Goal: Task Accomplishment & Management: Complete application form

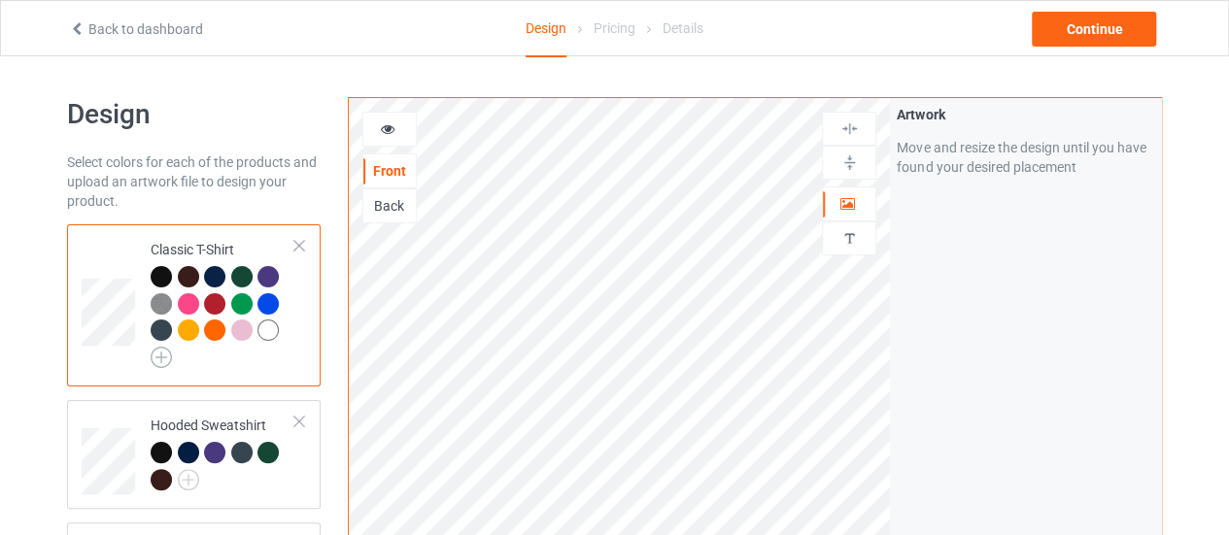
click at [140, 331] on td "Classic T-Shirt" at bounding box center [223, 305] width 166 height 147
click at [165, 354] on img at bounding box center [161, 357] width 21 height 21
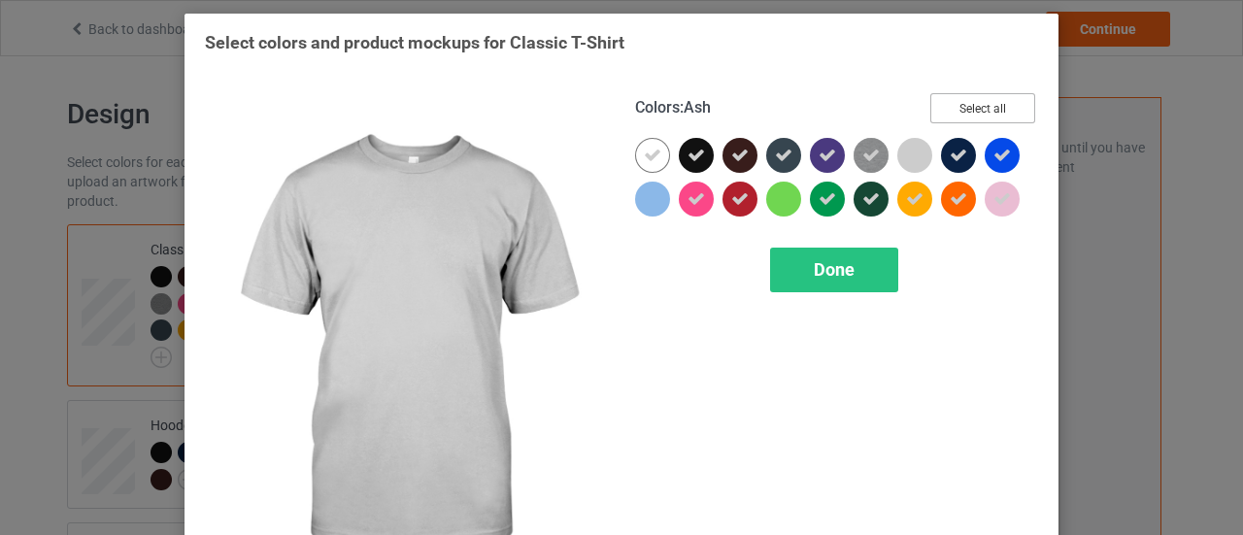
click at [960, 114] on button "Select all" at bounding box center [982, 108] width 105 height 30
click at [960, 114] on button "Reset to Default" at bounding box center [964, 108] width 141 height 30
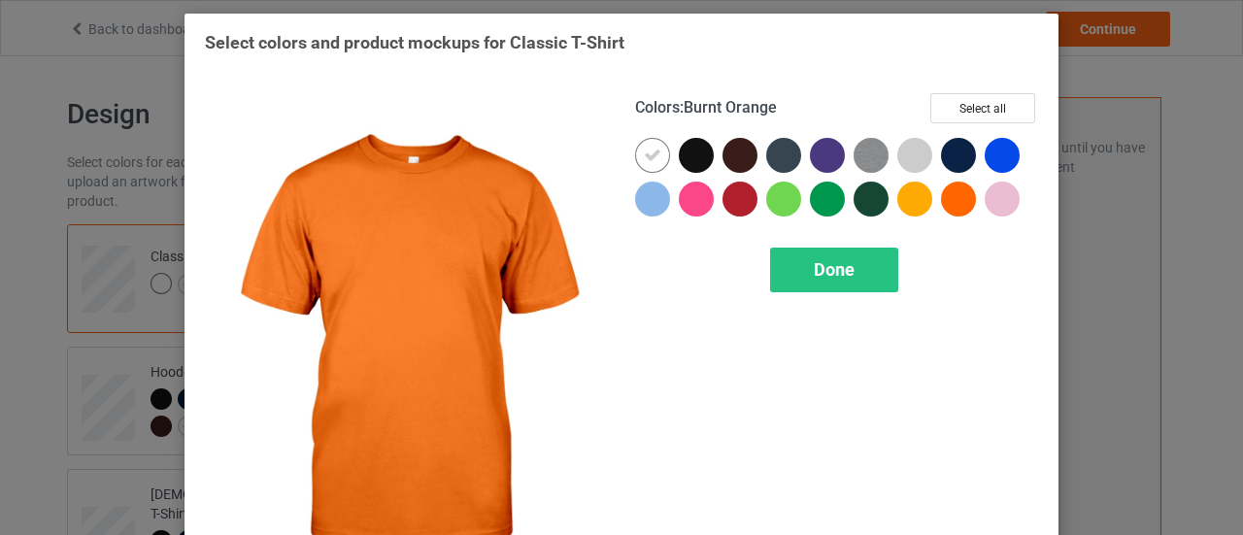
click at [960, 203] on div at bounding box center [958, 199] width 35 height 35
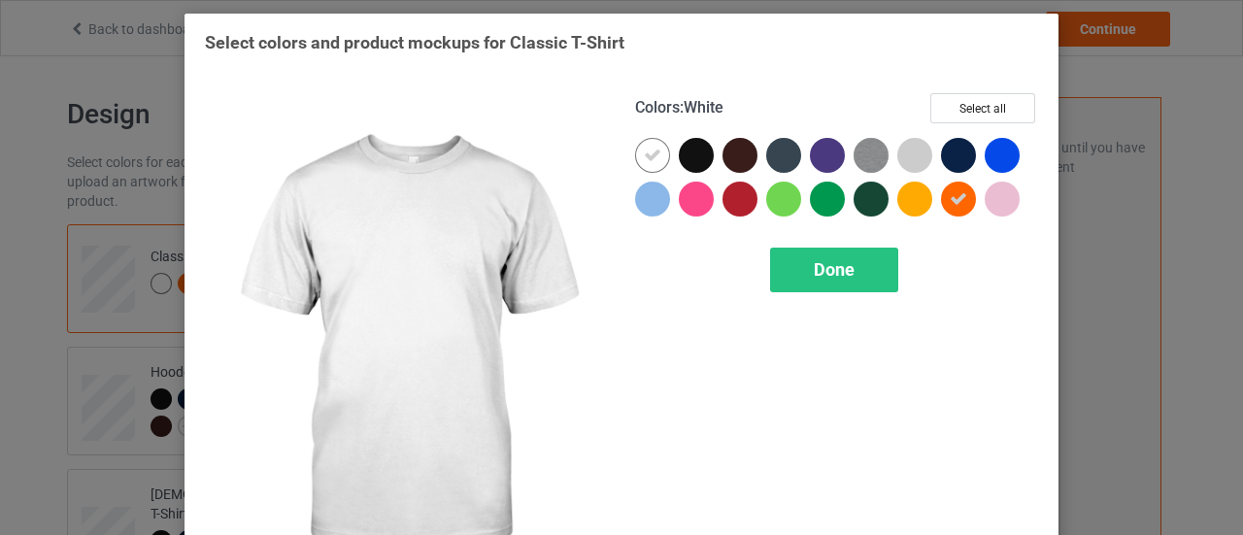
click at [651, 147] on icon at bounding box center [652, 155] width 17 height 17
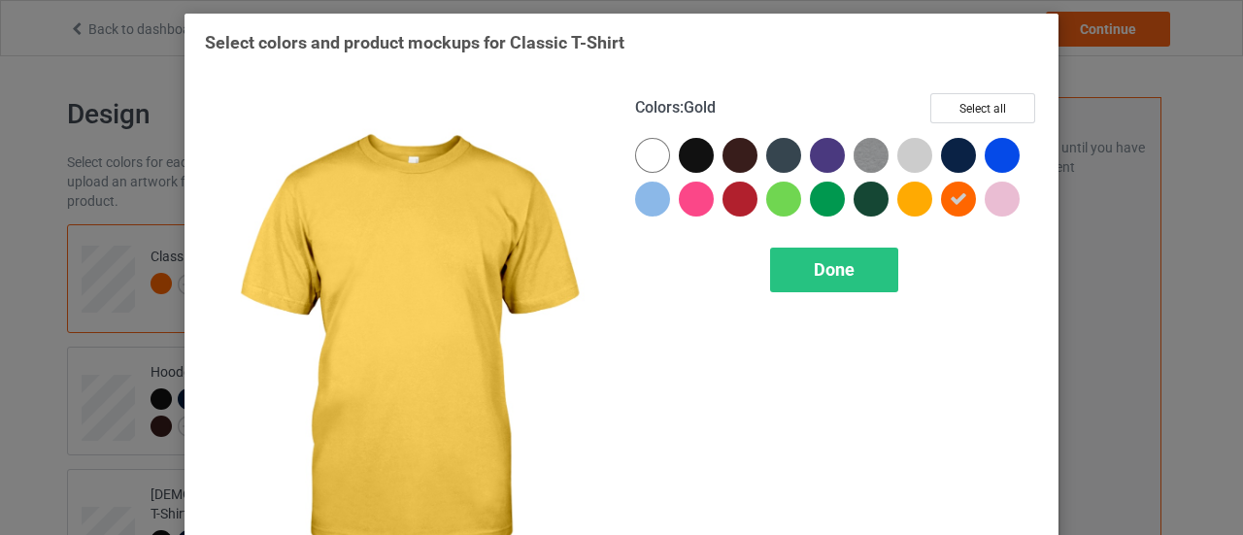
click at [915, 203] on div at bounding box center [914, 199] width 35 height 35
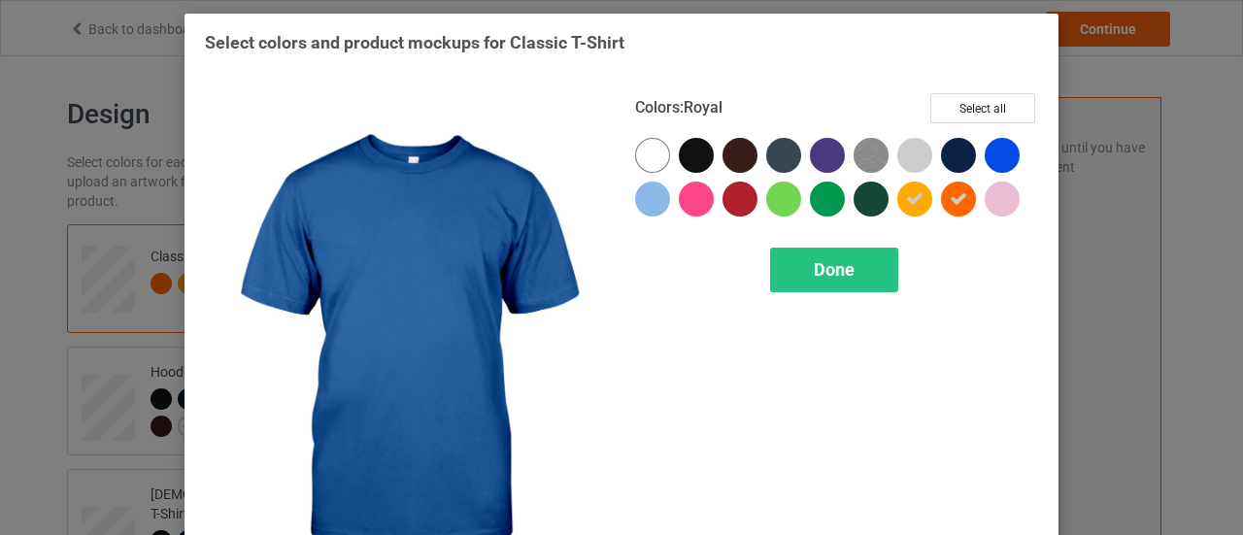
click at [994, 167] on div at bounding box center [1002, 155] width 35 height 35
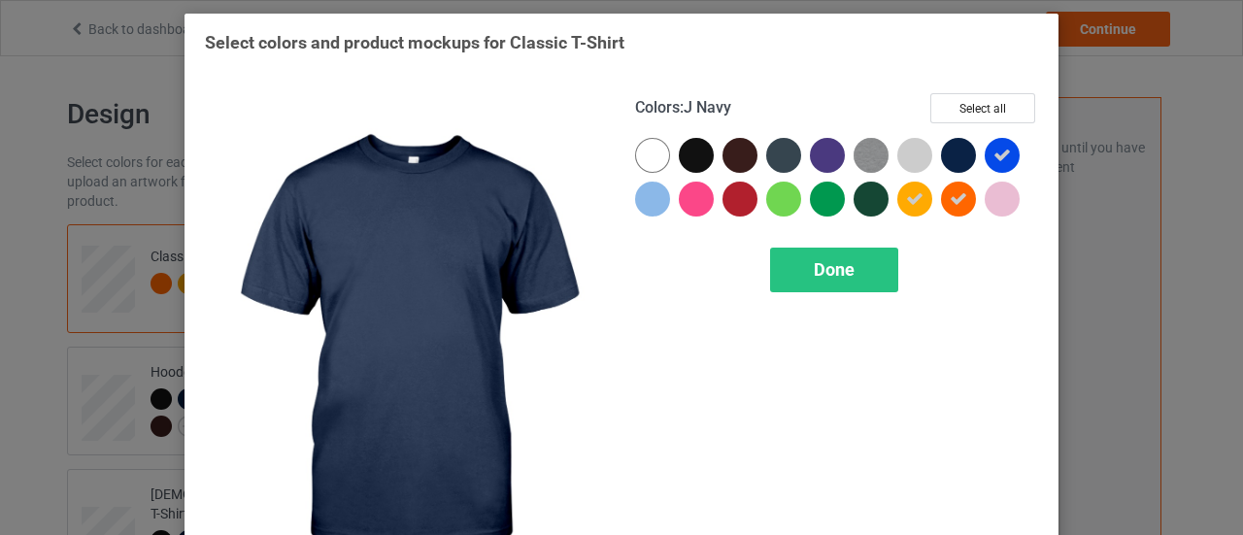
click at [956, 157] on div at bounding box center [958, 155] width 35 height 35
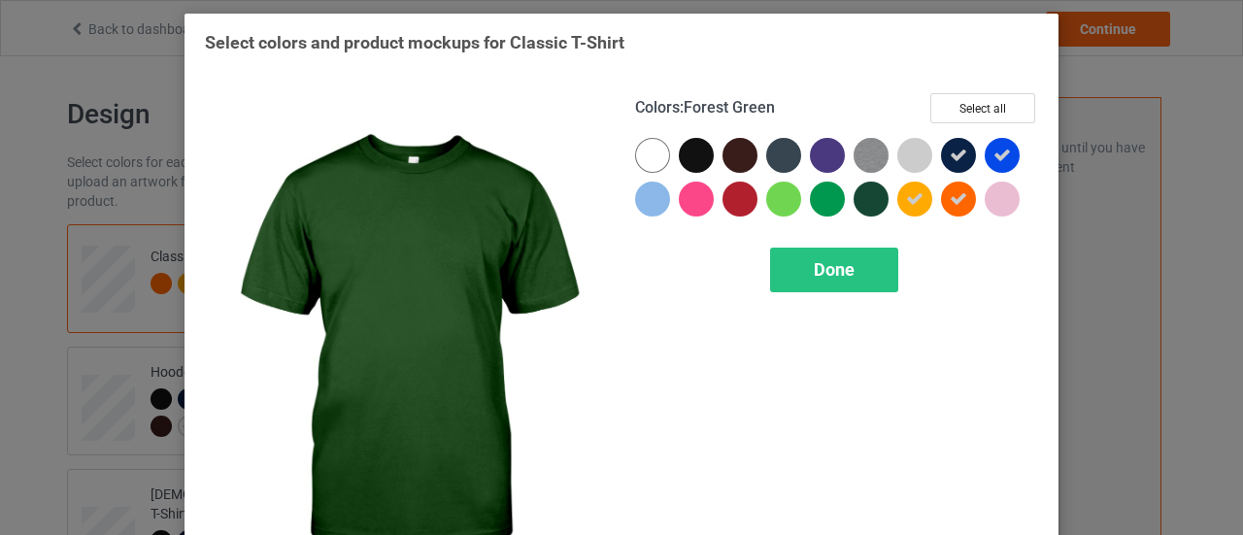
click at [862, 193] on div at bounding box center [871, 199] width 35 height 35
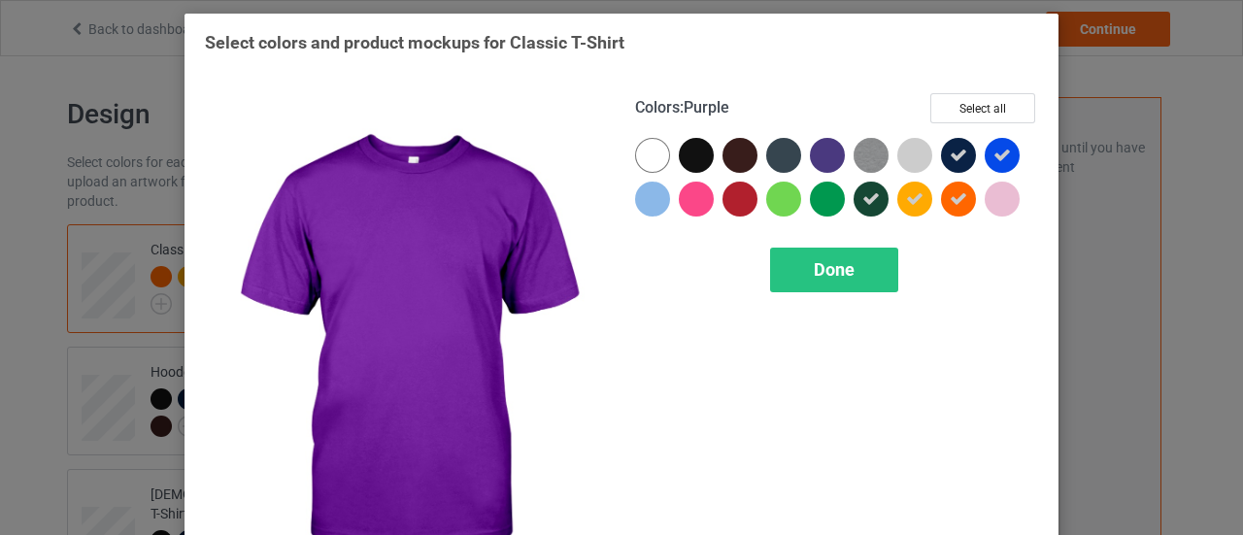
click at [821, 149] on div at bounding box center [827, 155] width 35 height 35
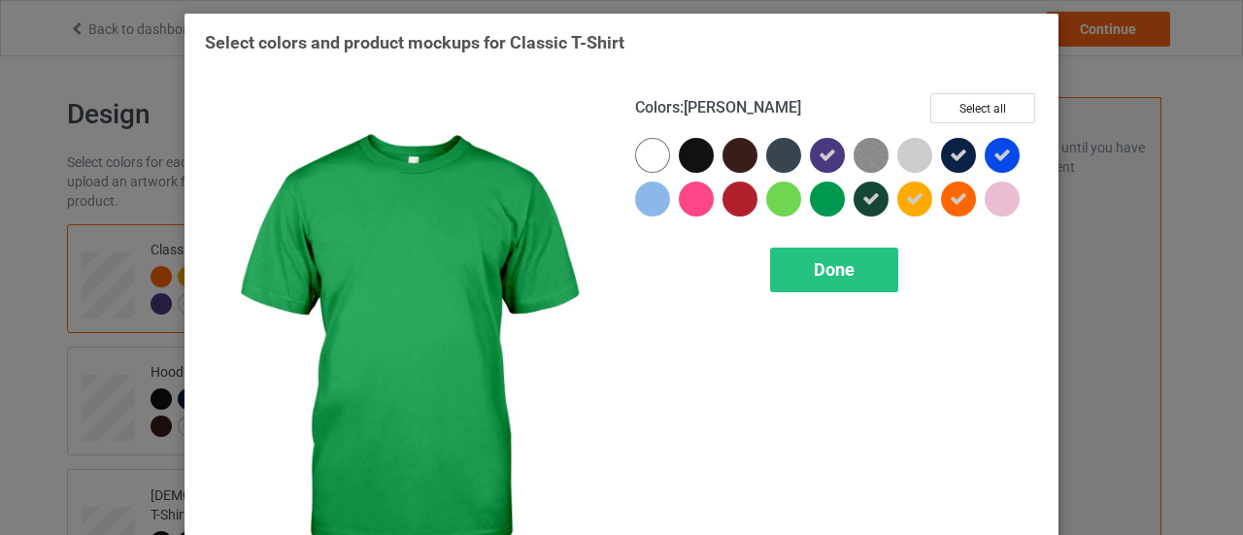
click at [818, 194] on div at bounding box center [827, 199] width 35 height 35
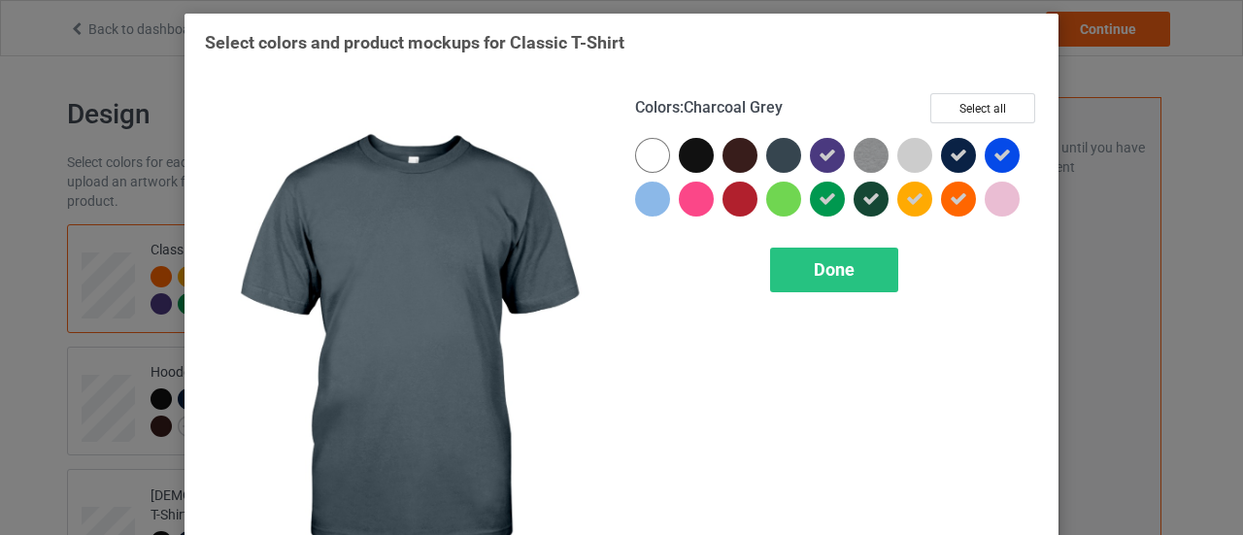
click at [778, 151] on div at bounding box center [783, 155] width 35 height 35
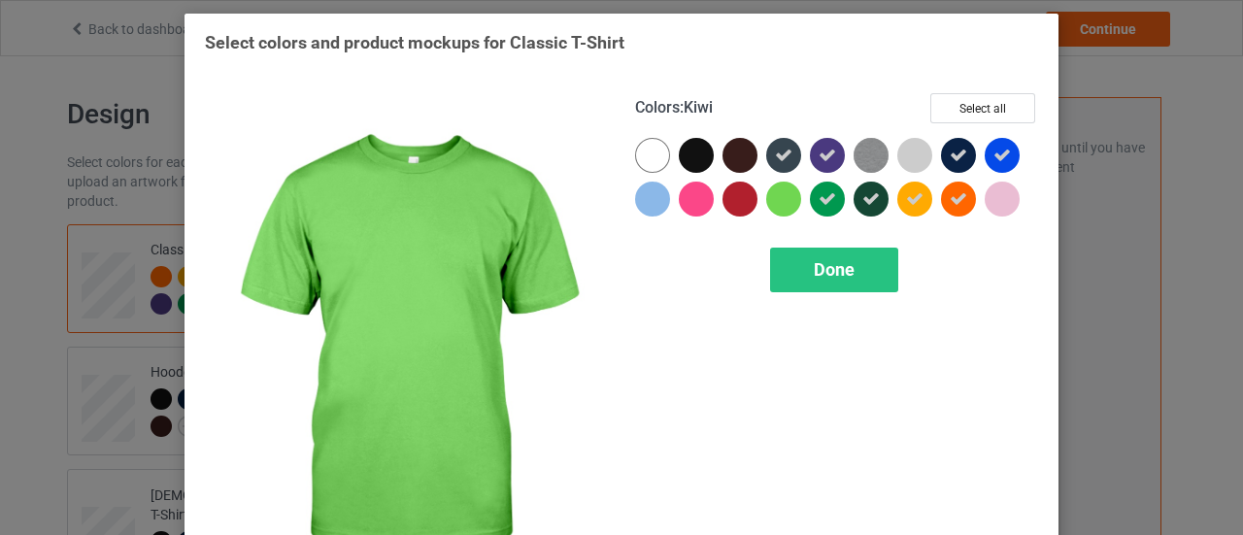
click at [783, 198] on div at bounding box center [783, 199] width 35 height 35
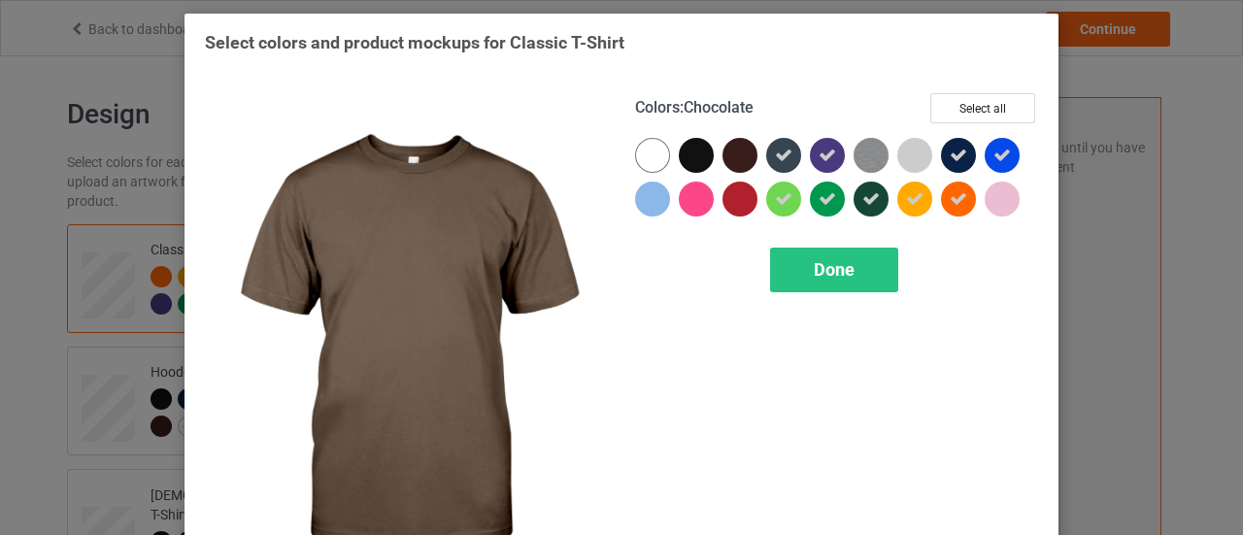
click at [748, 163] on div at bounding box center [740, 155] width 35 height 35
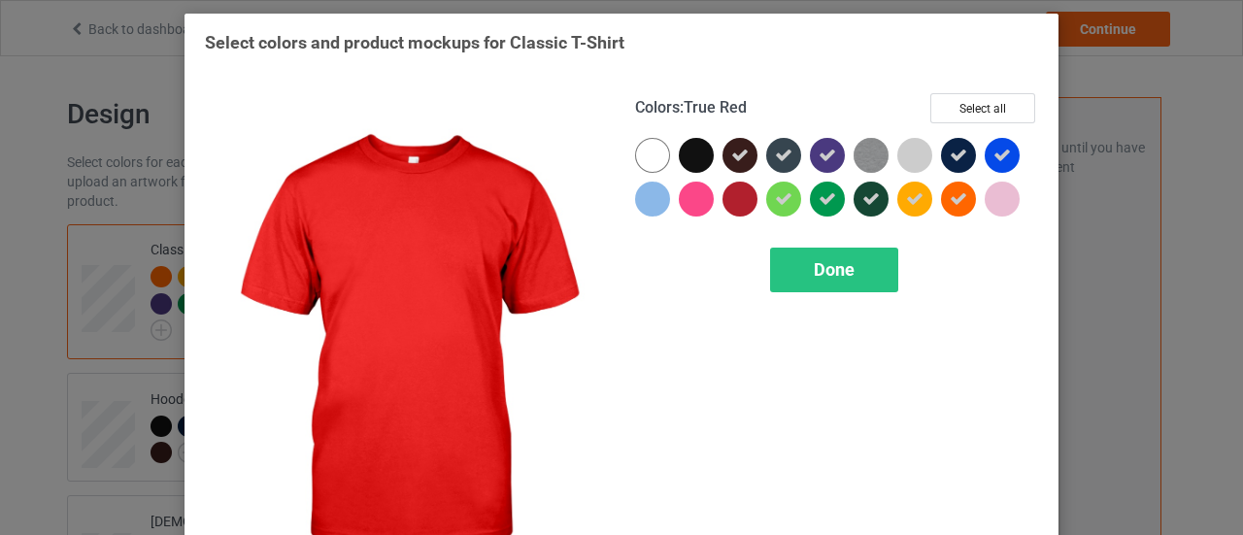
click at [740, 207] on div at bounding box center [740, 199] width 35 height 35
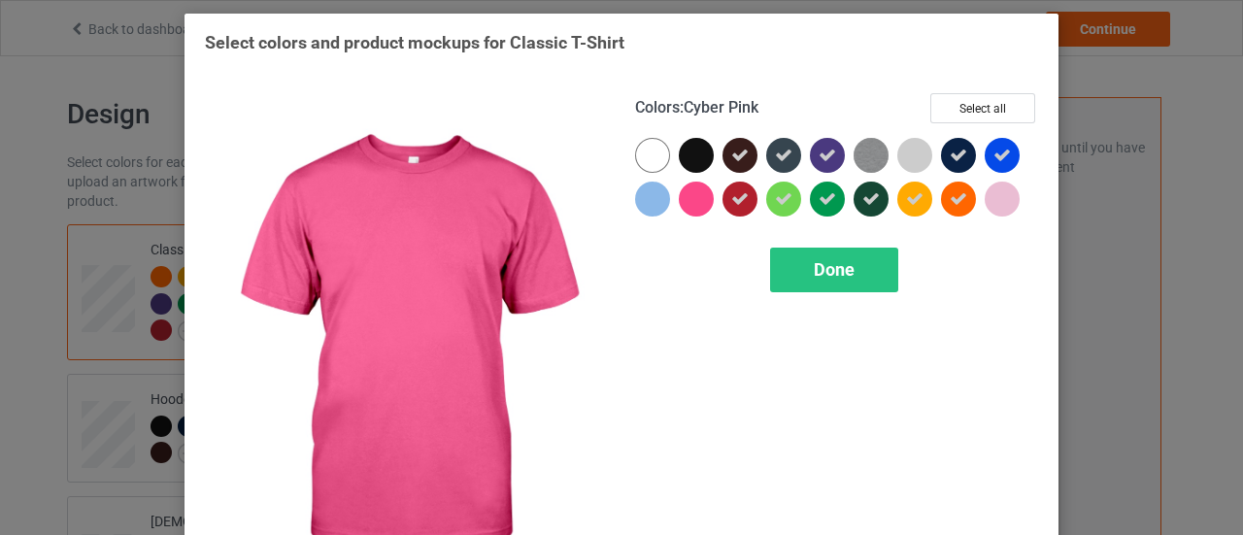
click at [701, 201] on div at bounding box center [696, 199] width 35 height 35
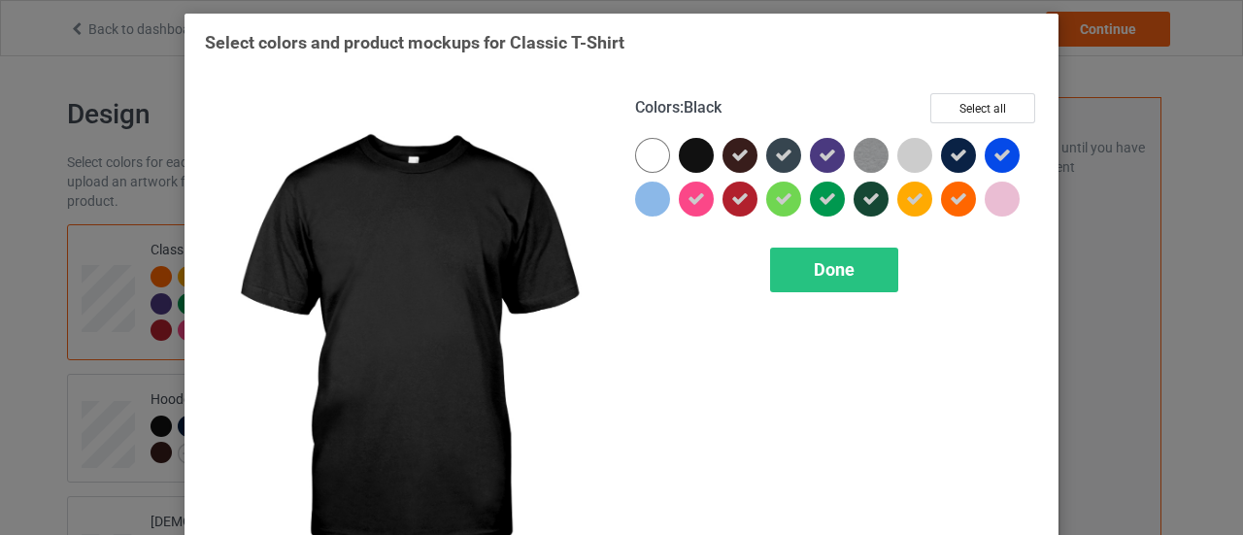
click at [695, 158] on div at bounding box center [696, 155] width 35 height 35
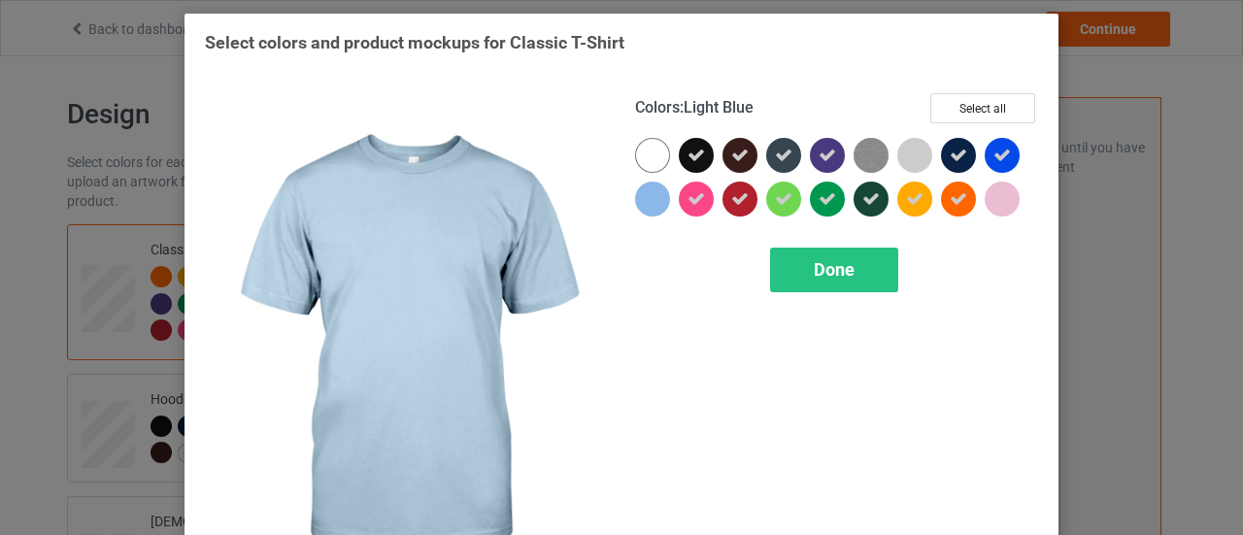
click at [653, 197] on div at bounding box center [652, 199] width 35 height 35
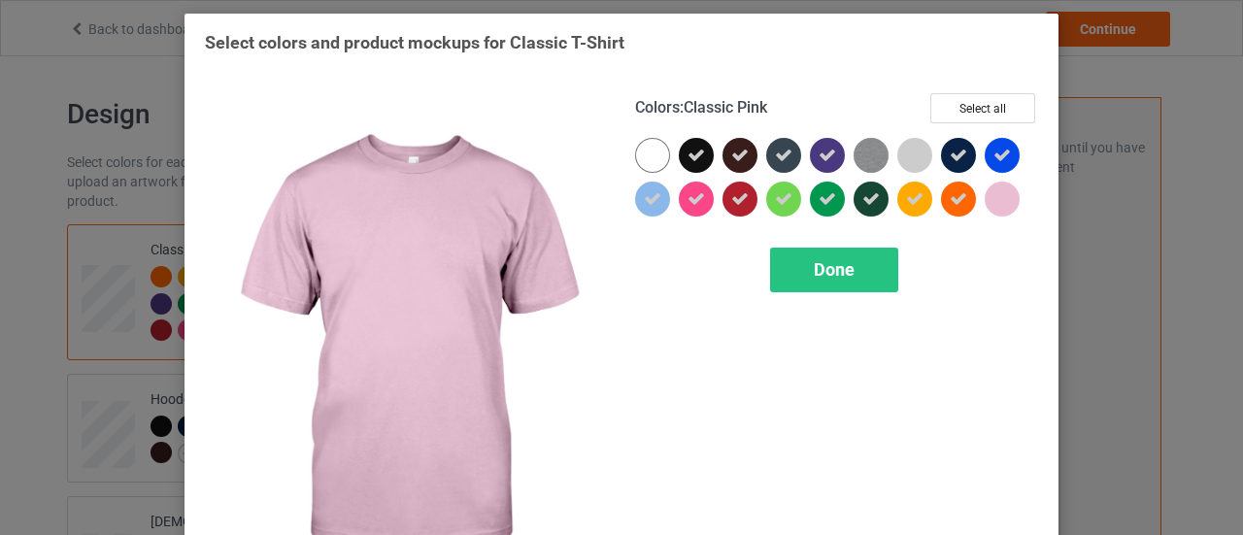
click at [985, 197] on div at bounding box center [1002, 199] width 35 height 35
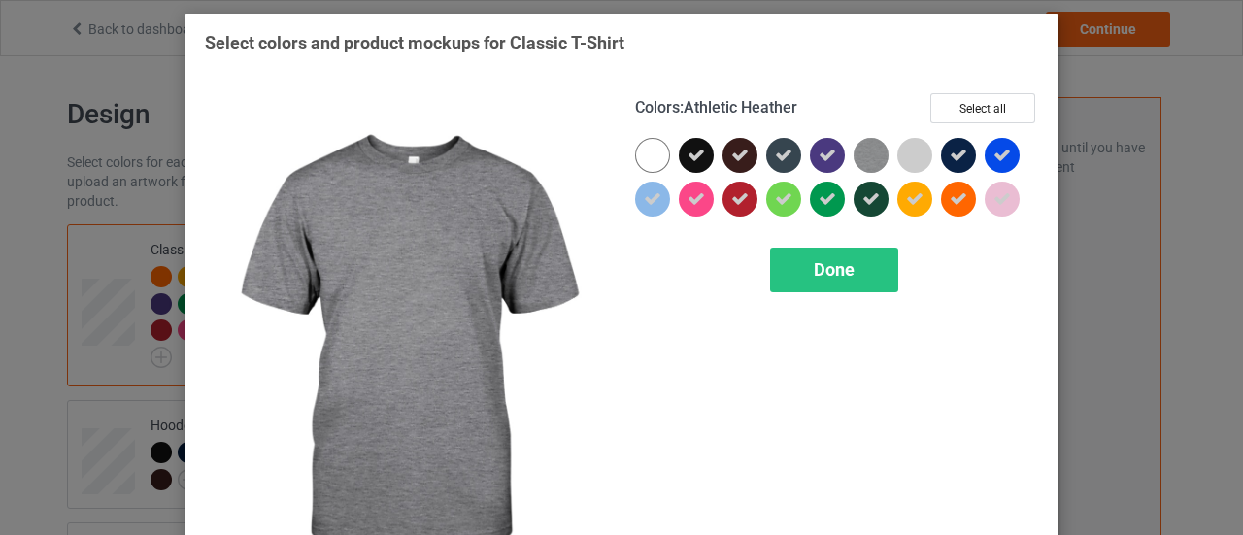
click at [855, 152] on img at bounding box center [871, 155] width 35 height 35
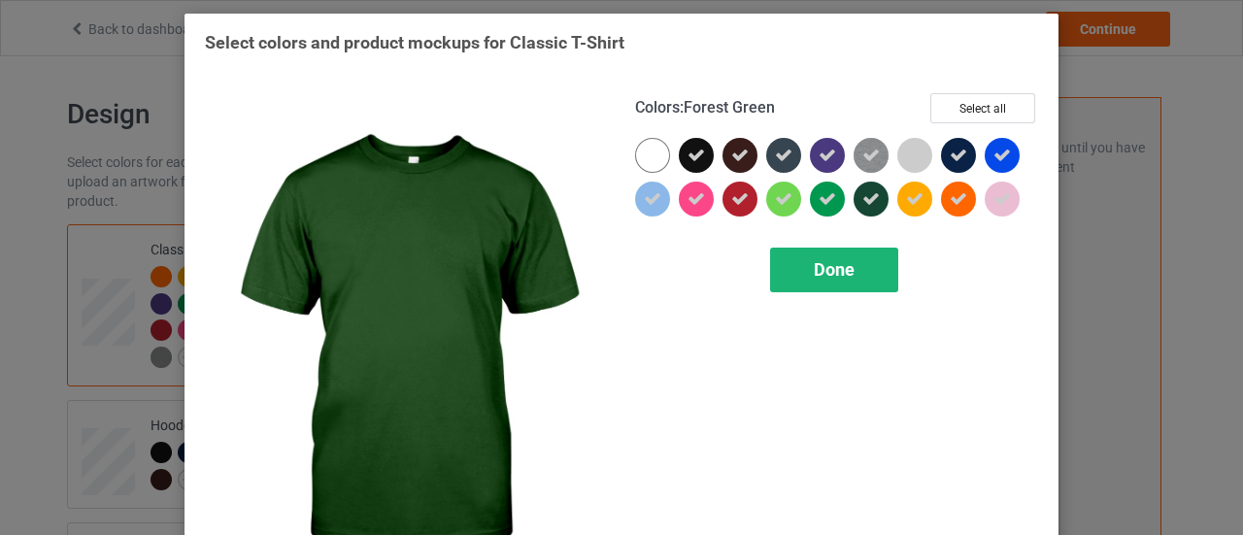
click at [846, 279] on span "Done" at bounding box center [834, 269] width 41 height 20
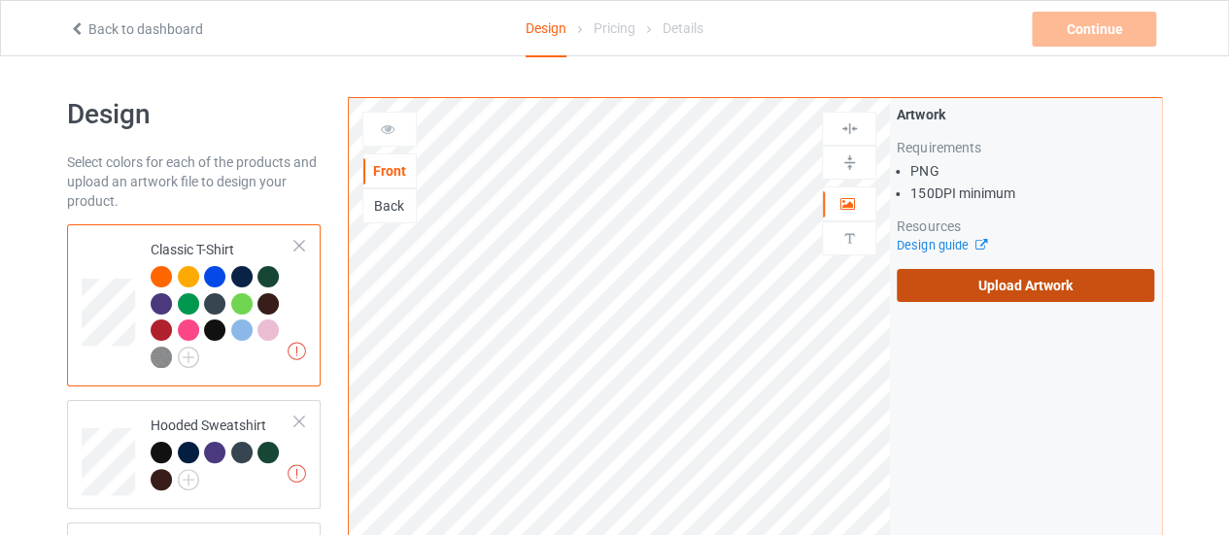
click at [945, 269] on label "Upload Artwork" at bounding box center [1024, 285] width 257 height 33
click at [0, 0] on input "Upload Artwork" at bounding box center [0, 0] width 0 height 0
click at [1007, 285] on label "Upload Artwork" at bounding box center [1024, 285] width 257 height 33
click at [0, 0] on input "Upload Artwork" at bounding box center [0, 0] width 0 height 0
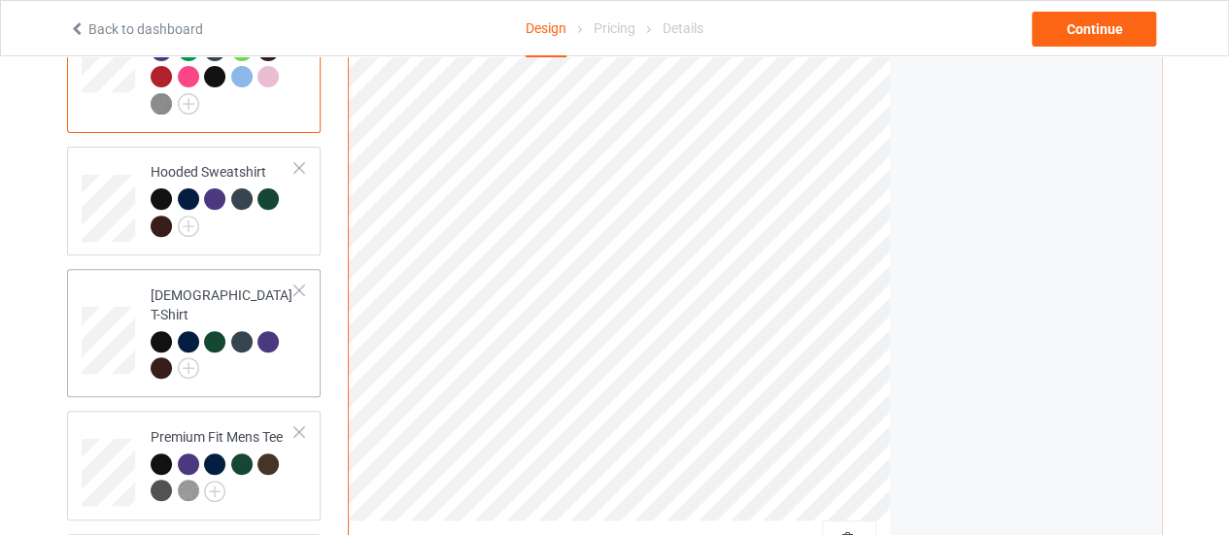
scroll to position [291, 0]
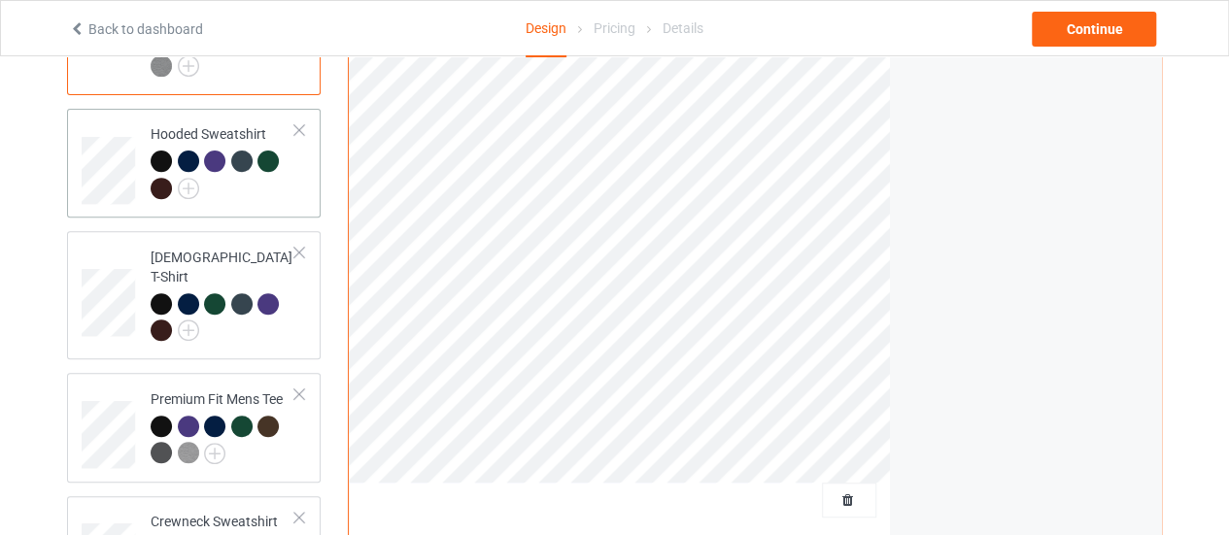
click at [175, 204] on td "Hooded Sweatshirt" at bounding box center [223, 163] width 166 height 93
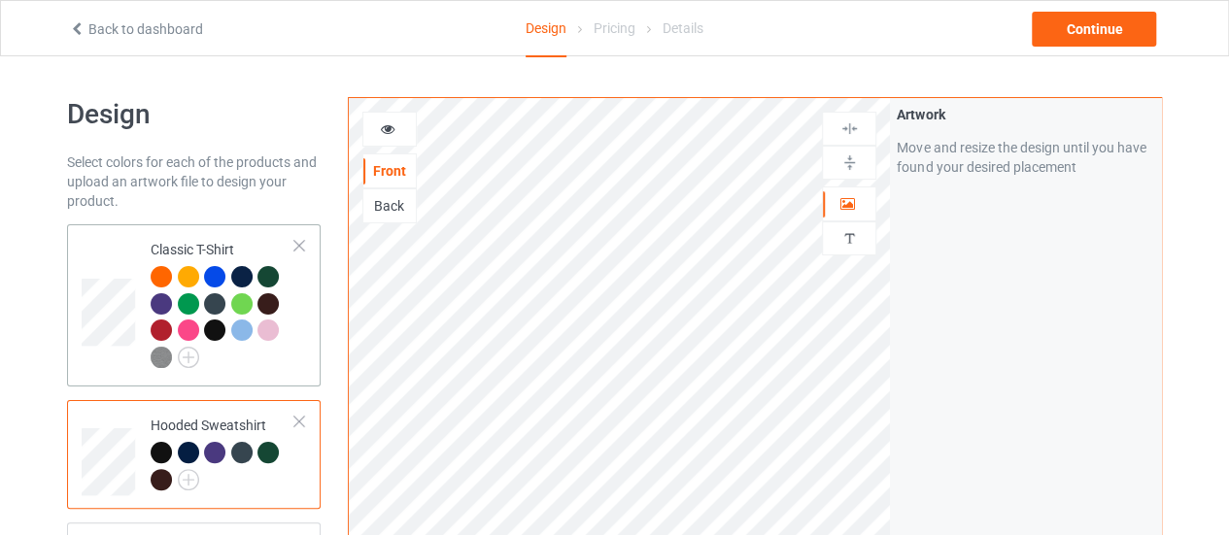
click at [269, 342] on div at bounding box center [270, 333] width 27 height 27
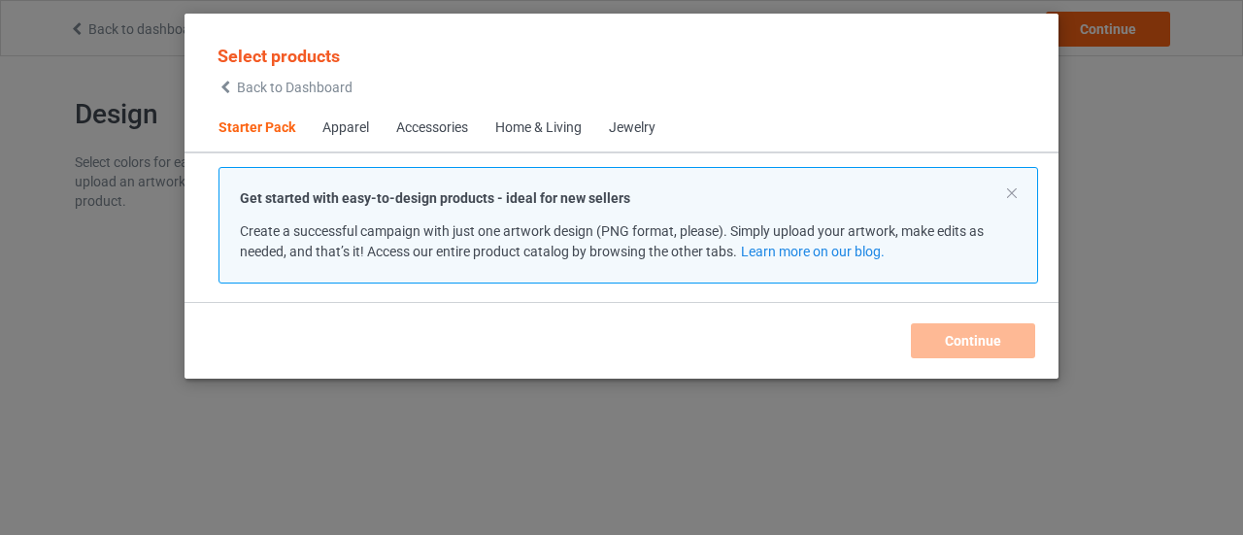
scroll to position [24, 0]
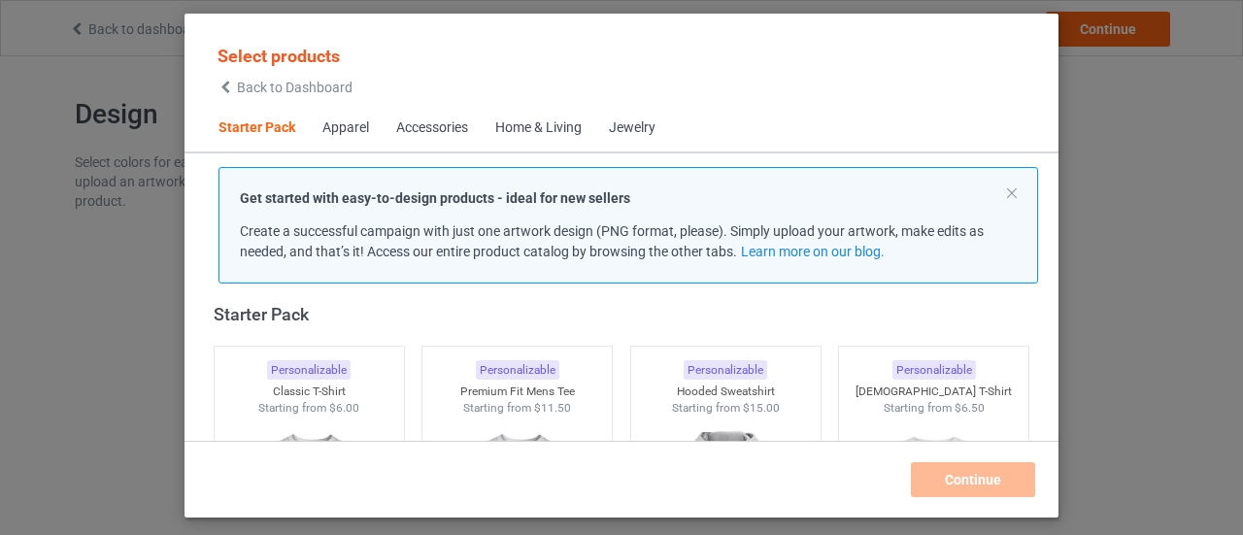
click at [291, 86] on span "Back to Dashboard" at bounding box center [295, 88] width 116 height 16
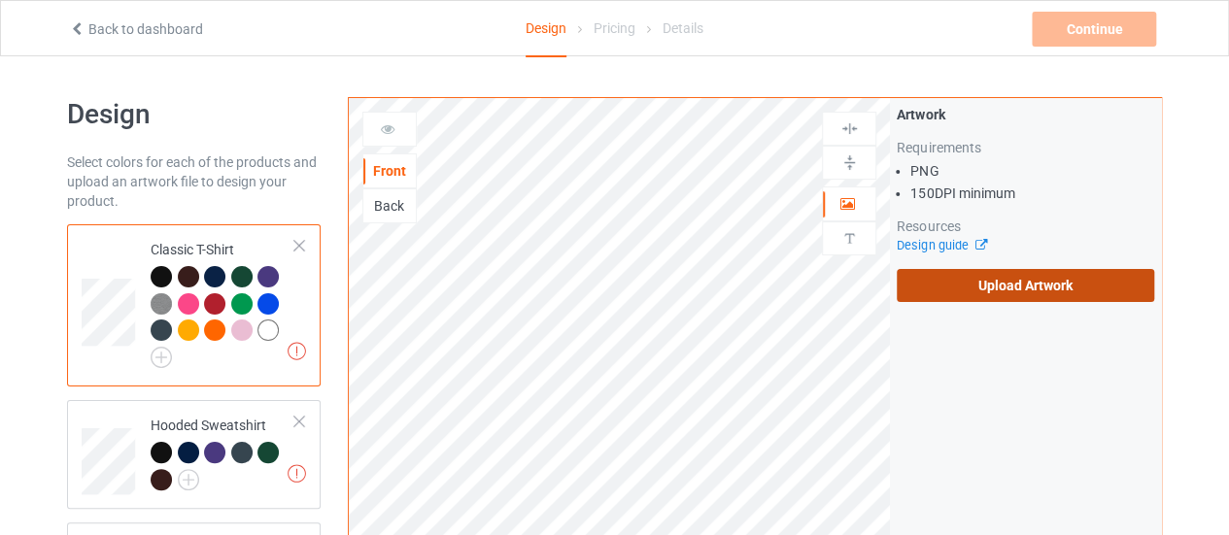
click at [958, 279] on label "Upload Artwork" at bounding box center [1024, 285] width 257 height 33
click at [0, 0] on input "Upload Artwork" at bounding box center [0, 0] width 0 height 0
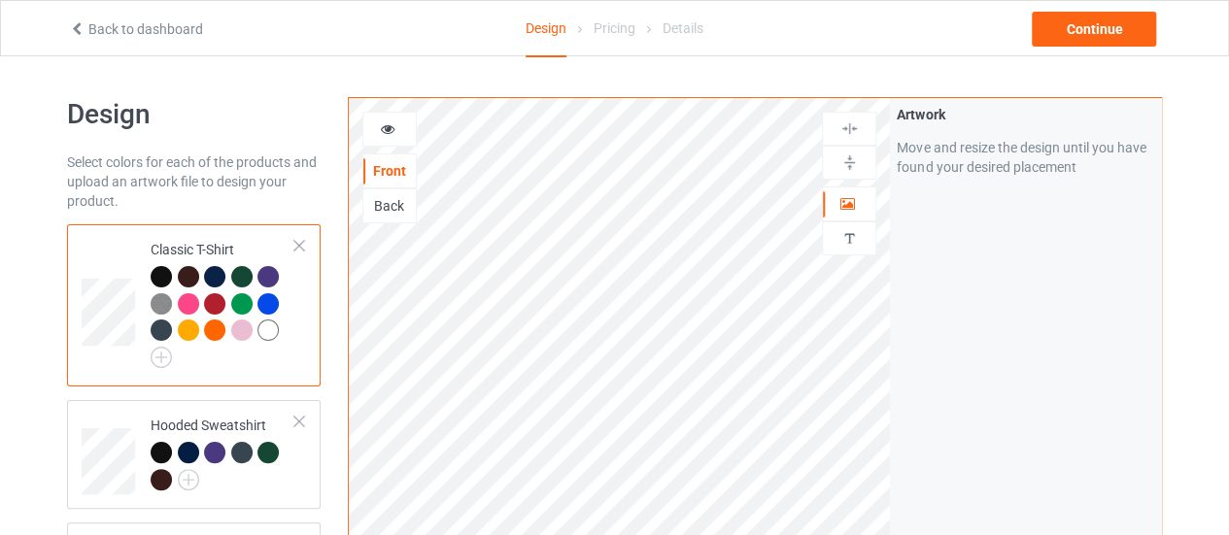
click at [159, 341] on div at bounding box center [164, 333] width 27 height 27
click at [163, 365] on img at bounding box center [161, 357] width 21 height 21
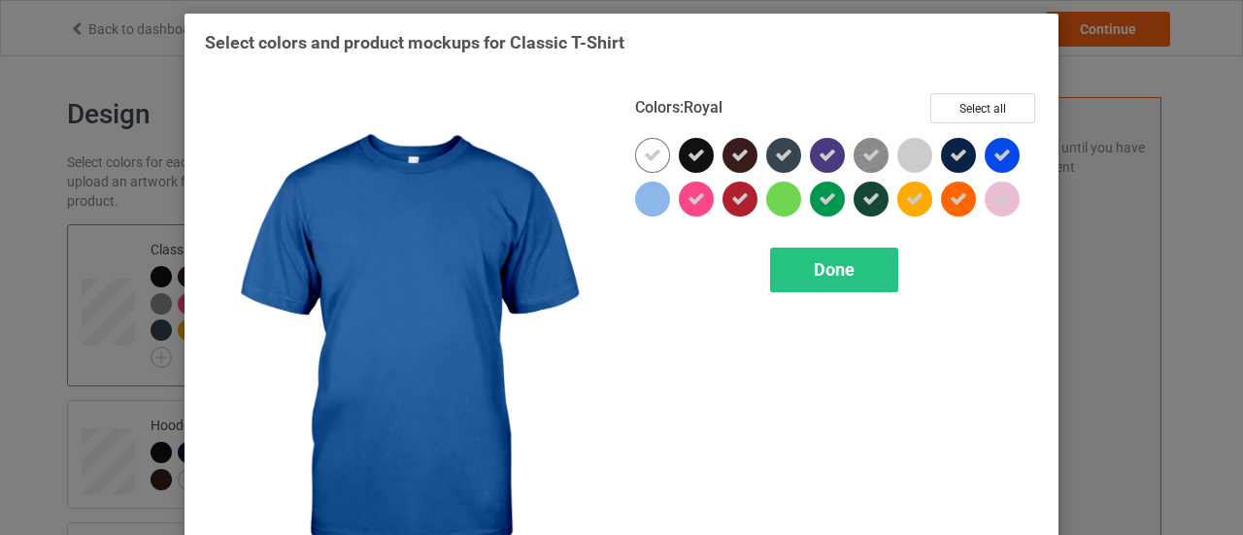
click at [1011, 91] on div "Colors : Royal Select all Done" at bounding box center [837, 345] width 430 height 531
click at [994, 106] on button "Select all" at bounding box center [982, 108] width 105 height 30
click at [994, 106] on button "Reset to Default" at bounding box center [964, 108] width 141 height 30
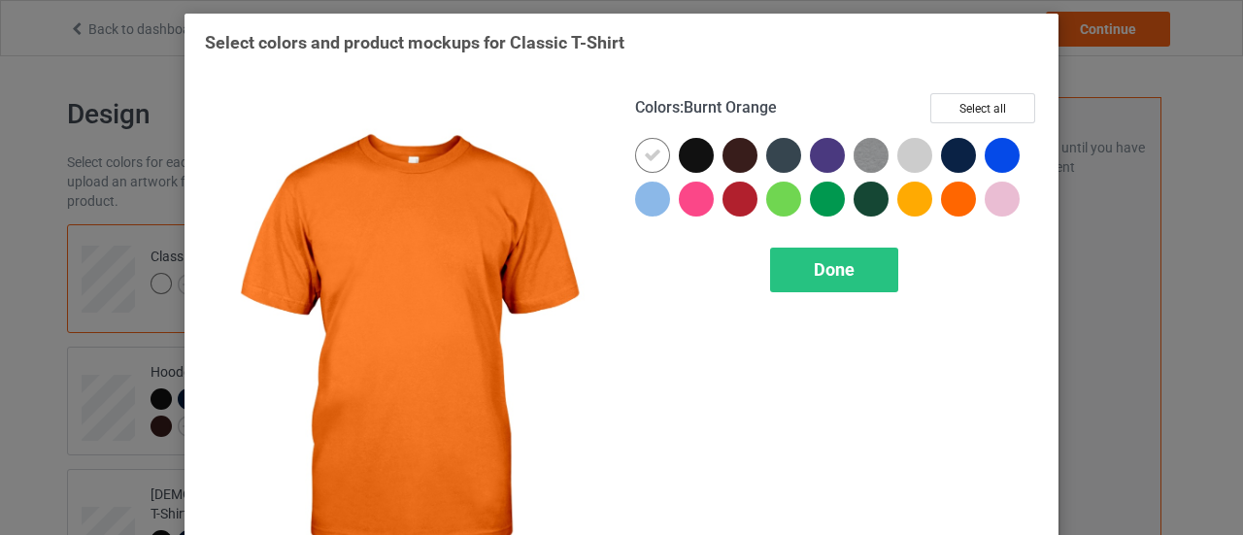
drag, startPoint x: 959, startPoint y: 201, endPoint x: 913, endPoint y: 200, distance: 45.7
click at [957, 201] on div at bounding box center [958, 199] width 35 height 35
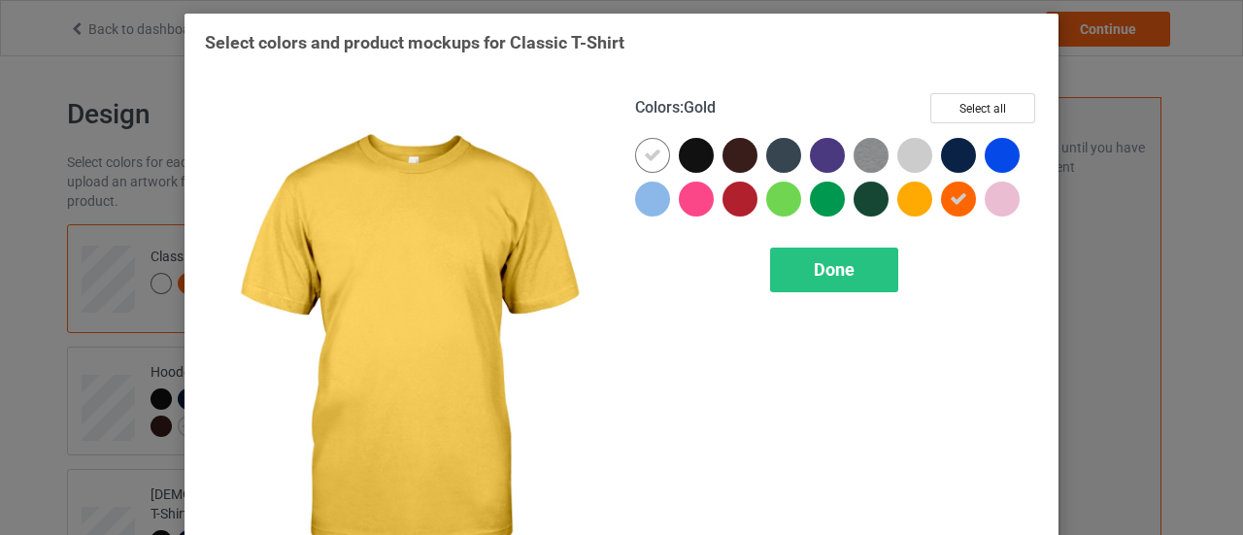
click at [909, 199] on div at bounding box center [914, 199] width 35 height 35
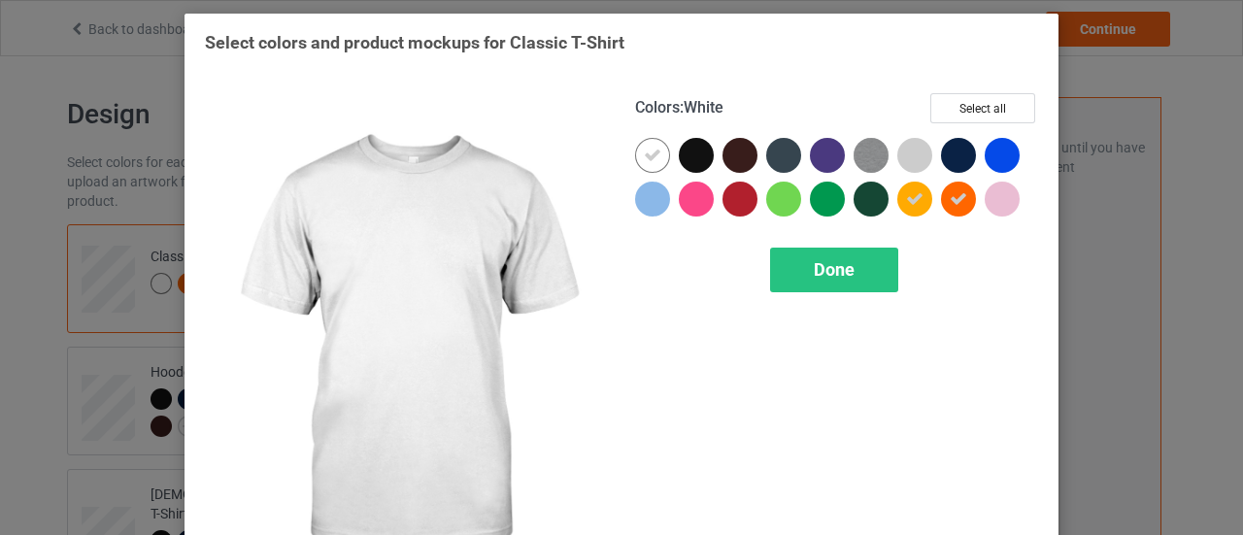
click at [649, 157] on icon at bounding box center [652, 155] width 17 height 17
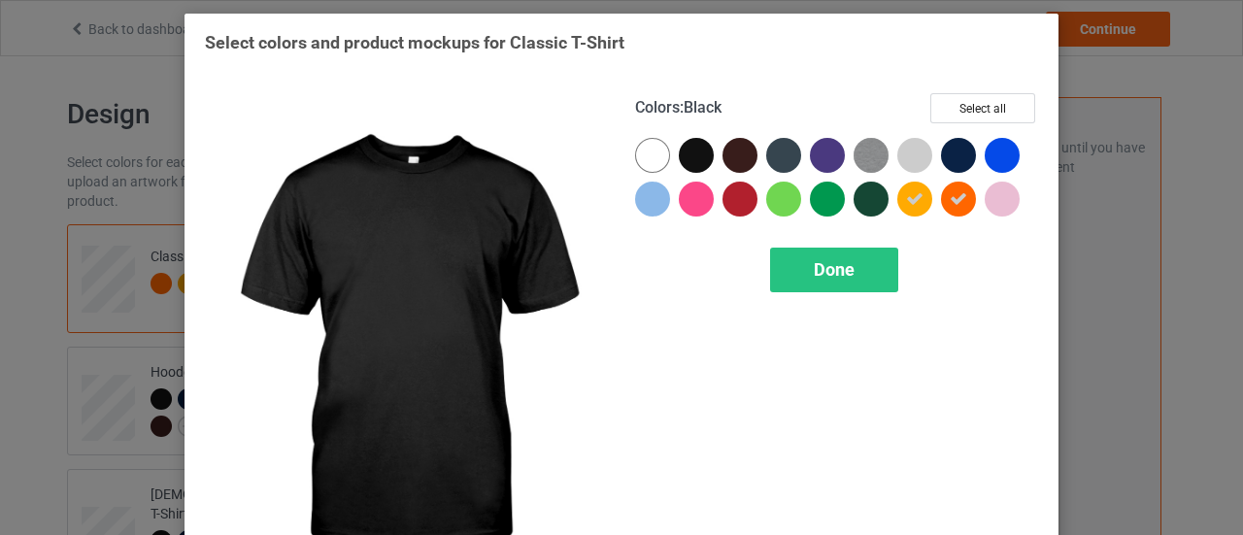
click at [681, 156] on div at bounding box center [696, 155] width 35 height 35
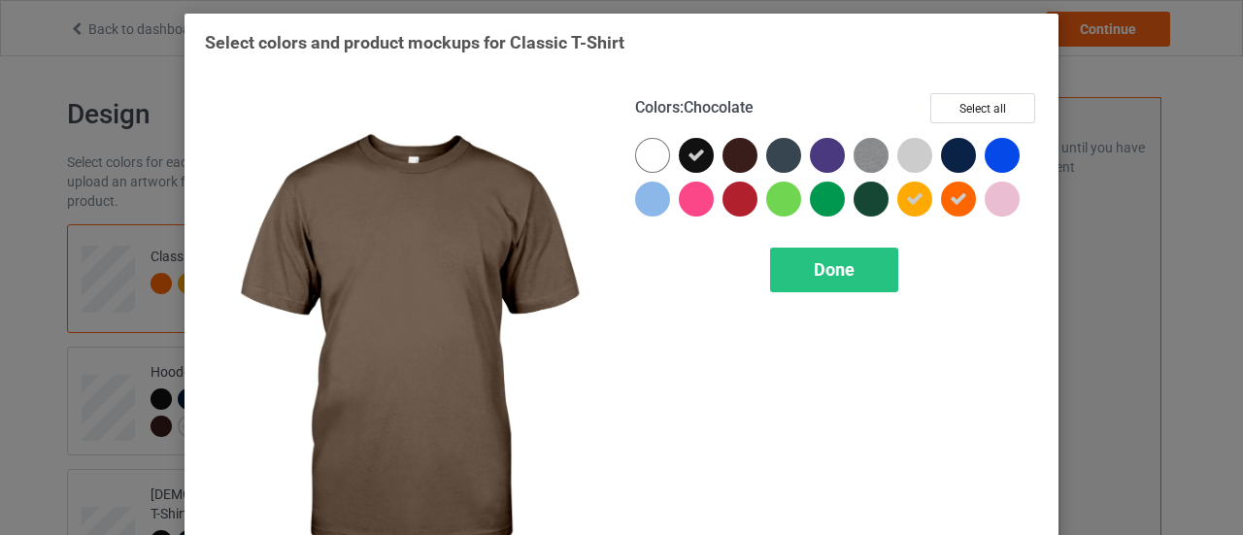
click at [740, 158] on div at bounding box center [740, 155] width 35 height 35
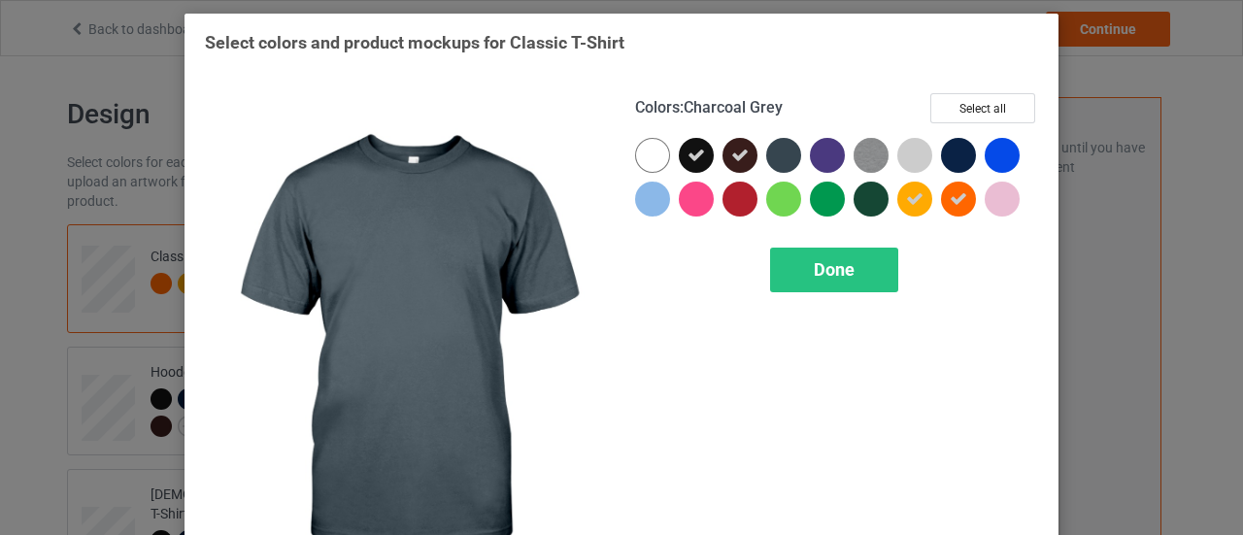
click at [773, 161] on div at bounding box center [783, 155] width 35 height 35
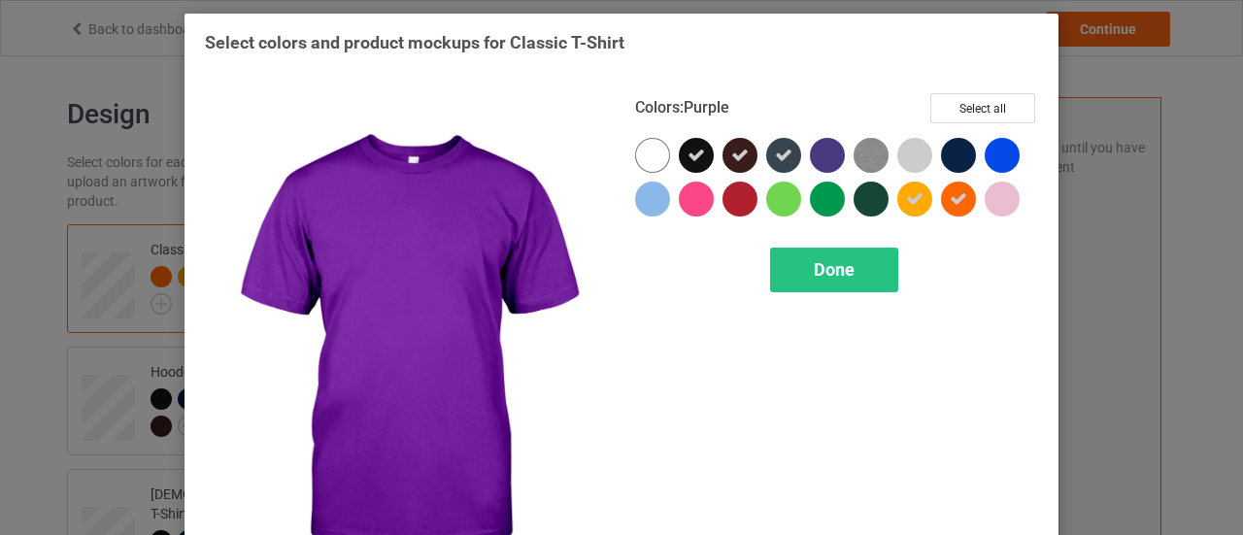
click at [829, 164] on div at bounding box center [827, 155] width 35 height 35
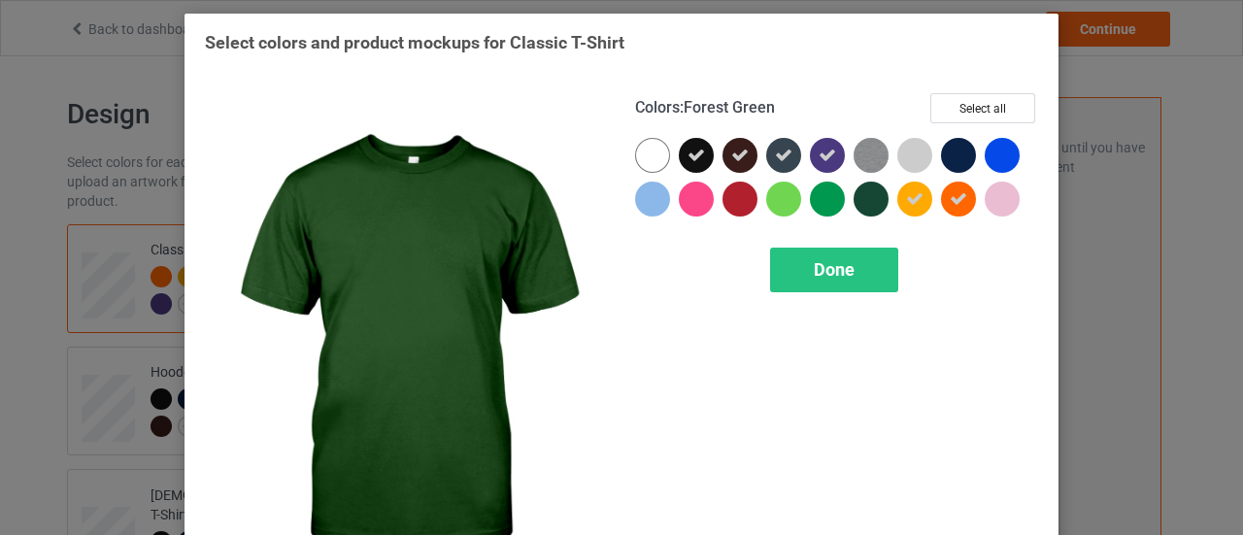
click at [860, 193] on div at bounding box center [871, 199] width 35 height 35
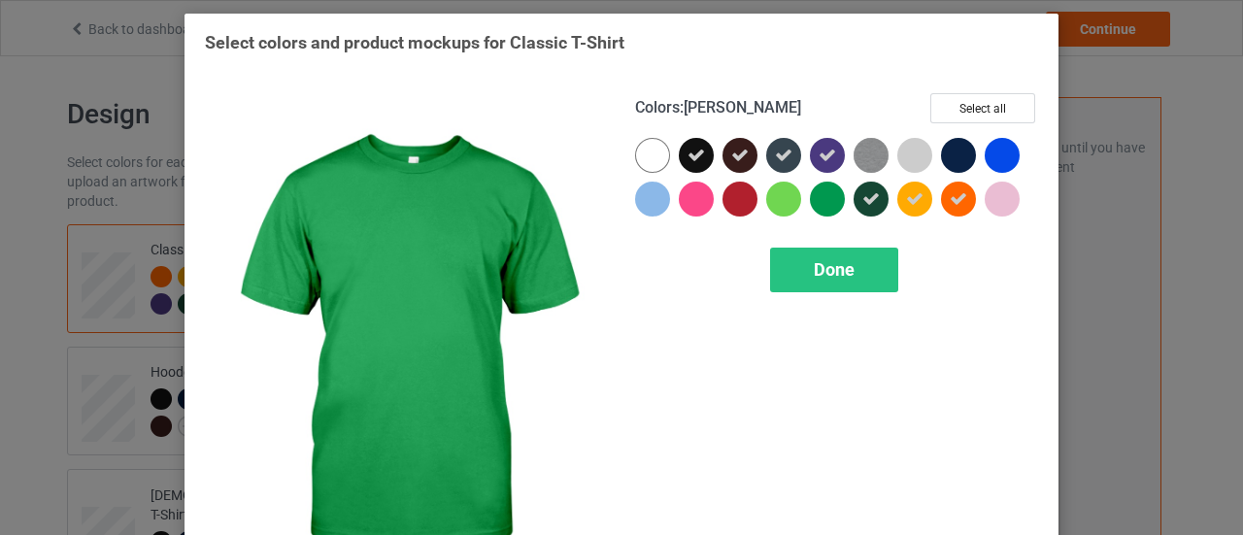
drag, startPoint x: 819, startPoint y: 201, endPoint x: 775, endPoint y: 201, distance: 43.7
click at [810, 201] on div at bounding box center [827, 199] width 35 height 35
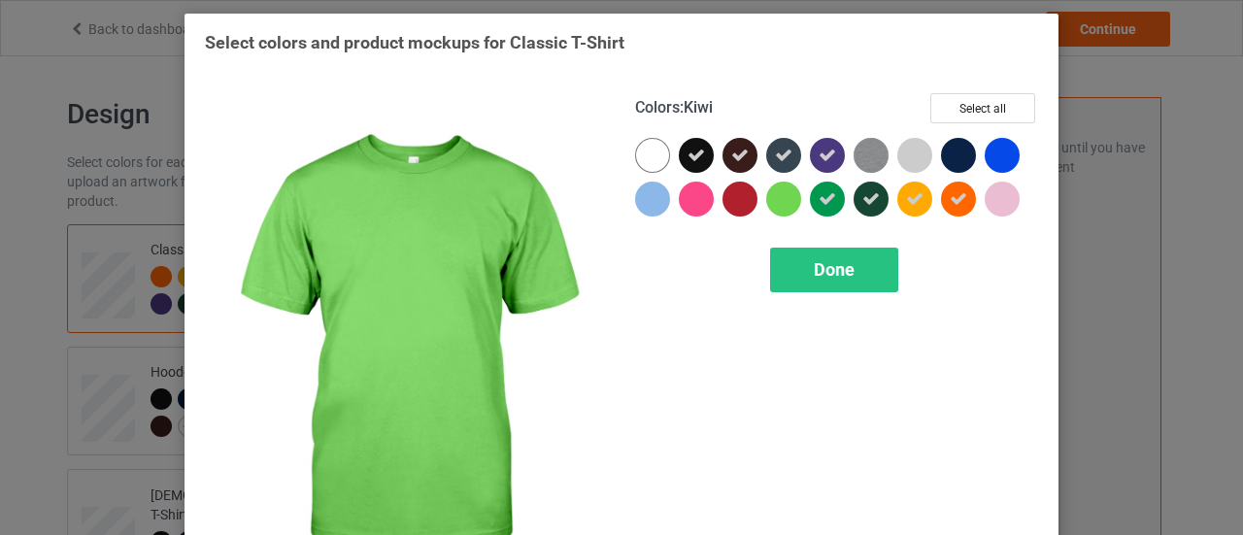
click at [772, 201] on div at bounding box center [783, 199] width 35 height 35
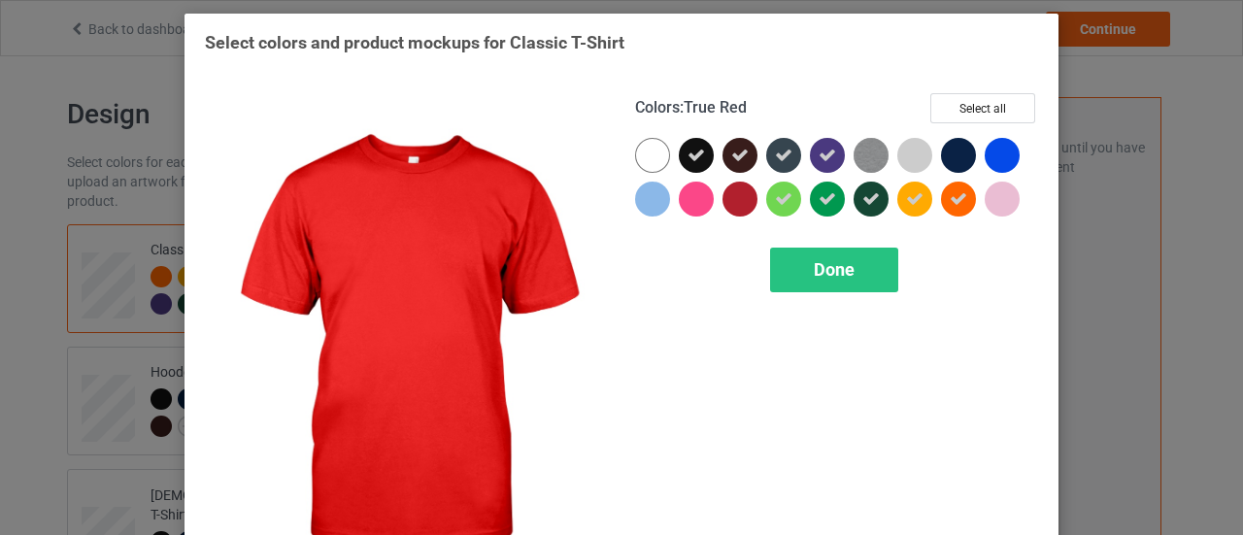
click at [737, 196] on div at bounding box center [740, 199] width 35 height 35
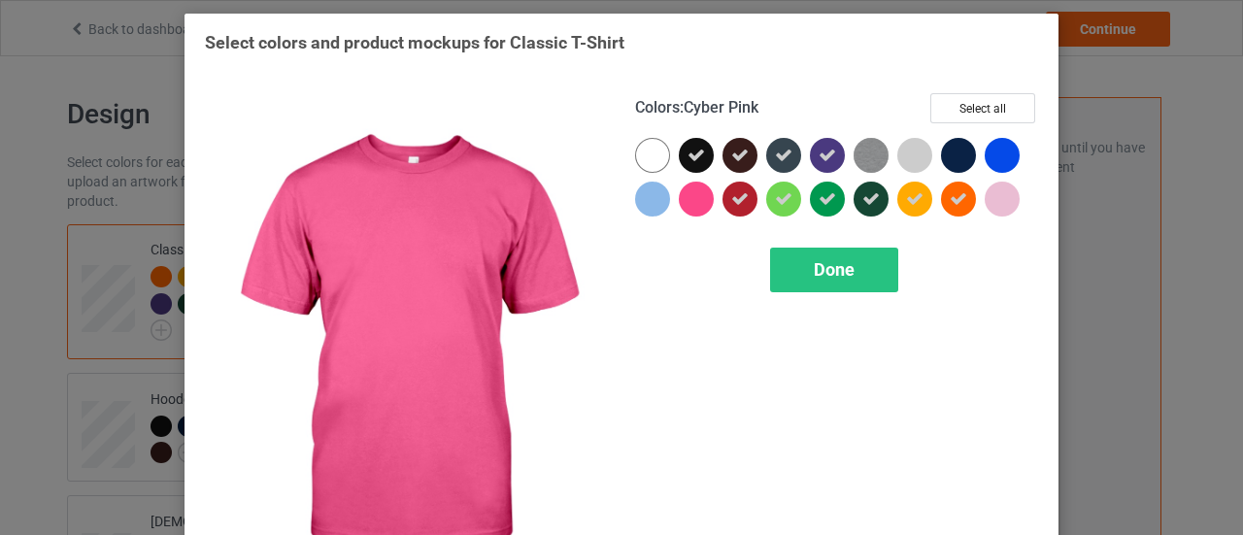
click at [691, 201] on div at bounding box center [696, 199] width 35 height 35
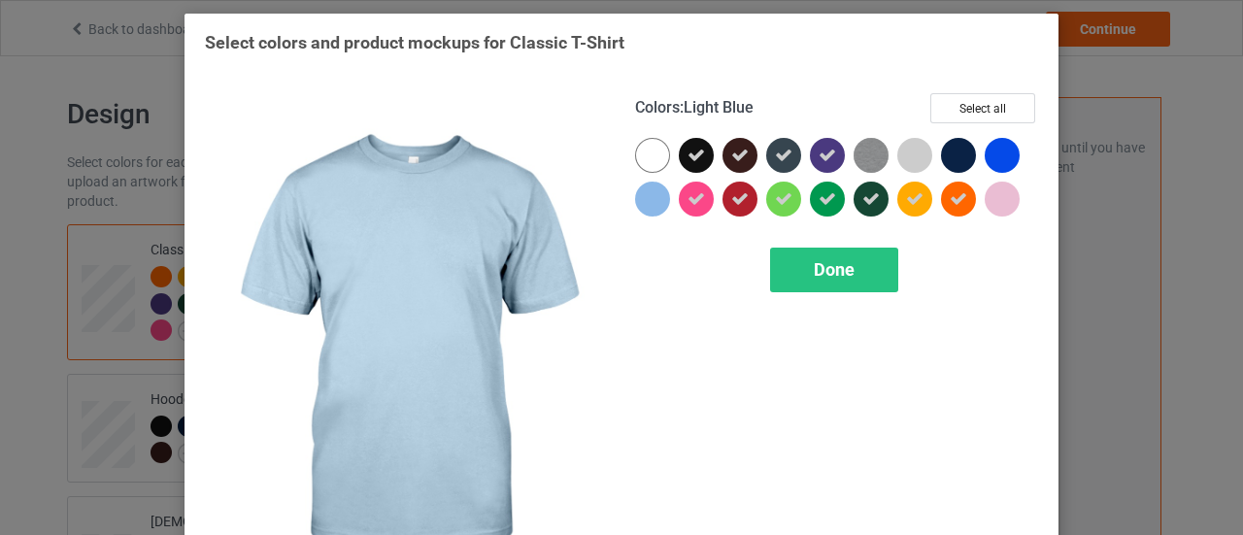
click at [643, 203] on div at bounding box center [652, 199] width 35 height 35
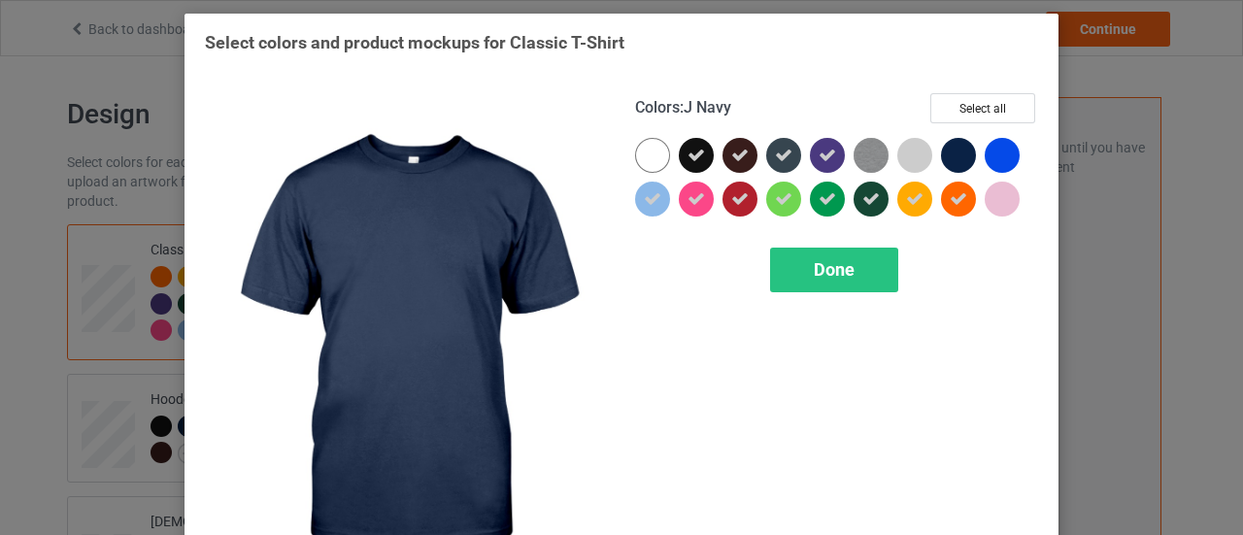
click at [954, 157] on div at bounding box center [958, 155] width 35 height 35
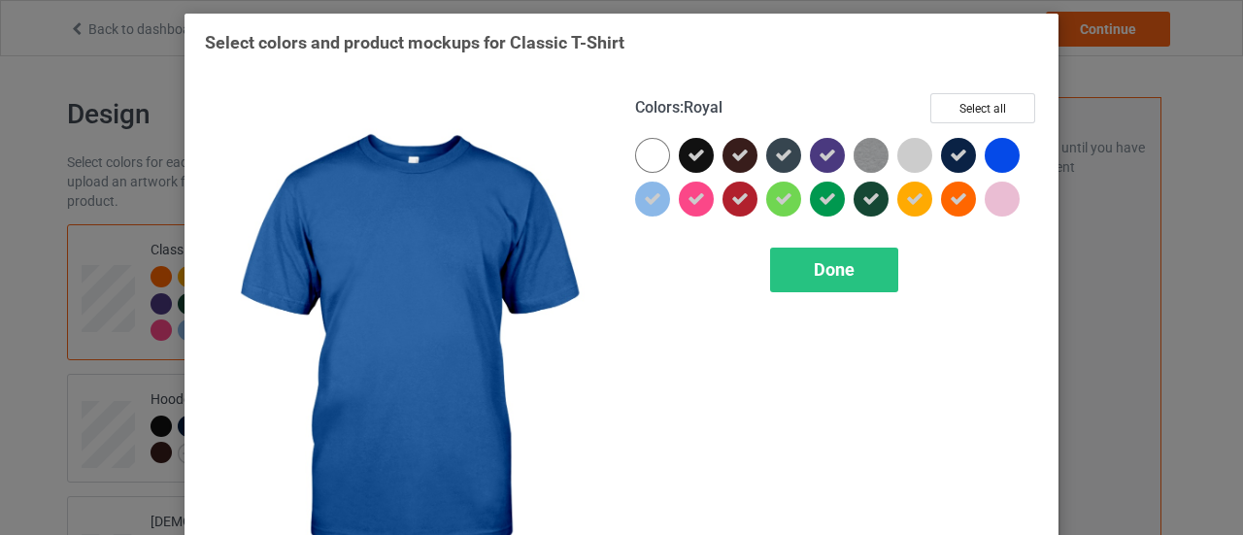
click at [1007, 157] on div at bounding box center [1002, 155] width 35 height 35
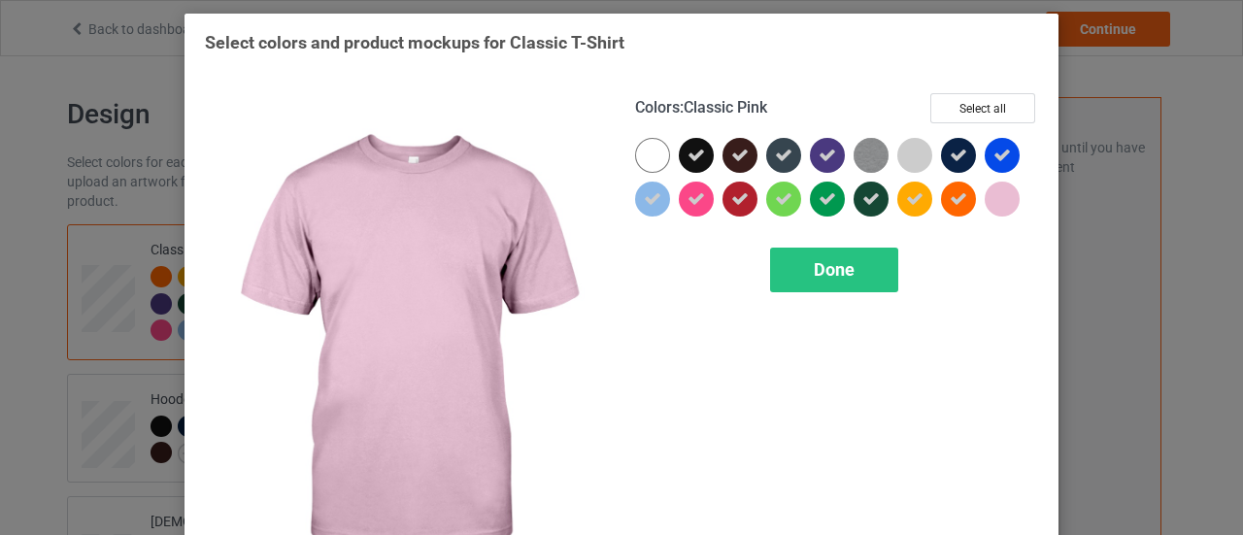
click at [1005, 205] on div at bounding box center [1002, 199] width 35 height 35
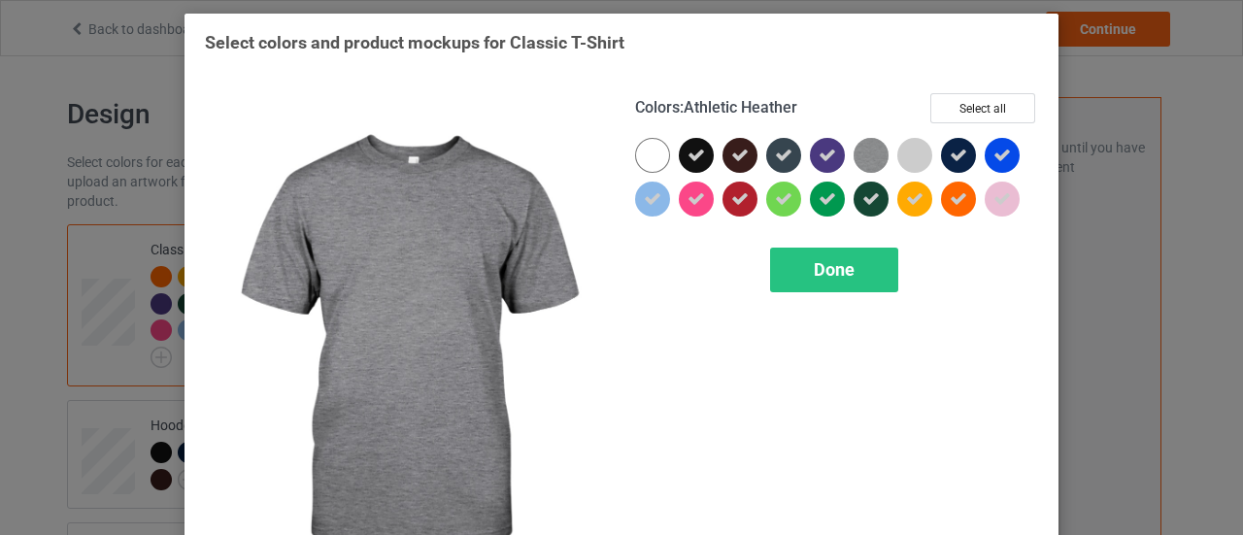
click at [875, 155] on img at bounding box center [871, 155] width 35 height 35
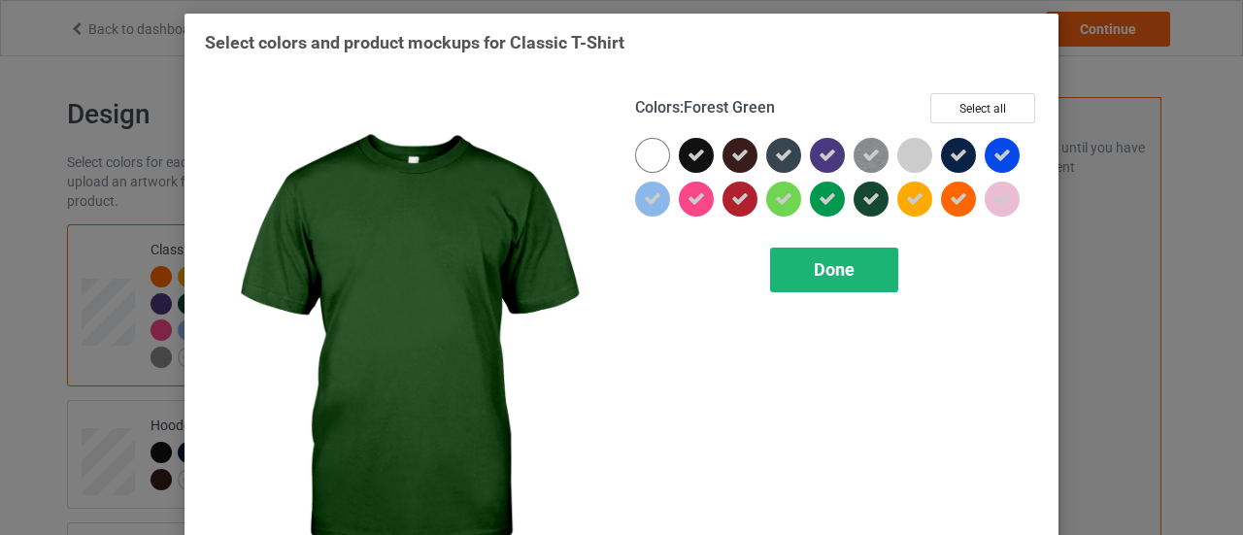
click at [880, 263] on div "Done" at bounding box center [834, 270] width 128 height 45
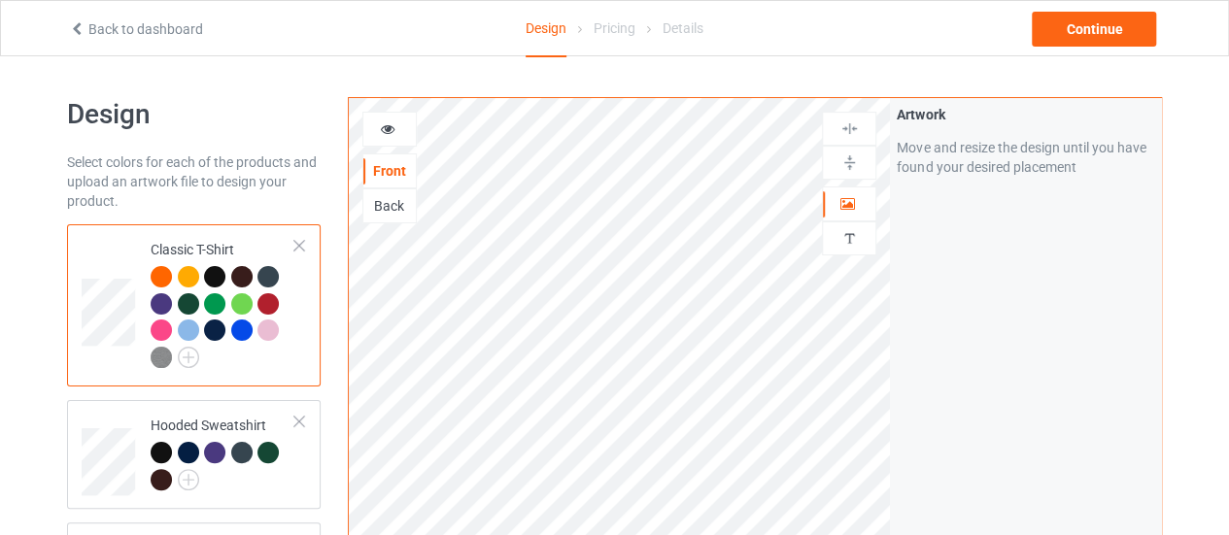
scroll to position [97, 0]
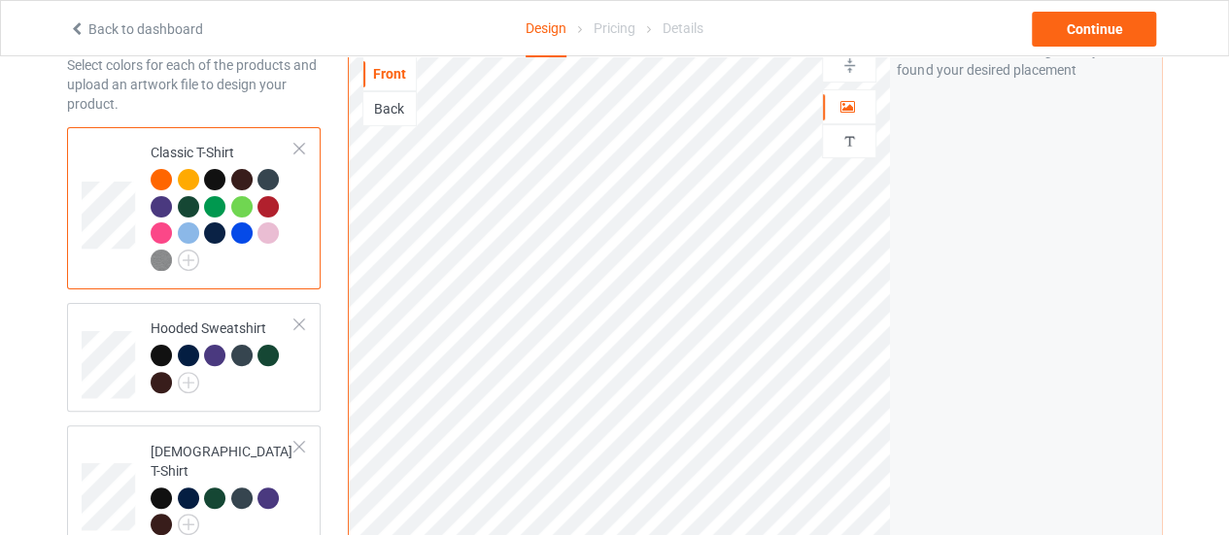
click at [183, 177] on div at bounding box center [188, 179] width 21 height 21
click at [167, 185] on div at bounding box center [161, 179] width 21 height 21
click at [189, 381] on img at bounding box center [188, 382] width 21 height 21
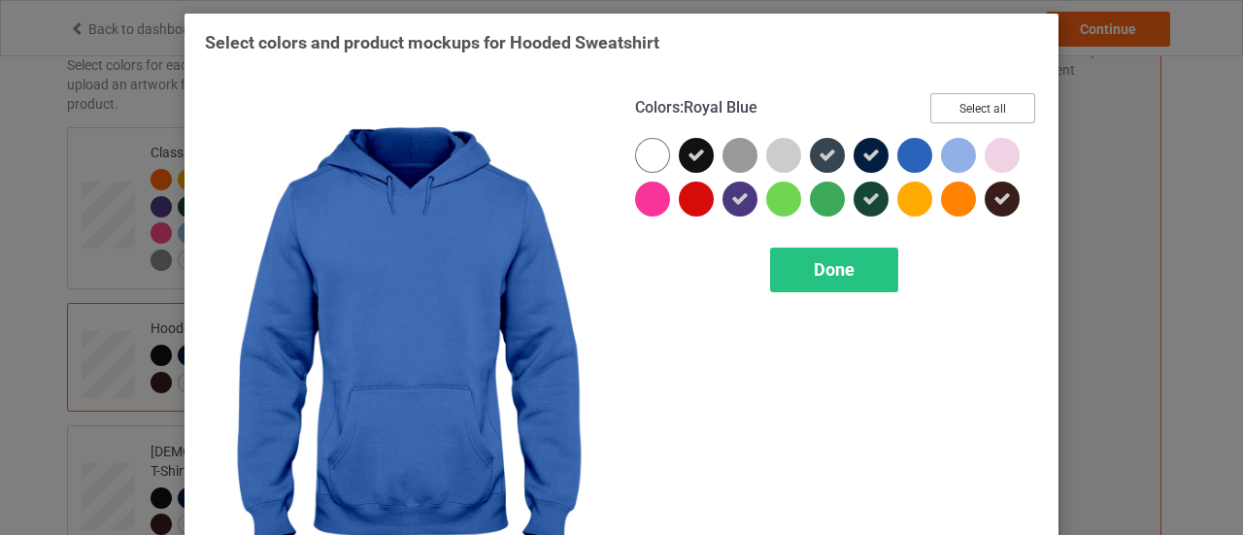
click at [939, 103] on button "Select all" at bounding box center [982, 108] width 105 height 30
click at [939, 103] on button "Reset to Default" at bounding box center [964, 108] width 141 height 30
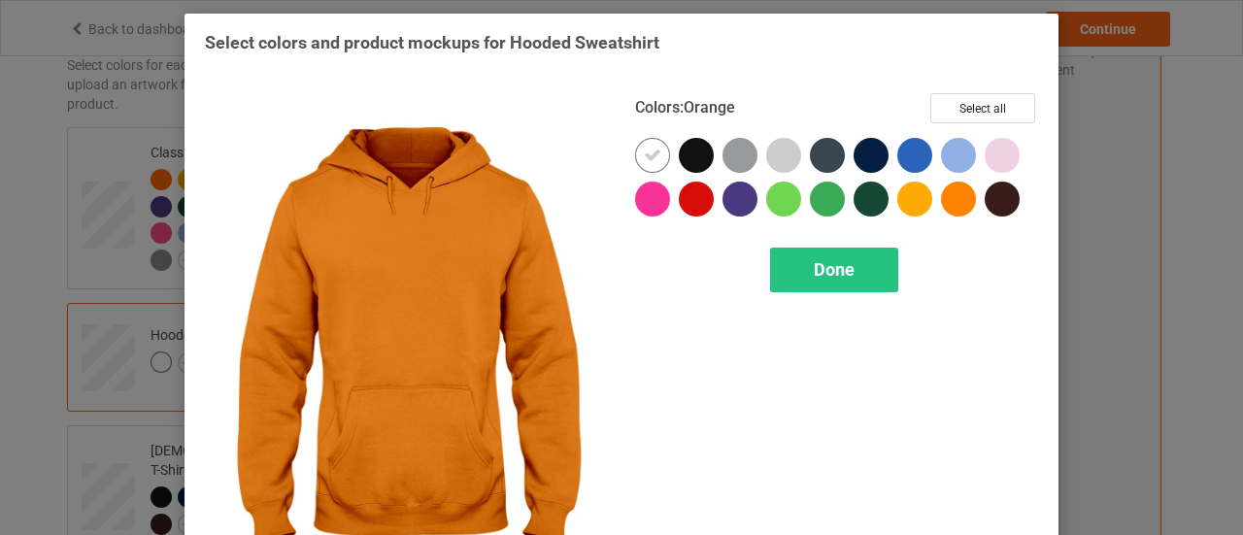
click at [950, 193] on div at bounding box center [958, 199] width 35 height 35
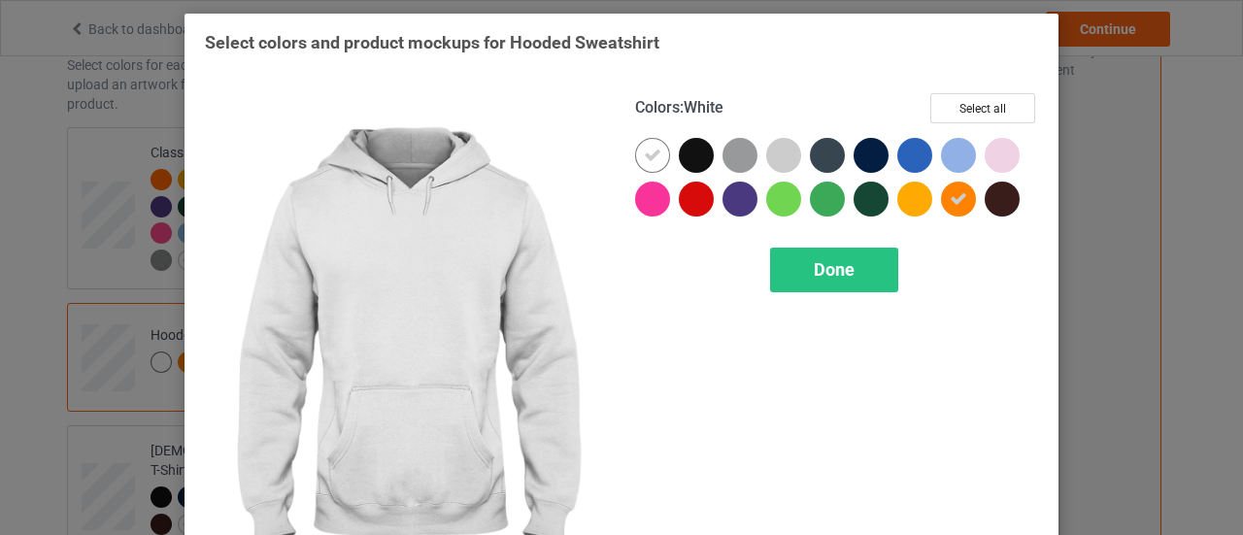
click at [650, 164] on div at bounding box center [652, 155] width 35 height 35
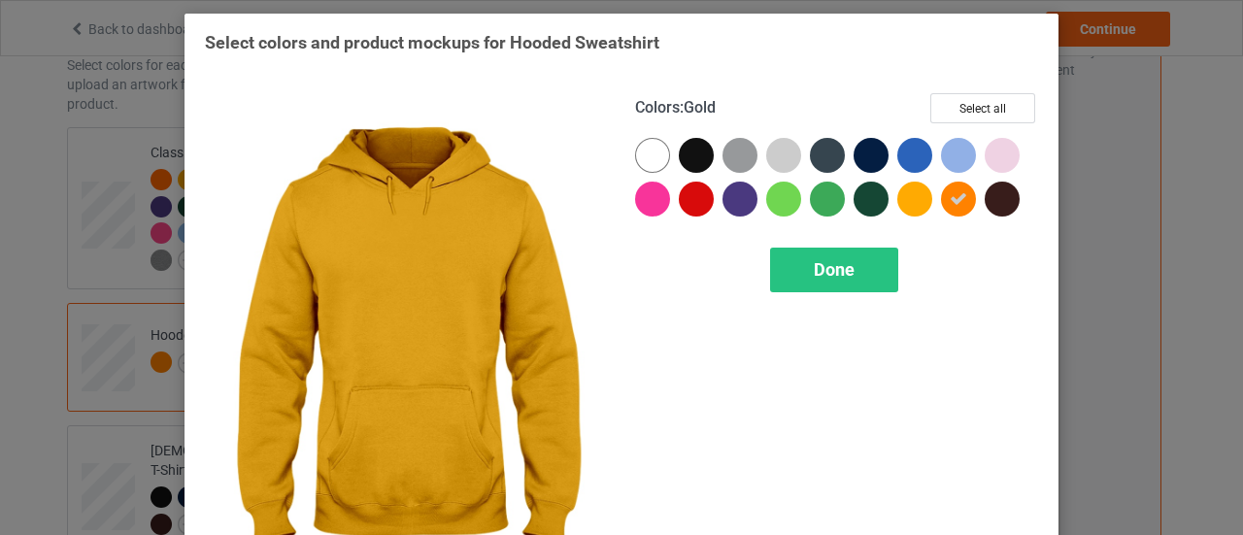
click at [923, 201] on div at bounding box center [914, 199] width 35 height 35
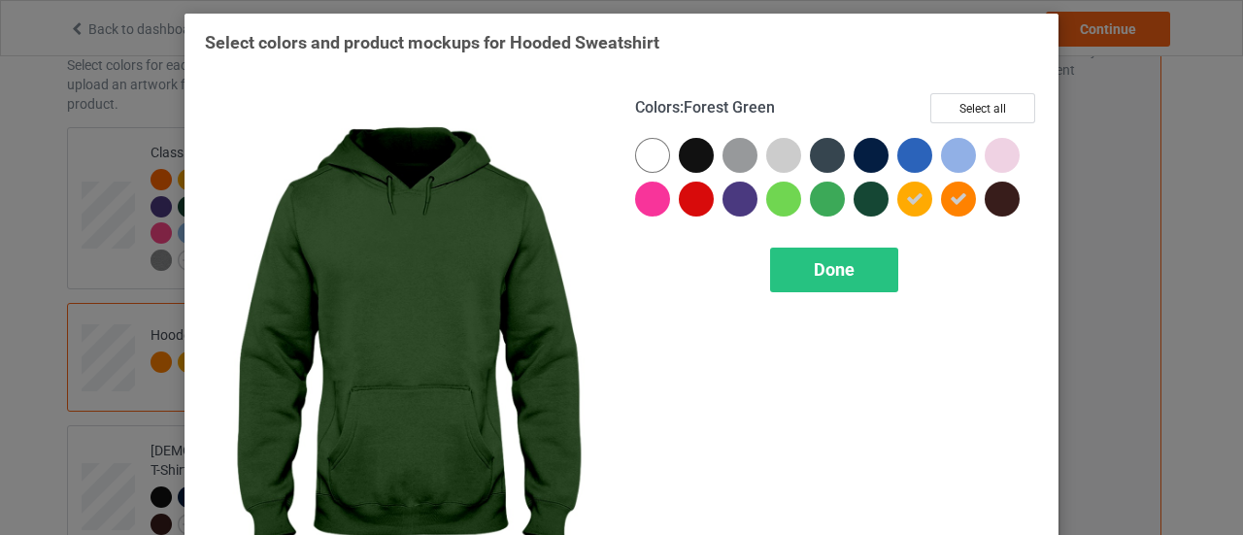
click at [871, 203] on div at bounding box center [871, 199] width 35 height 35
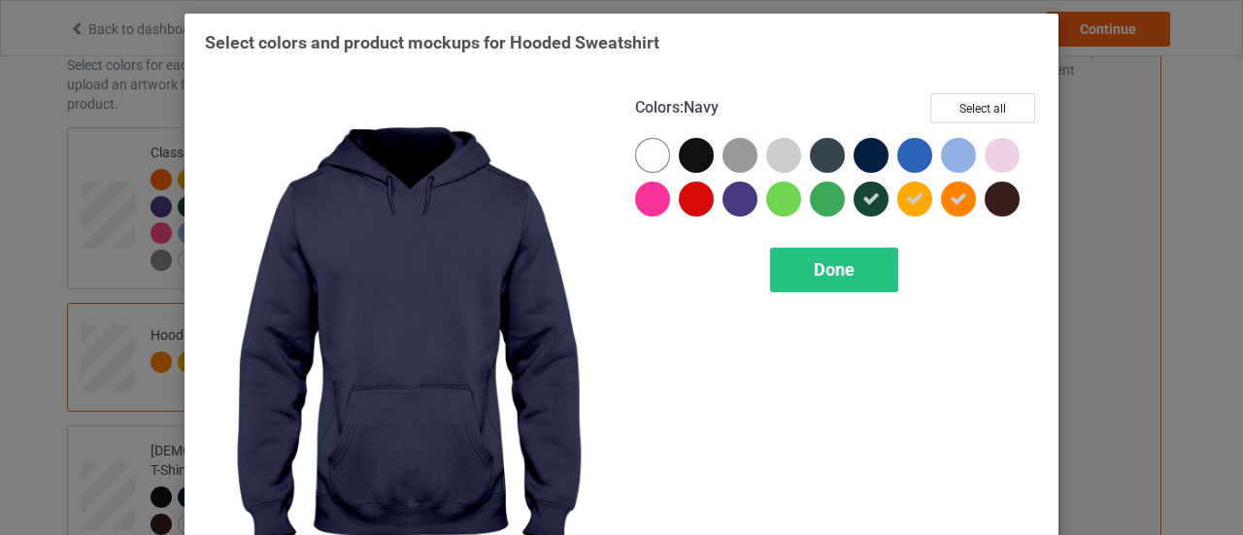
click at [881, 149] on div at bounding box center [876, 160] width 44 height 44
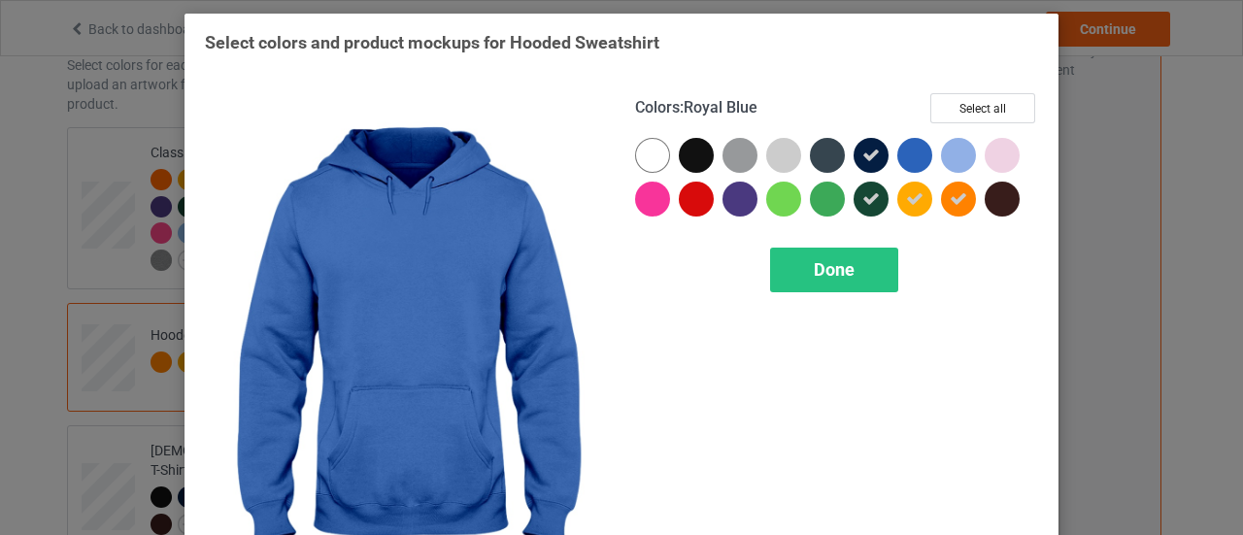
click at [903, 152] on div at bounding box center [914, 155] width 35 height 35
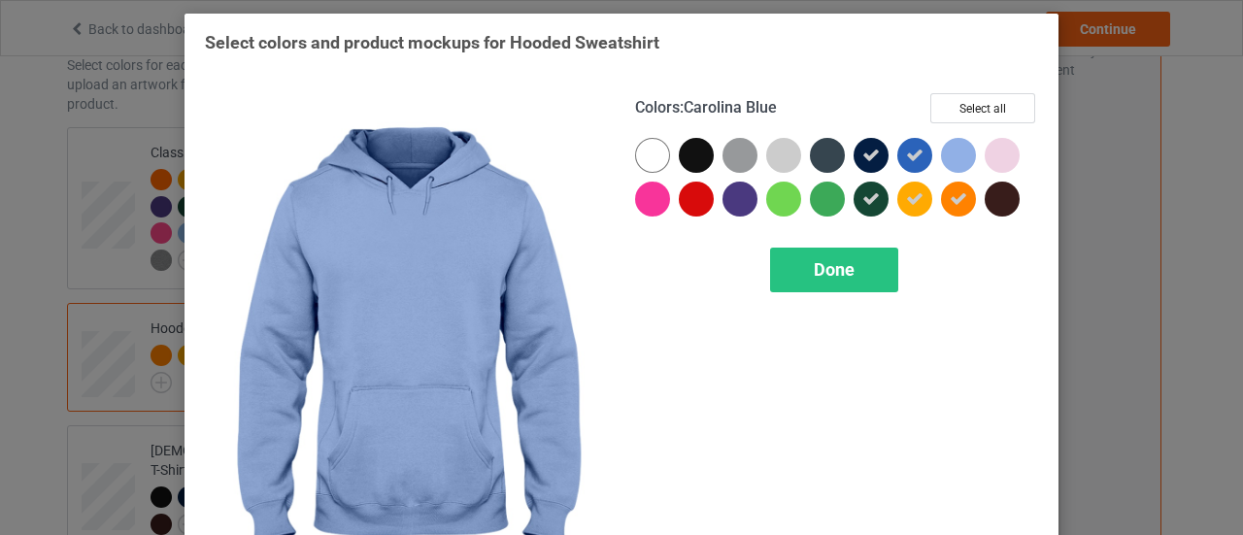
click at [952, 155] on div at bounding box center [958, 155] width 35 height 35
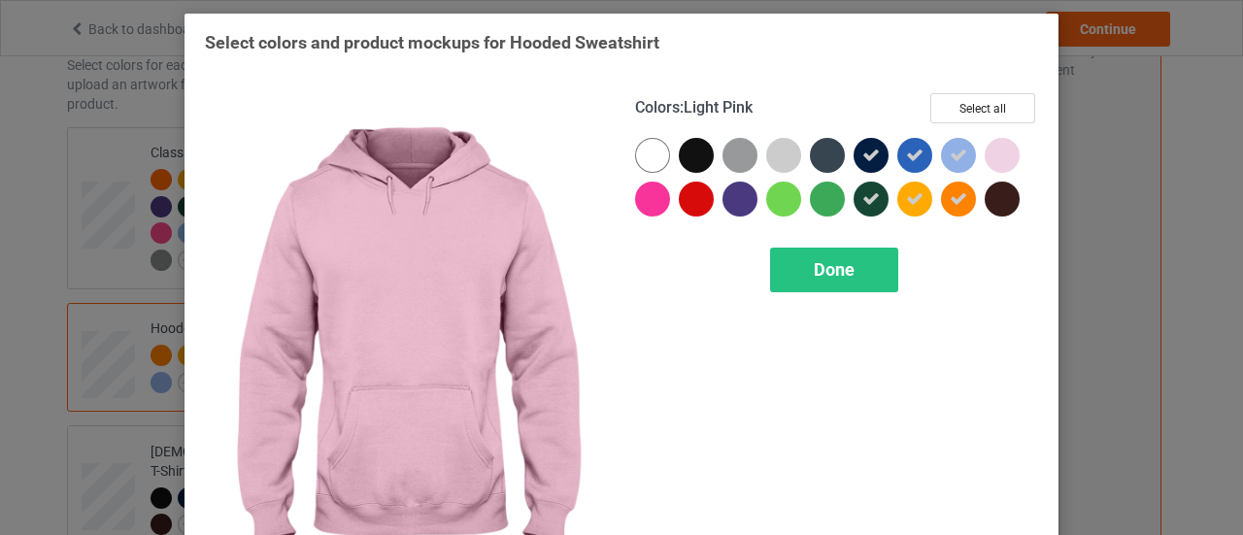
click at [1004, 163] on div at bounding box center [1002, 155] width 35 height 35
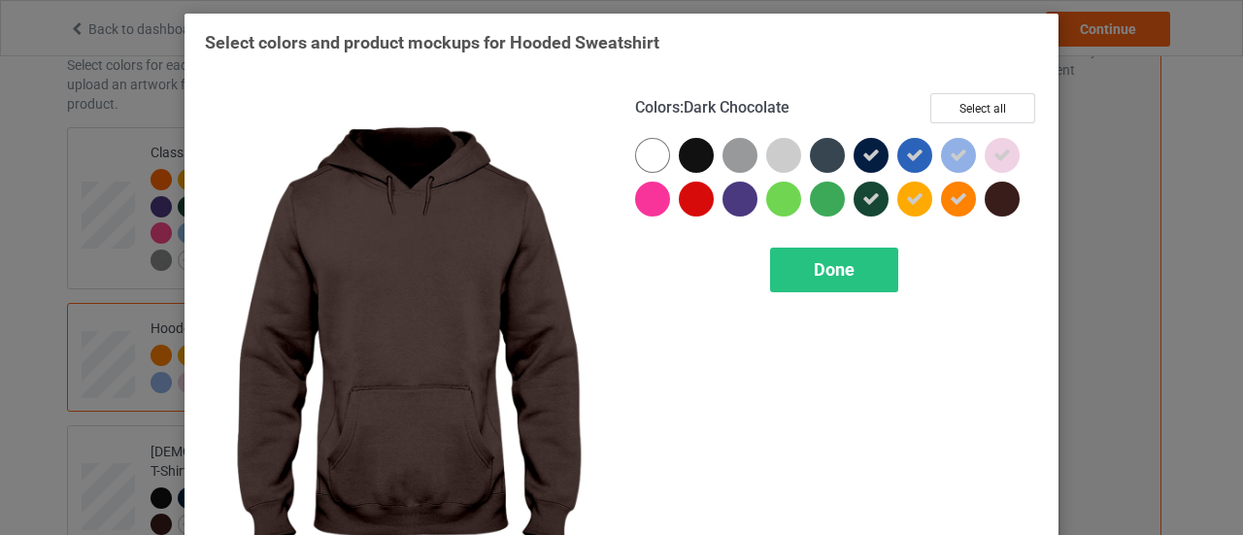
click at [1004, 186] on div at bounding box center [1002, 199] width 35 height 35
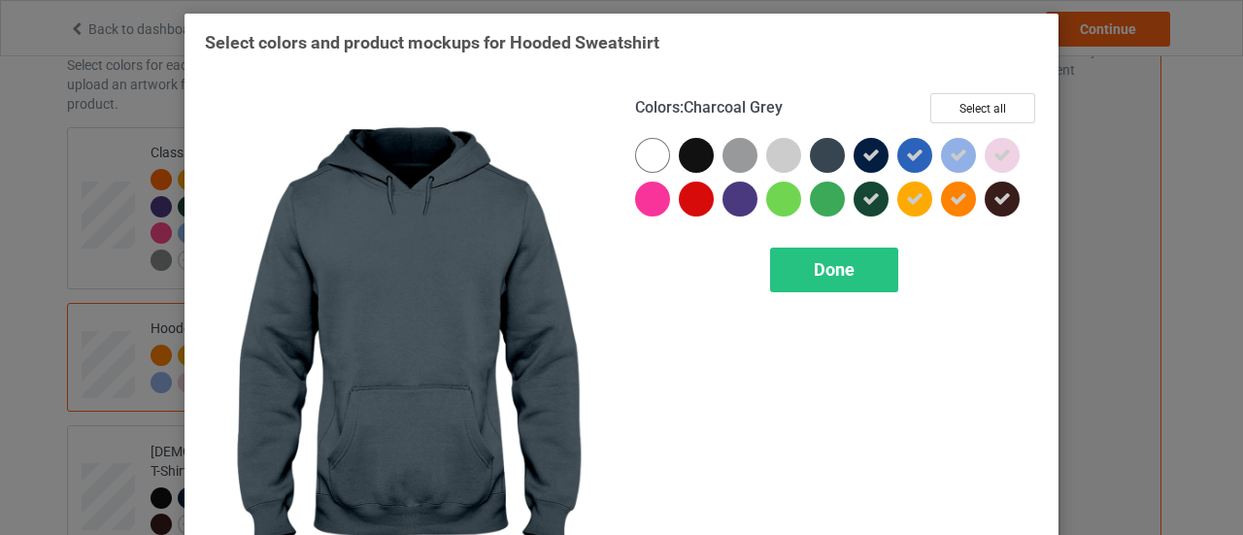
click at [818, 156] on div at bounding box center [827, 155] width 35 height 35
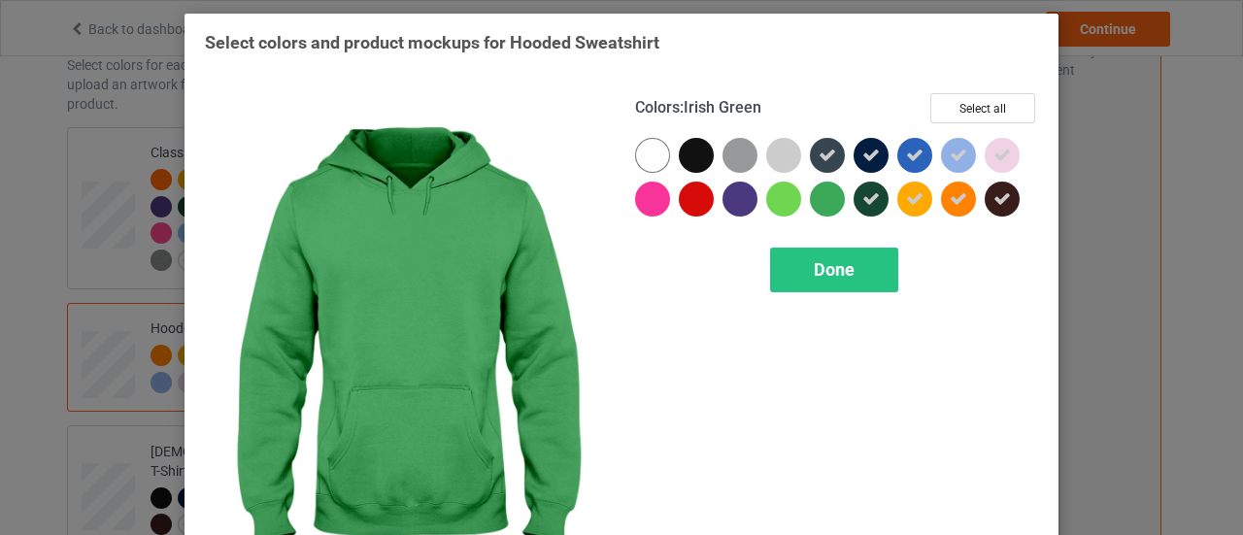
click at [818, 201] on div at bounding box center [827, 199] width 35 height 35
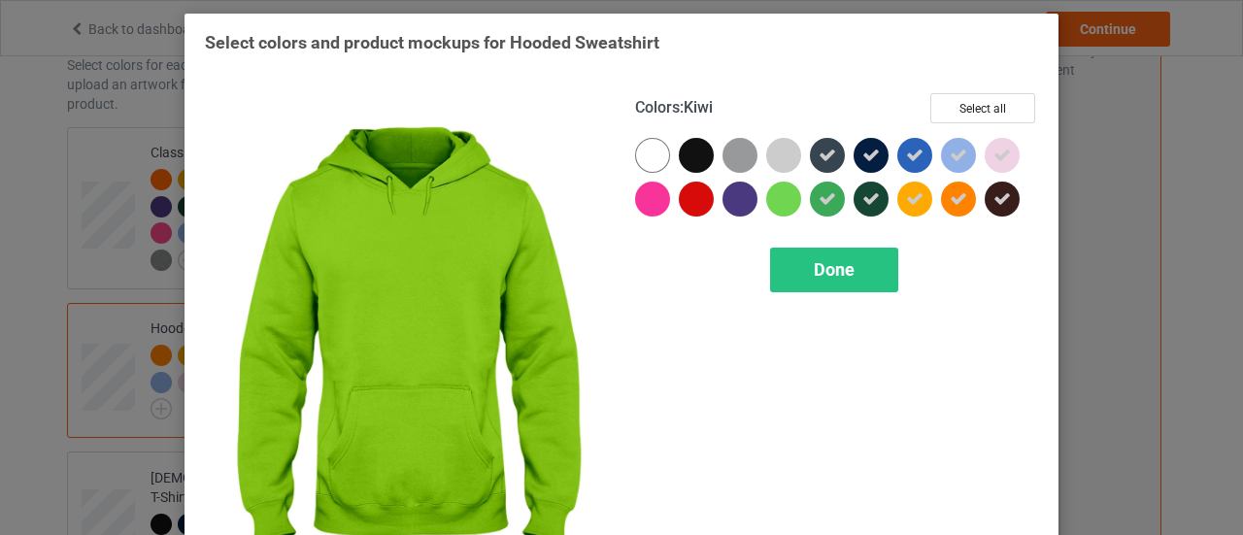
click at [773, 195] on div at bounding box center [783, 199] width 35 height 35
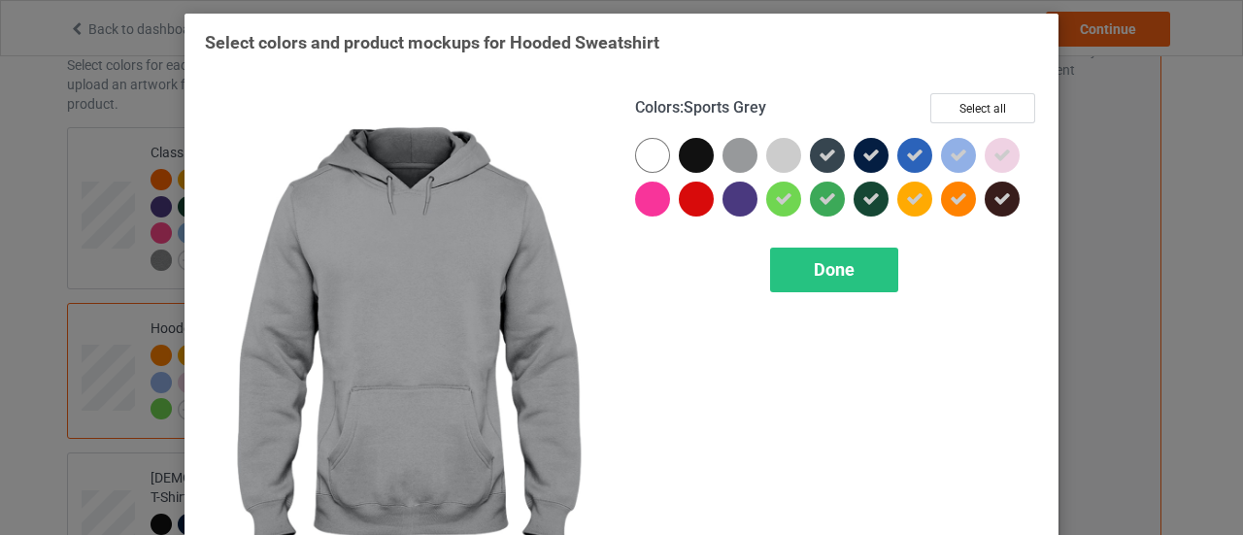
click at [744, 152] on div at bounding box center [740, 155] width 35 height 35
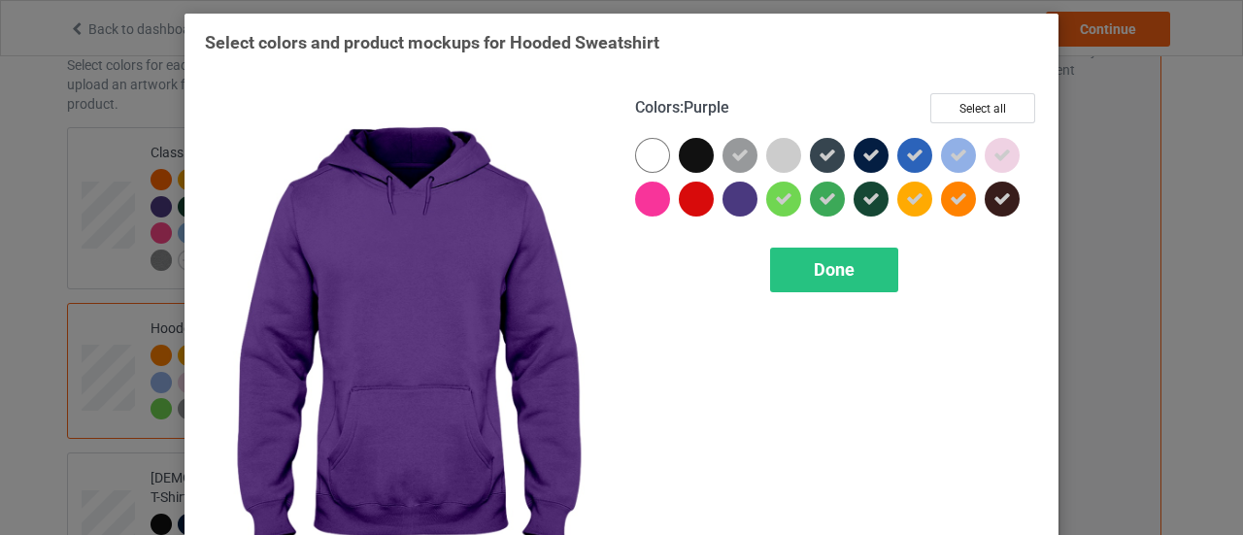
click at [740, 200] on div at bounding box center [740, 199] width 35 height 35
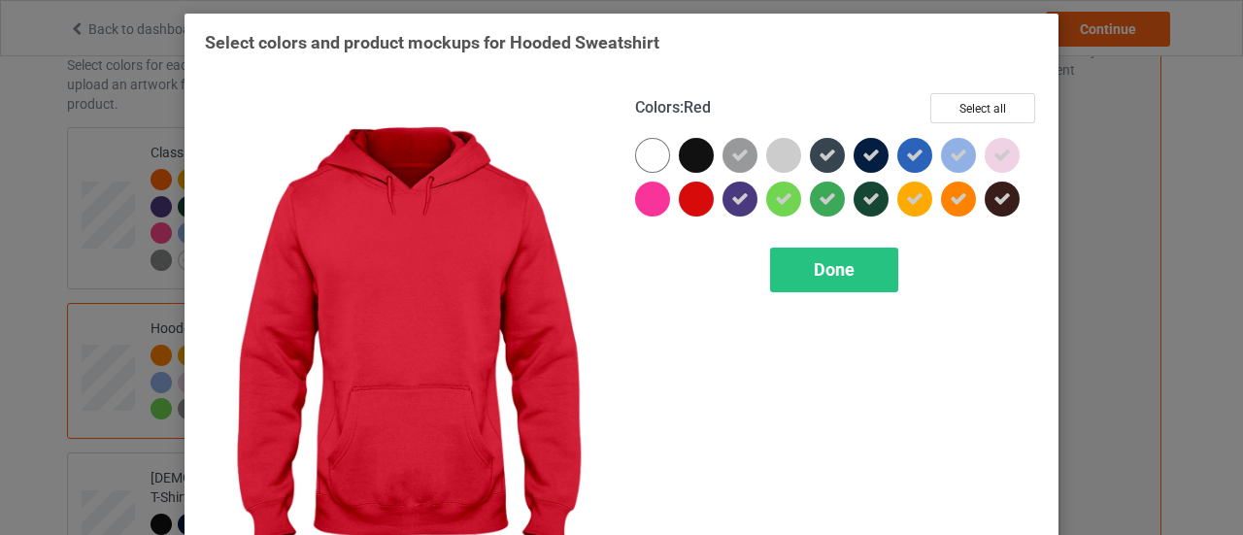
click at [687, 211] on div at bounding box center [696, 199] width 35 height 35
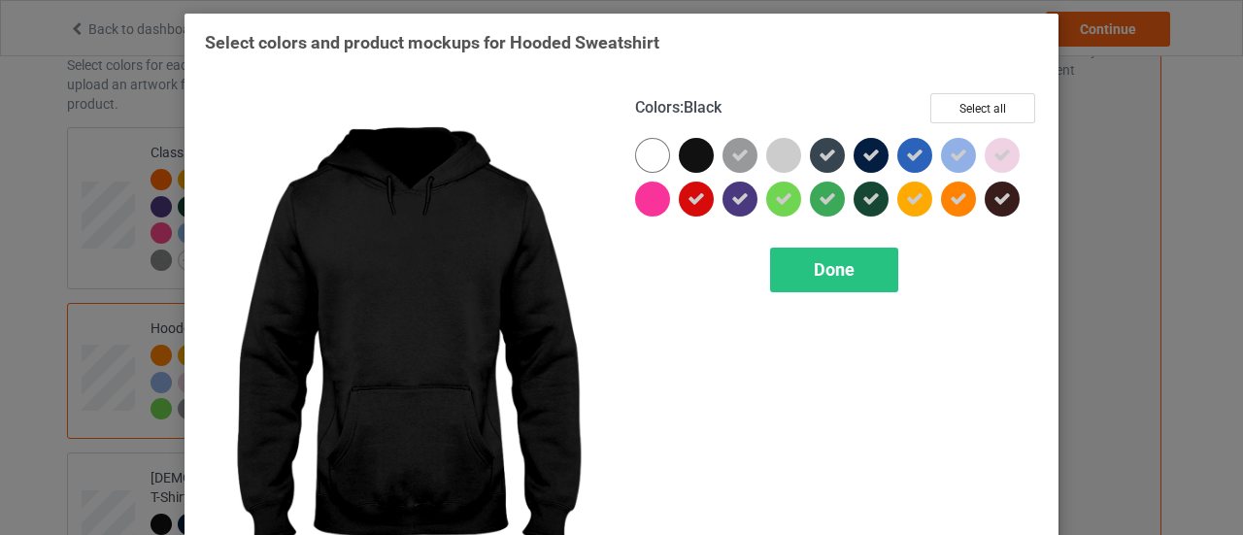
click at [689, 165] on div at bounding box center [696, 155] width 35 height 35
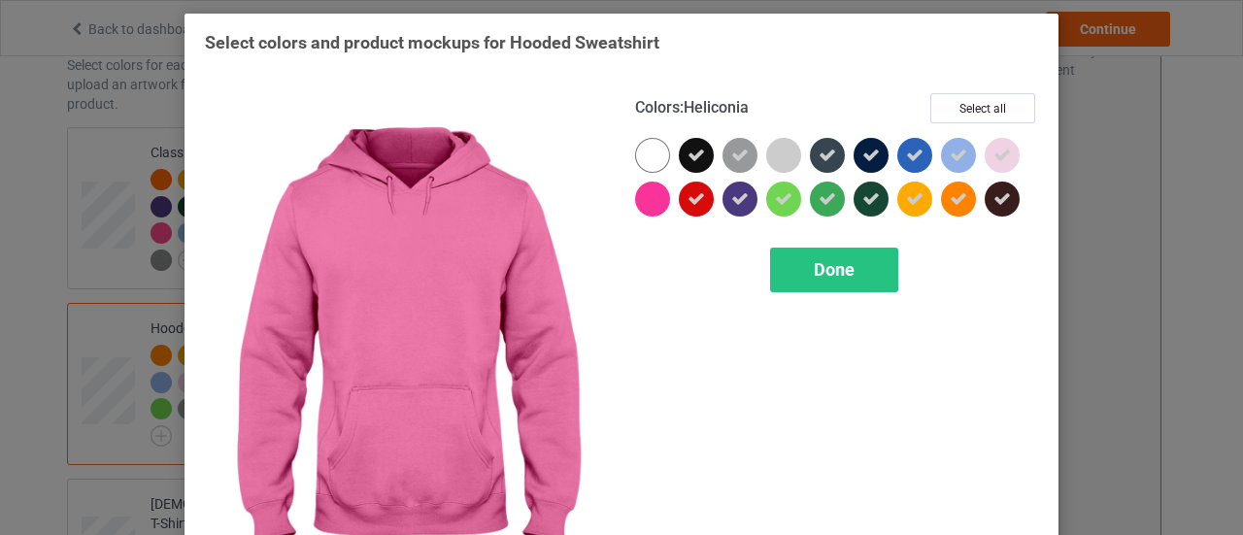
click at [653, 201] on div at bounding box center [652, 199] width 35 height 35
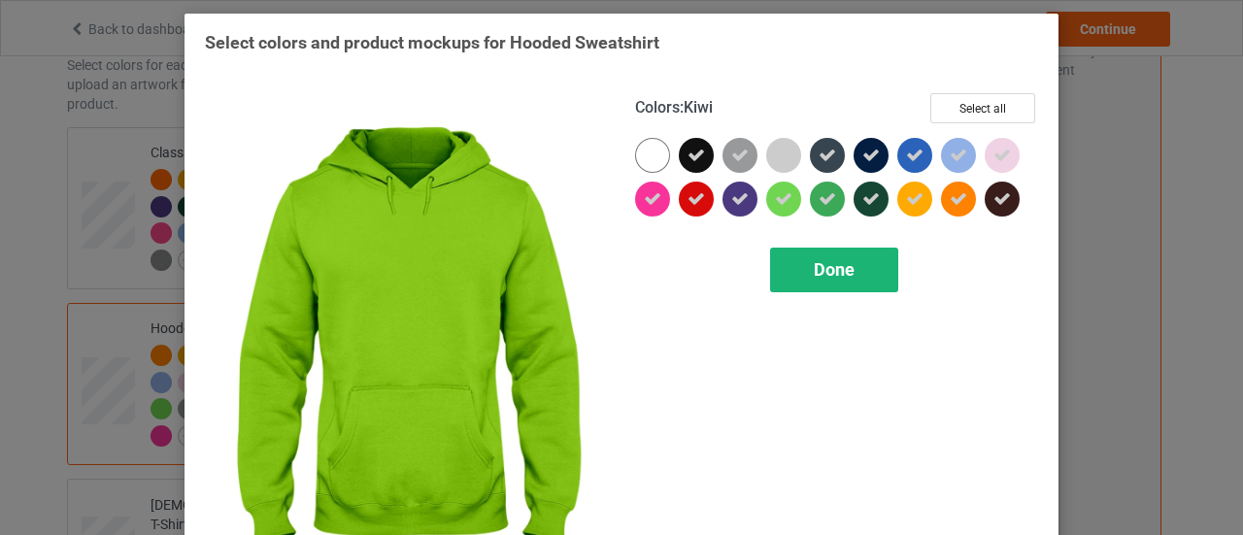
click at [836, 266] on span "Done" at bounding box center [834, 269] width 41 height 20
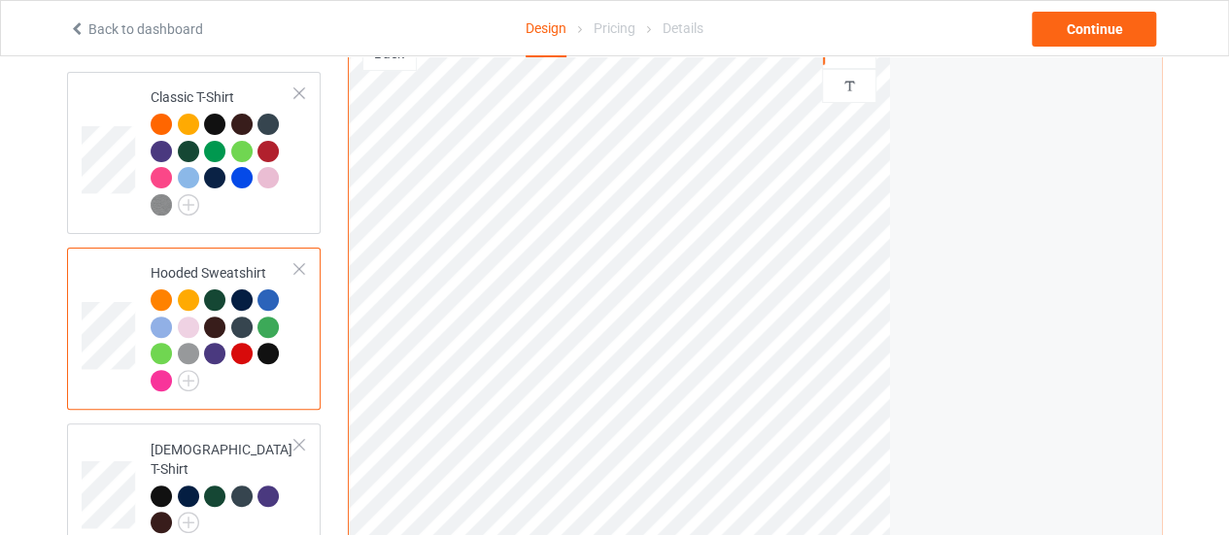
scroll to position [388, 0]
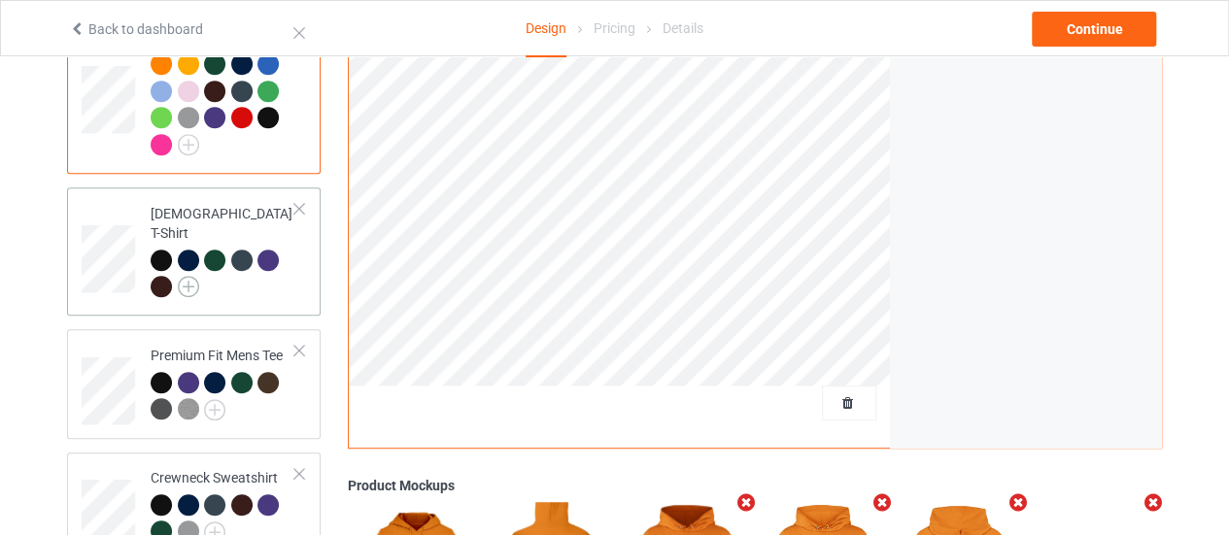
click at [184, 276] on img at bounding box center [188, 286] width 21 height 21
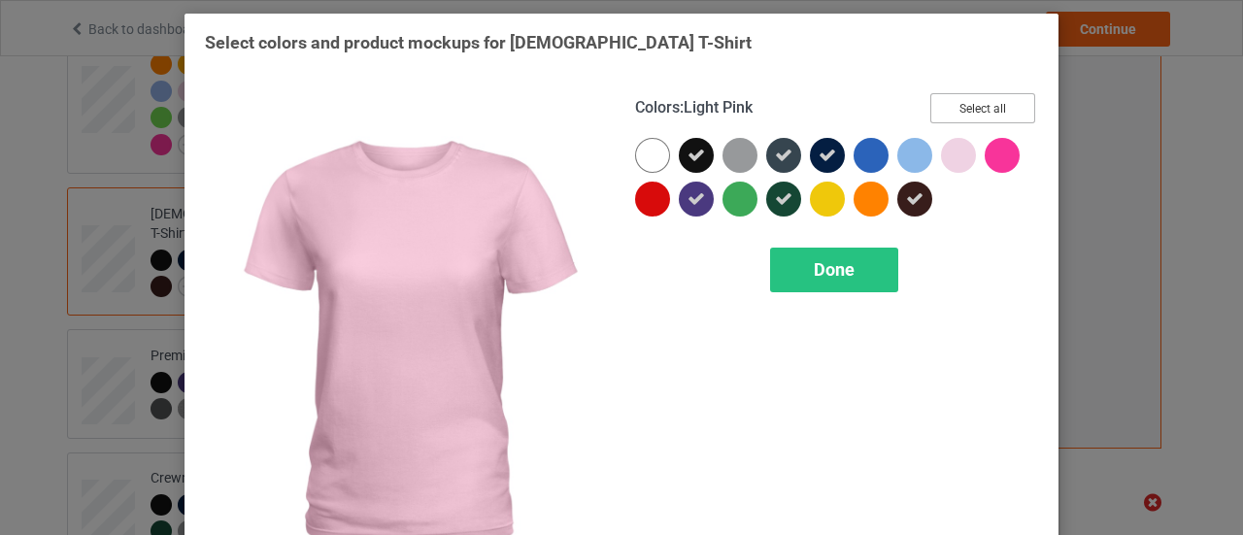
click at [958, 117] on button "Select all" at bounding box center [982, 108] width 105 height 30
click at [958, 117] on button "Reset to Default" at bounding box center [964, 108] width 141 height 30
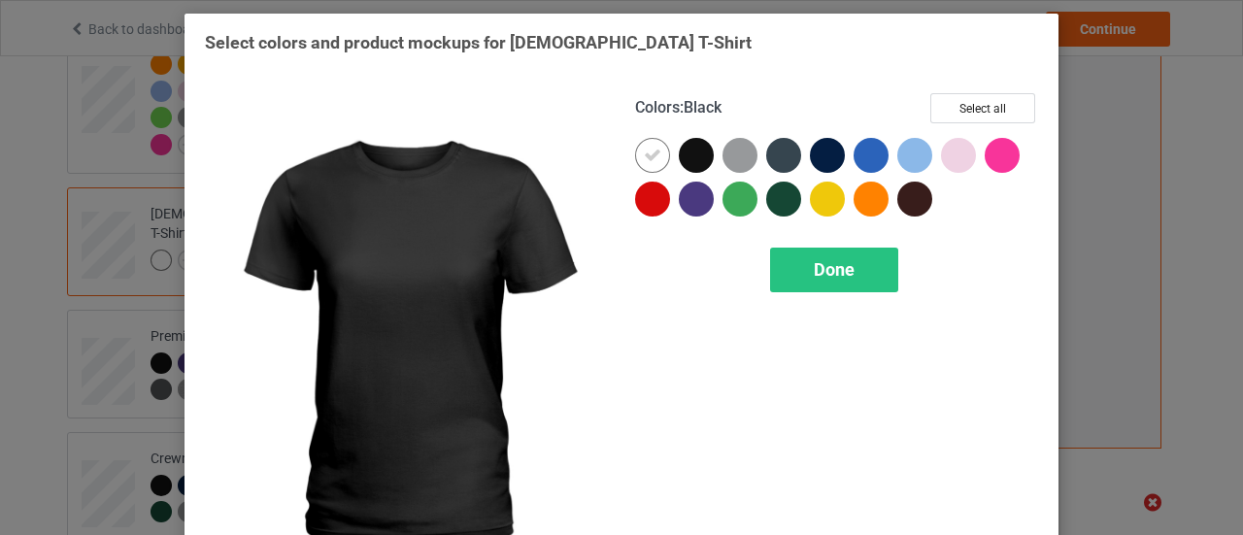
click at [679, 153] on div at bounding box center [696, 155] width 35 height 35
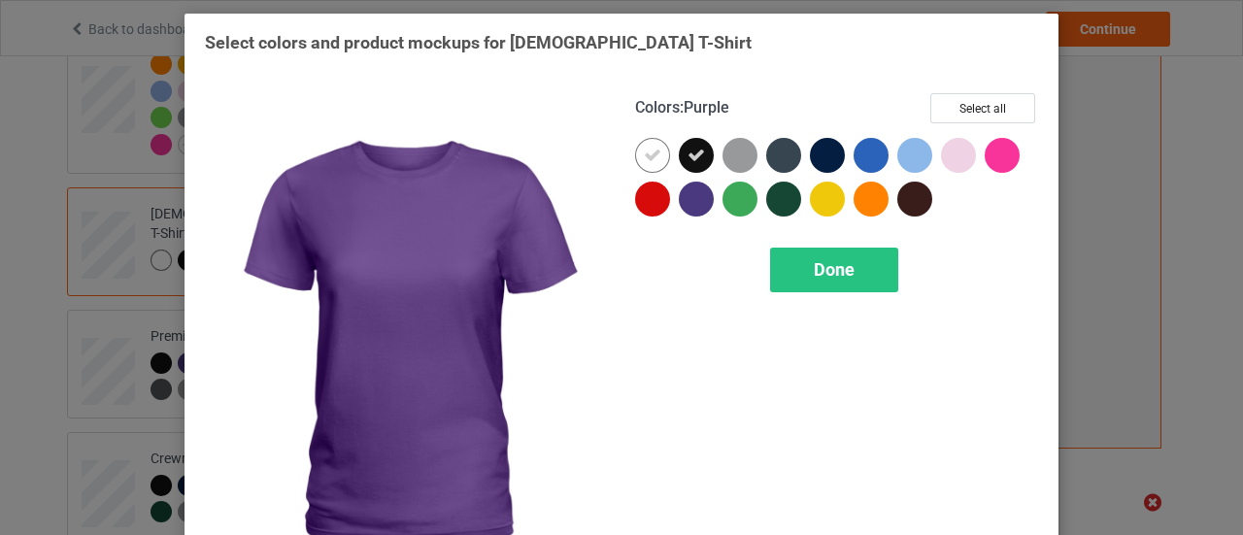
click at [692, 199] on div at bounding box center [696, 199] width 35 height 35
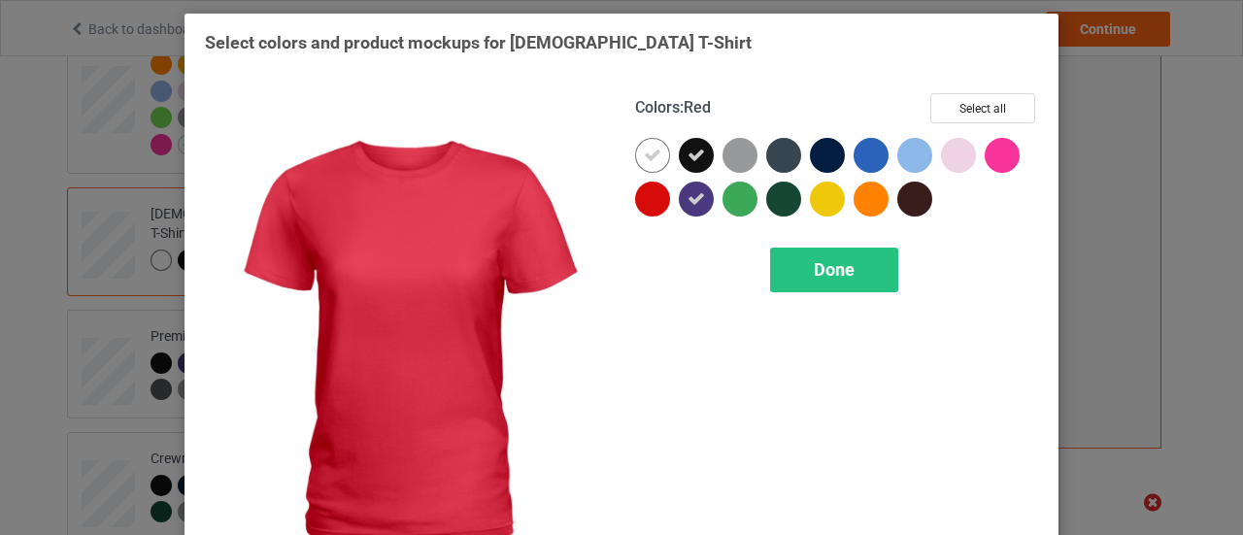
click at [655, 199] on div at bounding box center [652, 199] width 35 height 35
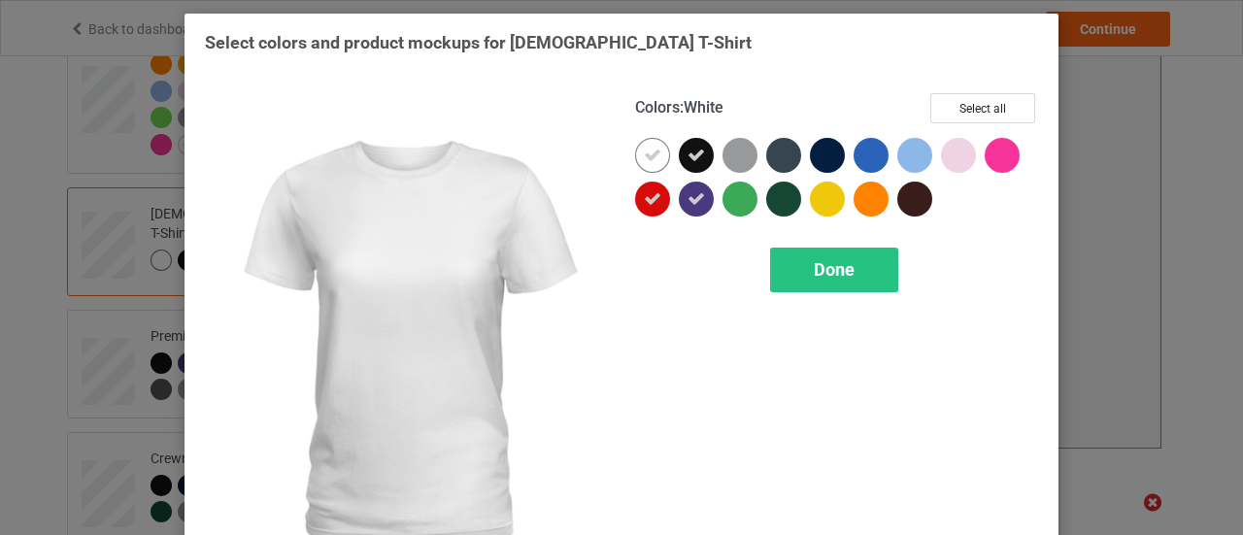
click at [657, 156] on div at bounding box center [652, 155] width 35 height 35
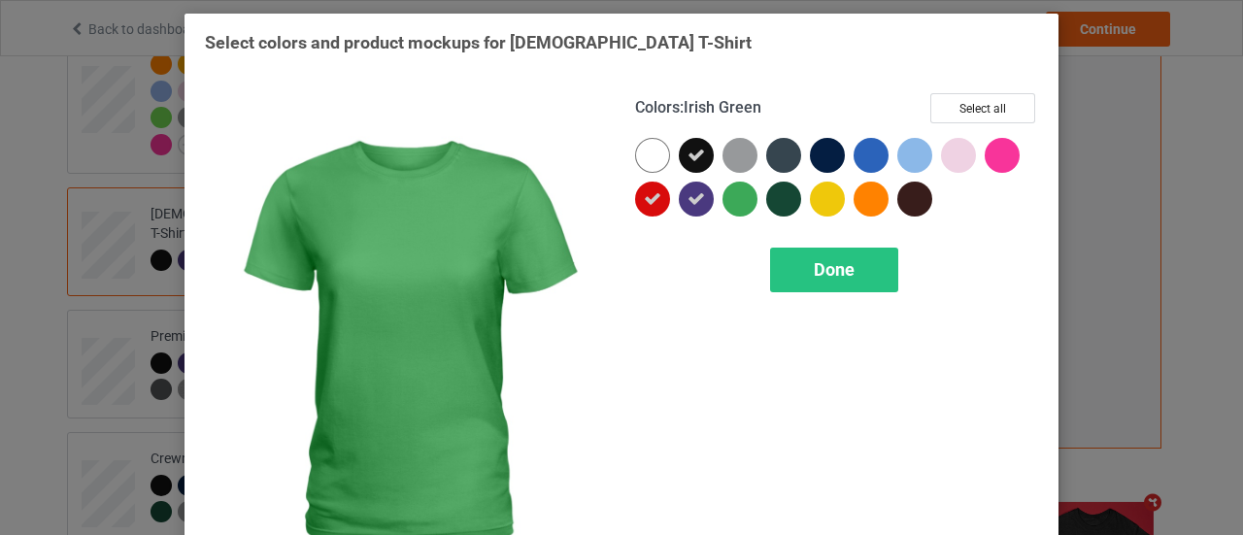
click at [733, 184] on div at bounding box center [740, 199] width 35 height 35
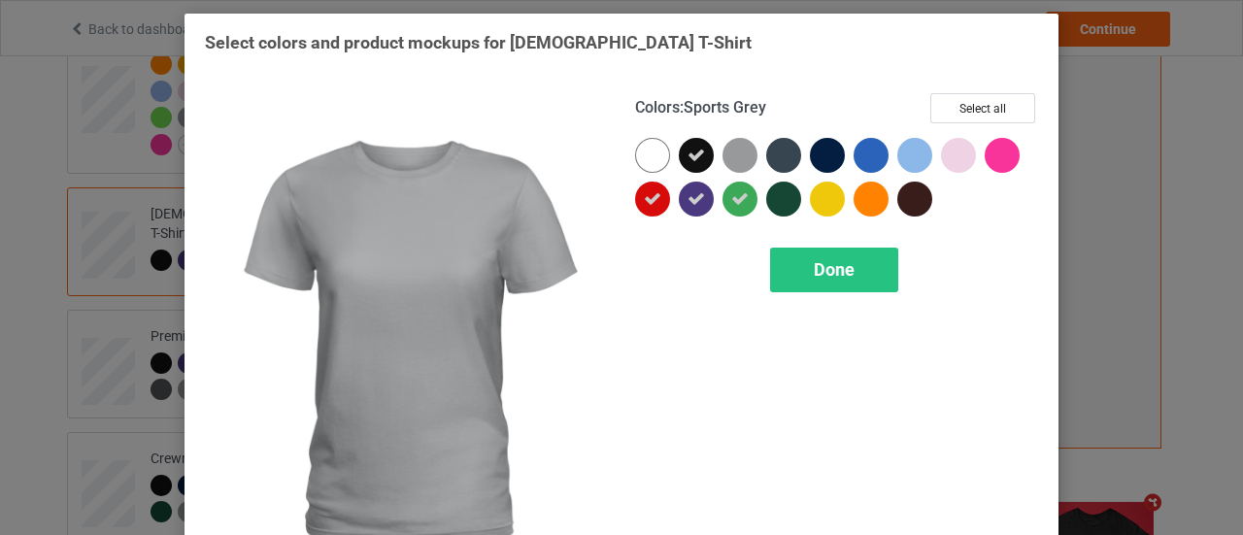
click at [744, 152] on div at bounding box center [740, 155] width 35 height 35
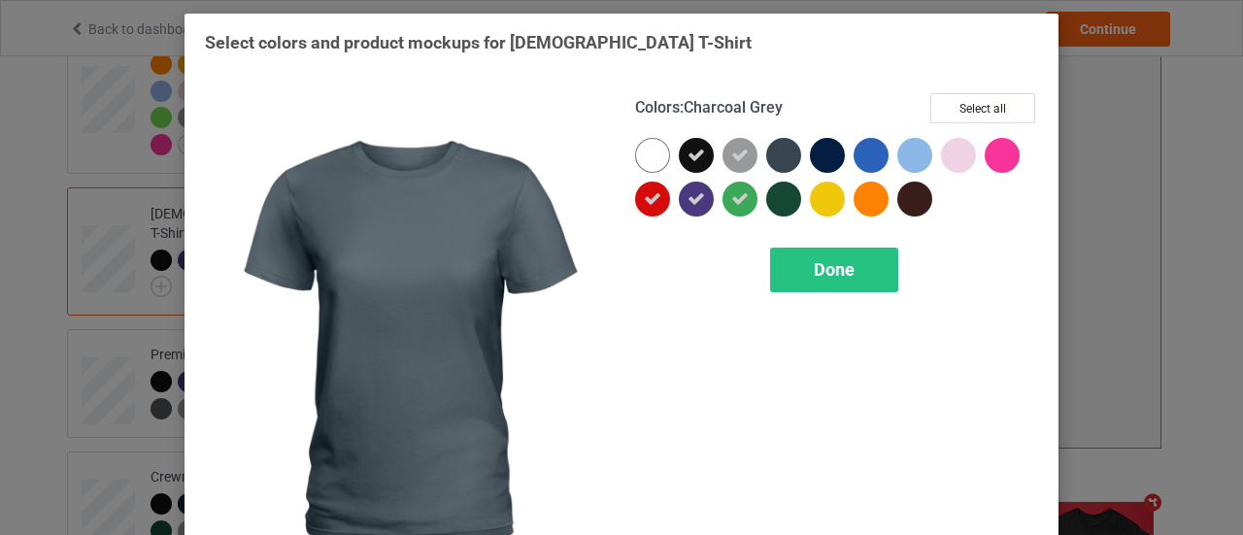
click at [767, 152] on div at bounding box center [783, 155] width 35 height 35
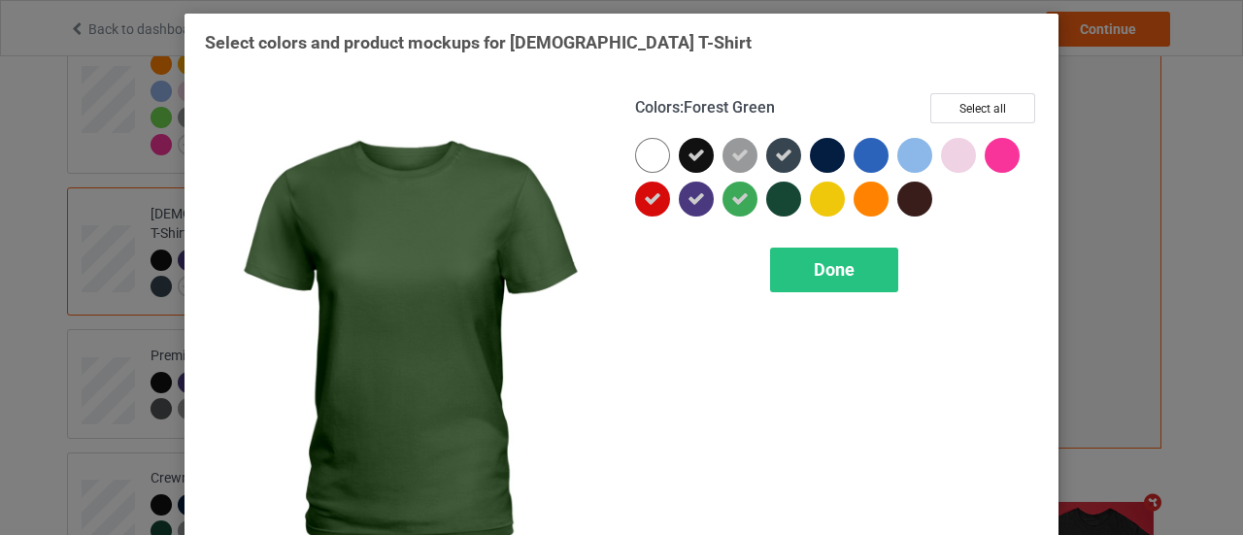
click at [775, 189] on div at bounding box center [783, 199] width 35 height 35
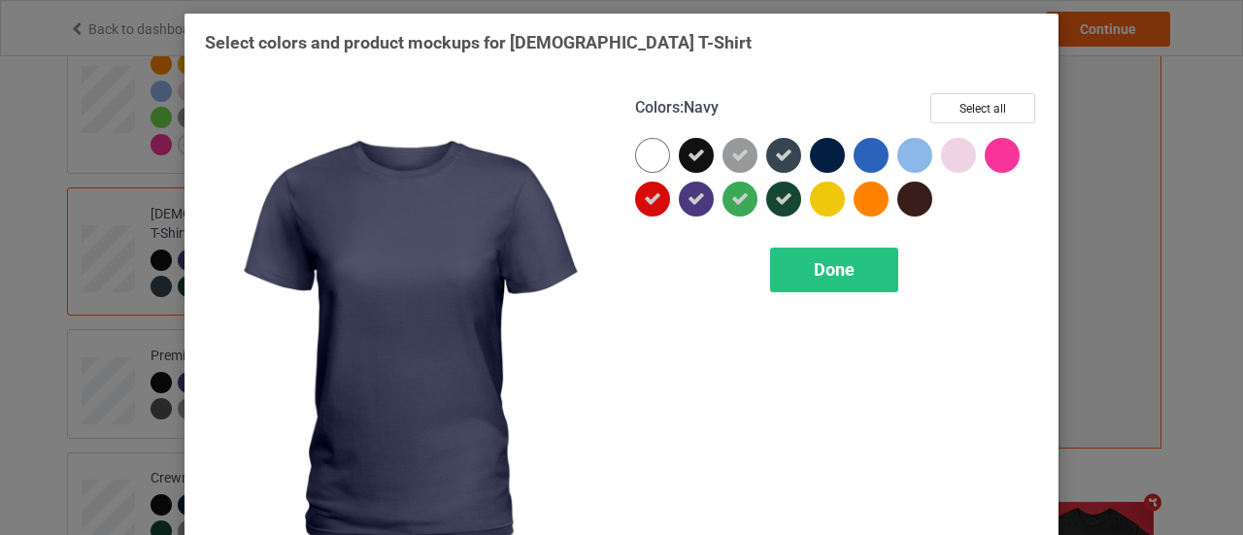
click at [842, 136] on div "Colors : Navy Select all" at bounding box center [836, 115] width 403 height 45
click at [831, 158] on div at bounding box center [827, 155] width 35 height 35
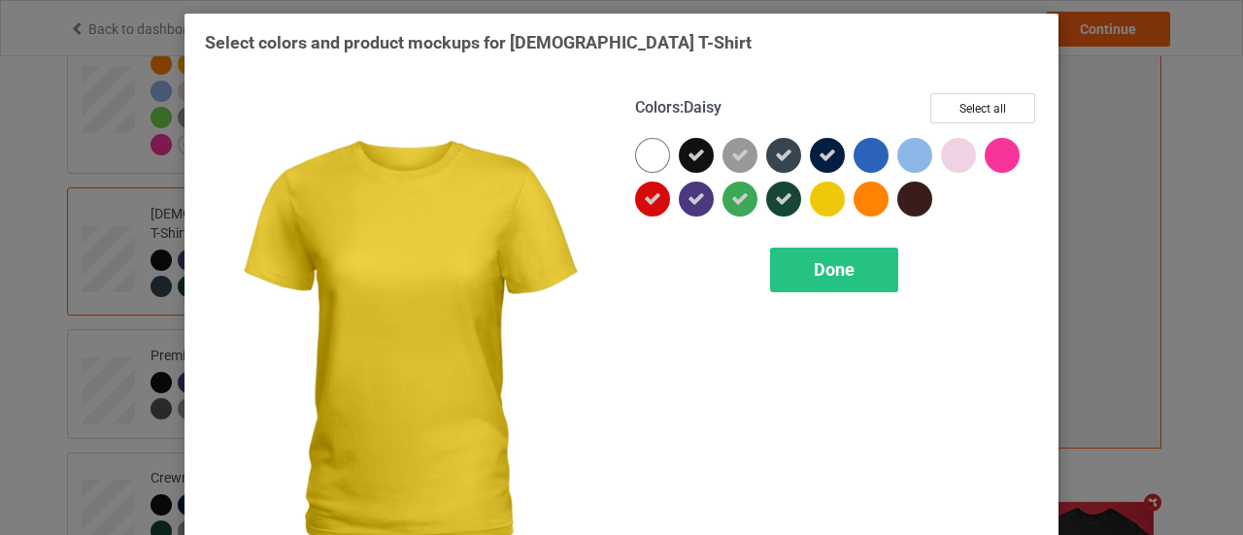
click at [826, 195] on div at bounding box center [827, 199] width 35 height 35
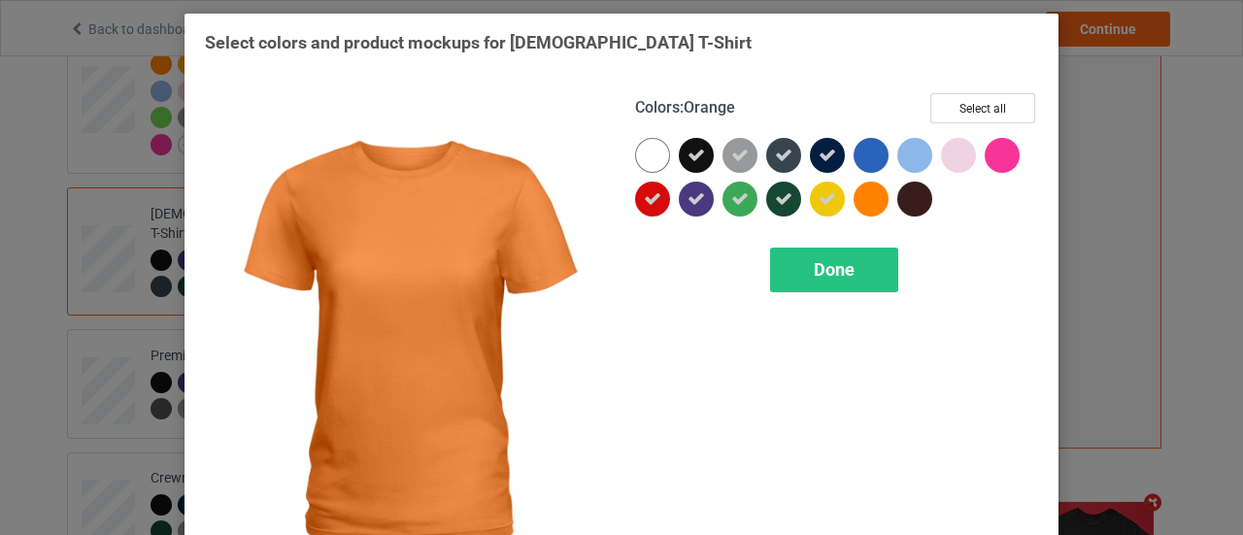
click at [872, 195] on div at bounding box center [871, 199] width 35 height 35
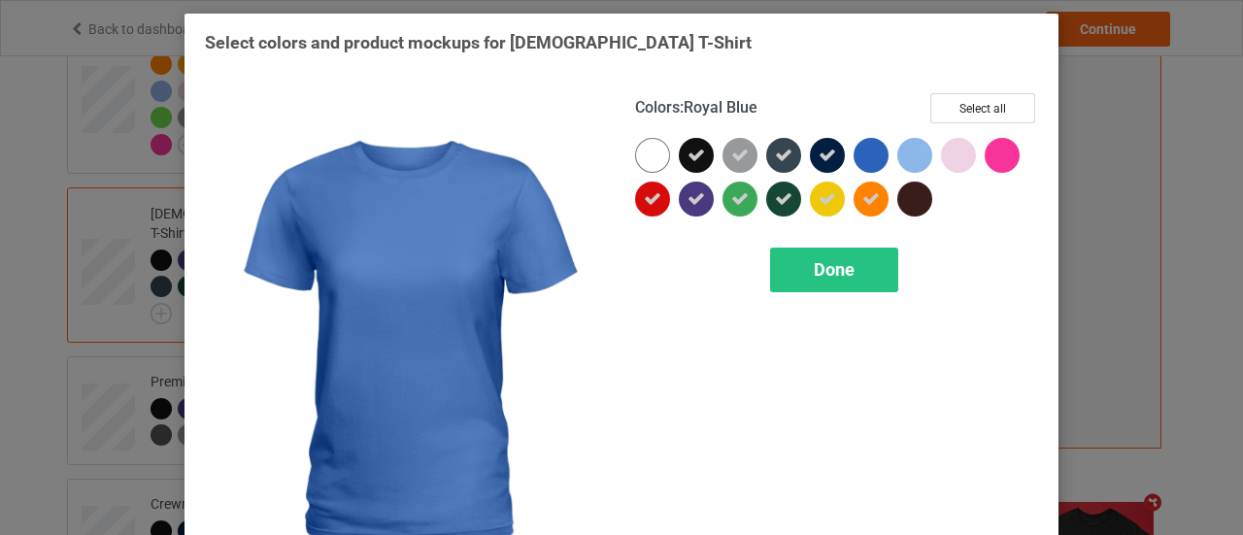
click at [862, 156] on div at bounding box center [871, 155] width 35 height 35
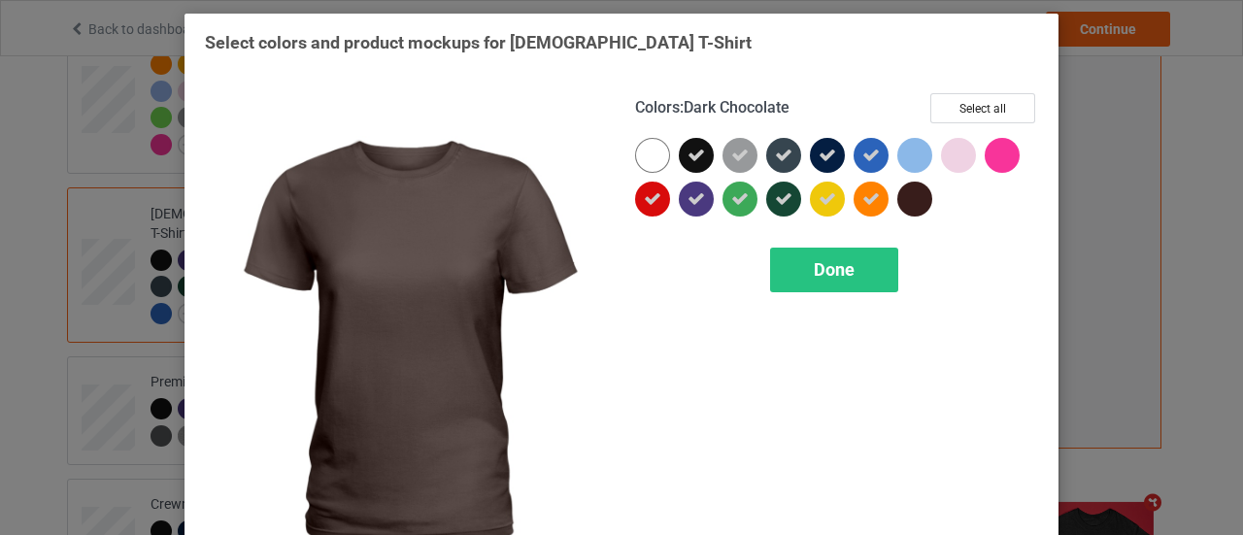
click at [916, 201] on div at bounding box center [914, 199] width 35 height 35
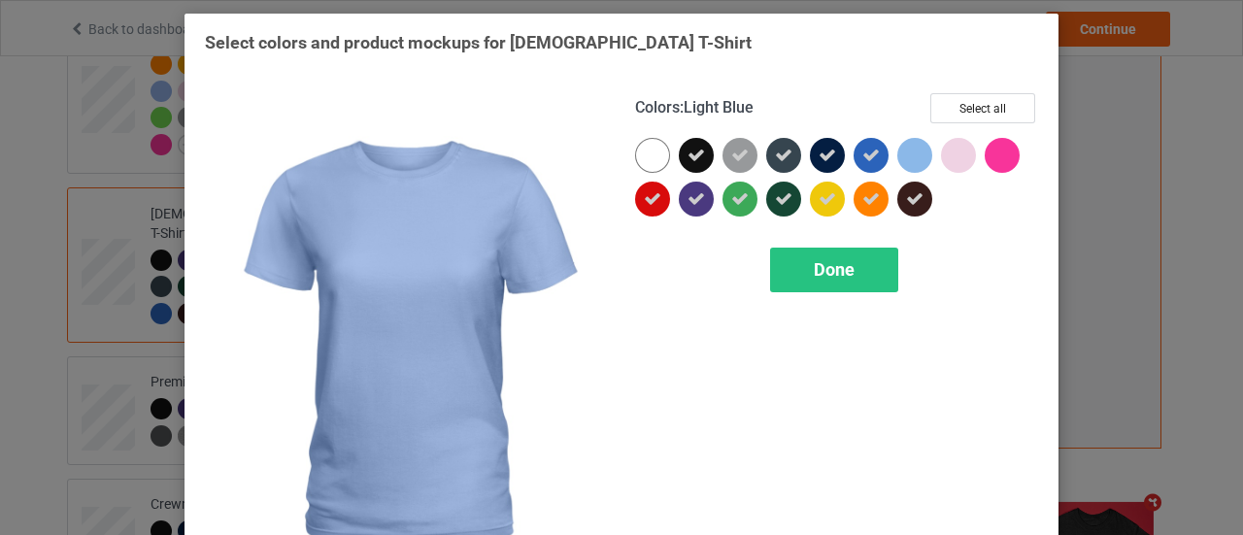
click at [911, 154] on div at bounding box center [914, 155] width 35 height 35
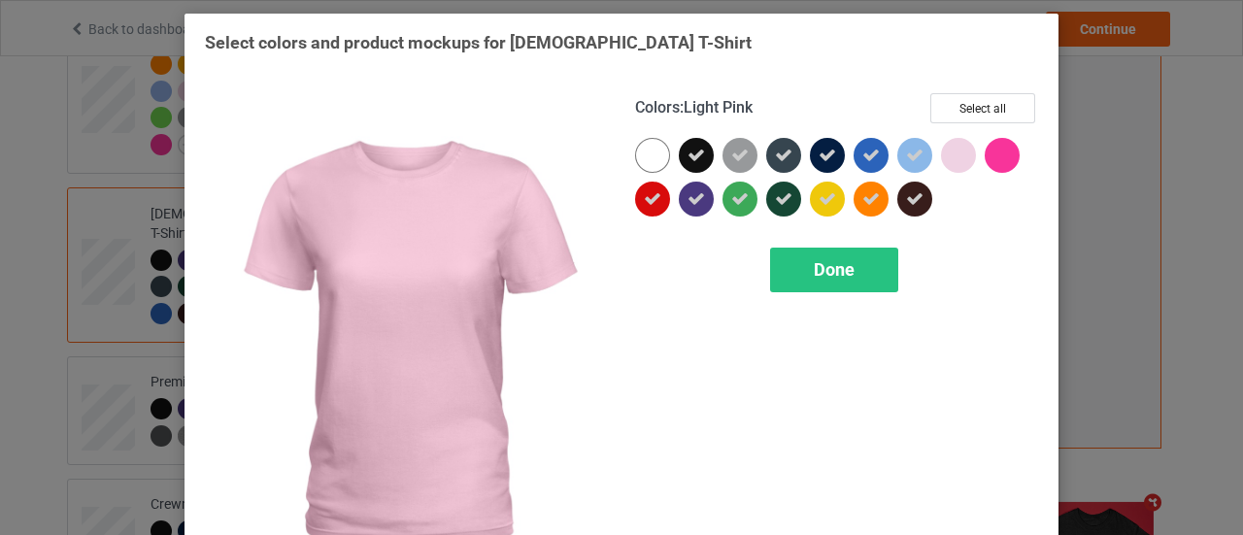
click at [958, 154] on div at bounding box center [958, 155] width 35 height 35
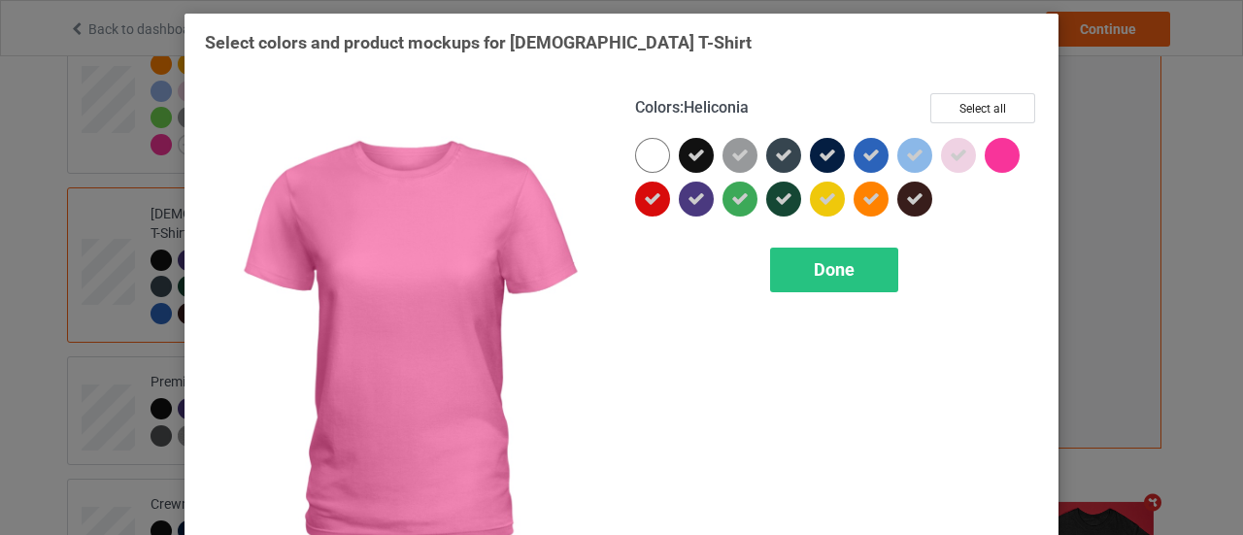
click at [993, 154] on div at bounding box center [1002, 155] width 35 height 35
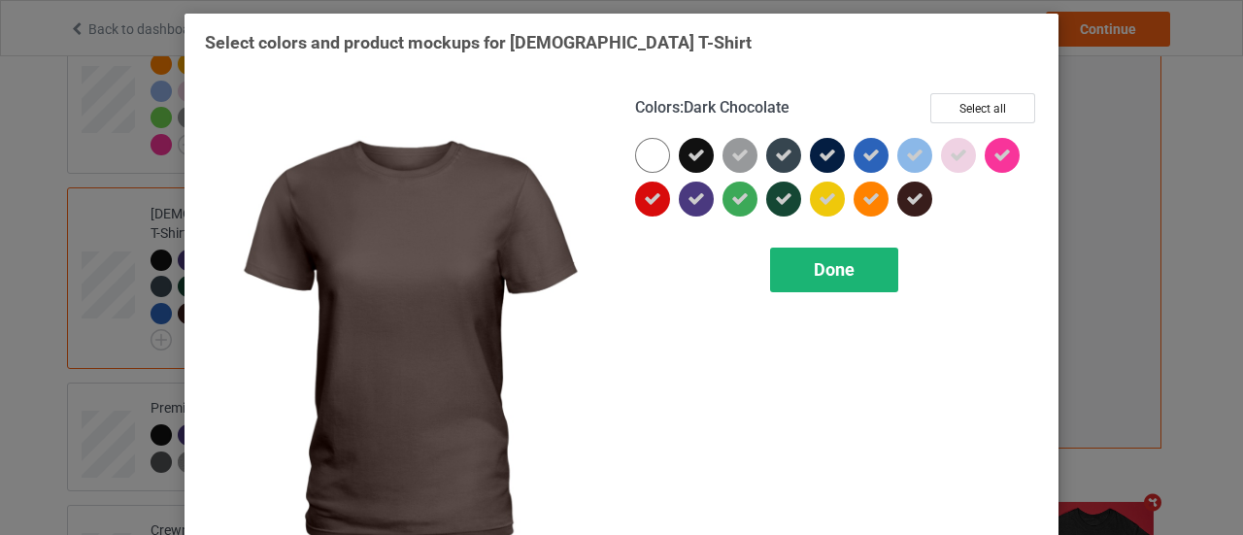
click at [843, 274] on span "Done" at bounding box center [834, 269] width 41 height 20
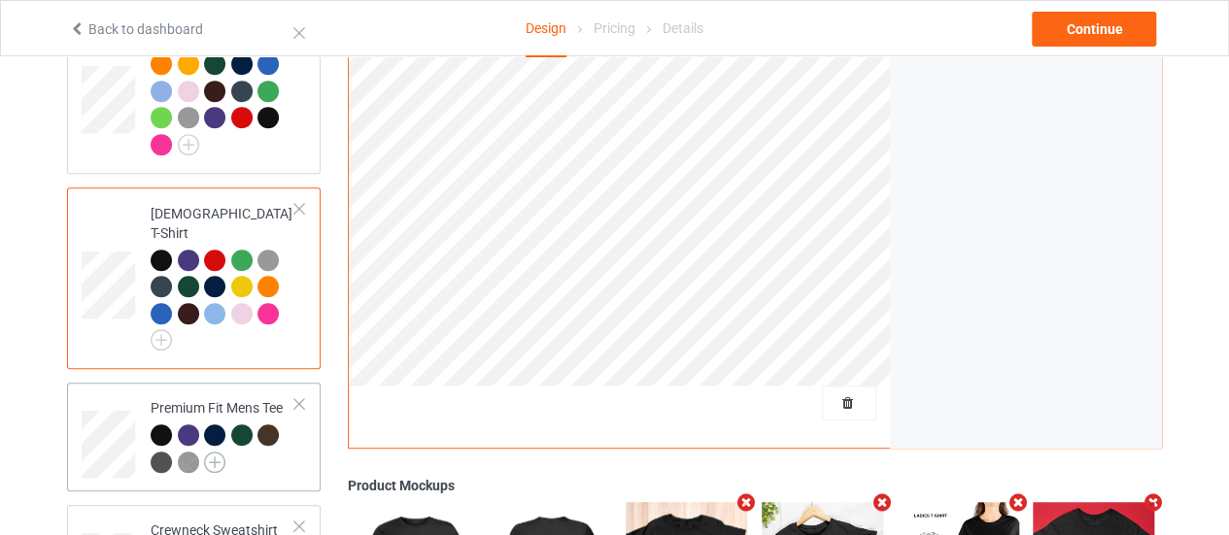
click at [214, 452] on img at bounding box center [214, 462] width 21 height 21
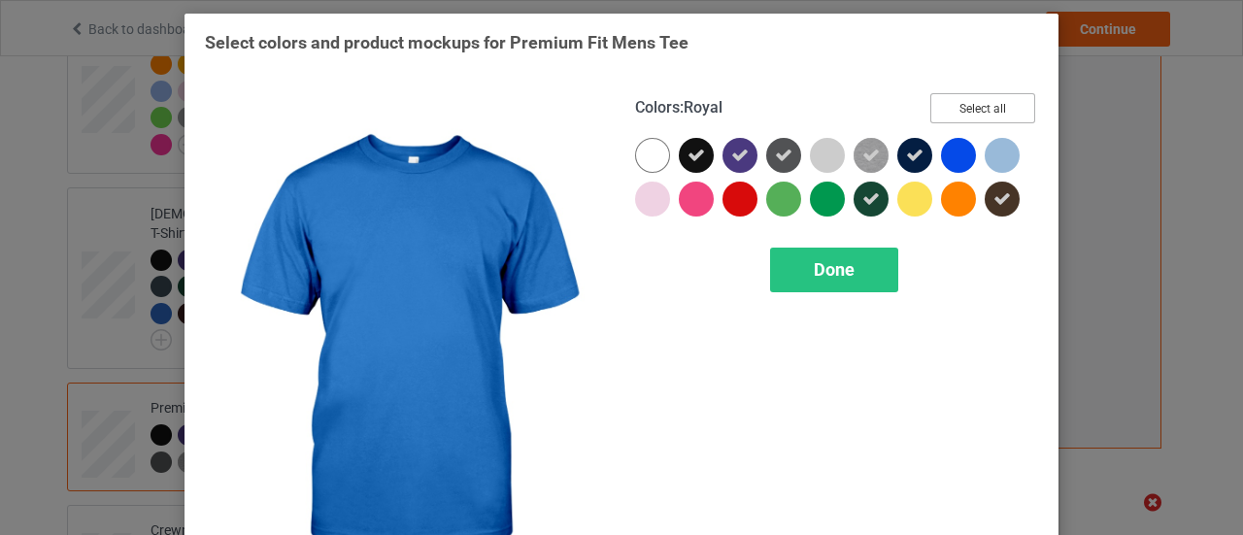
click at [985, 122] on button "Select all" at bounding box center [982, 108] width 105 height 30
click at [985, 122] on button "Reset to Default" at bounding box center [964, 108] width 141 height 30
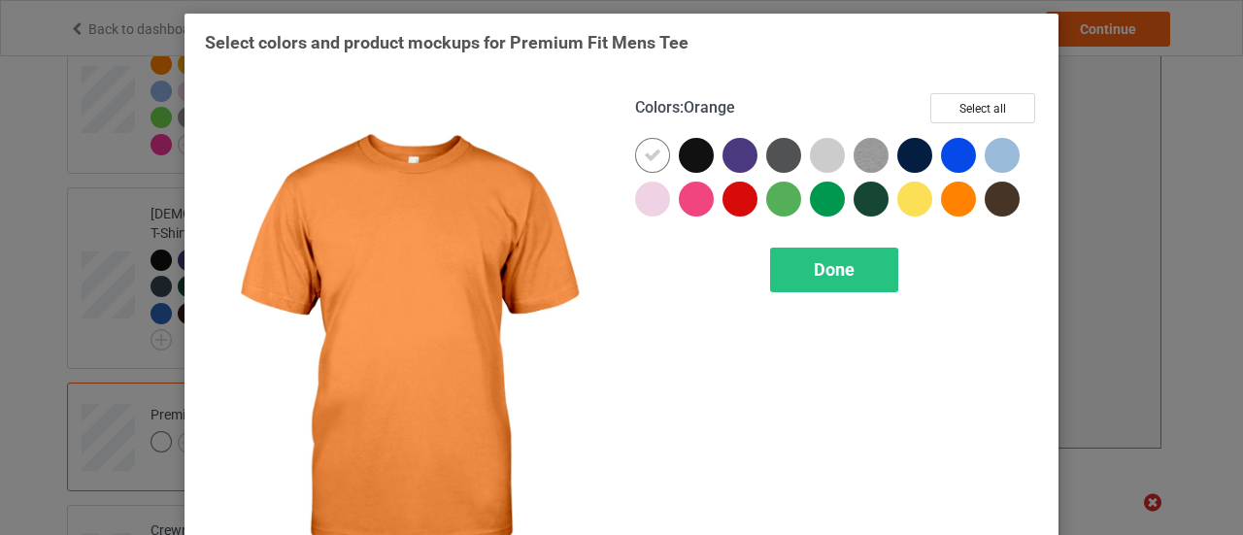
click at [950, 198] on div at bounding box center [958, 199] width 35 height 35
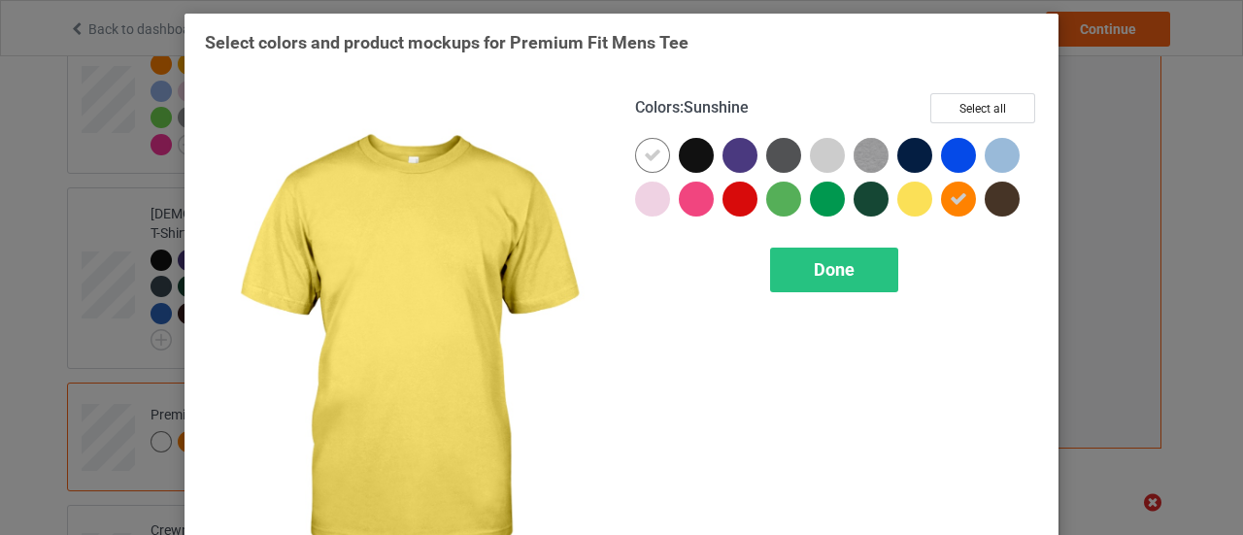
click at [901, 196] on div at bounding box center [914, 199] width 35 height 35
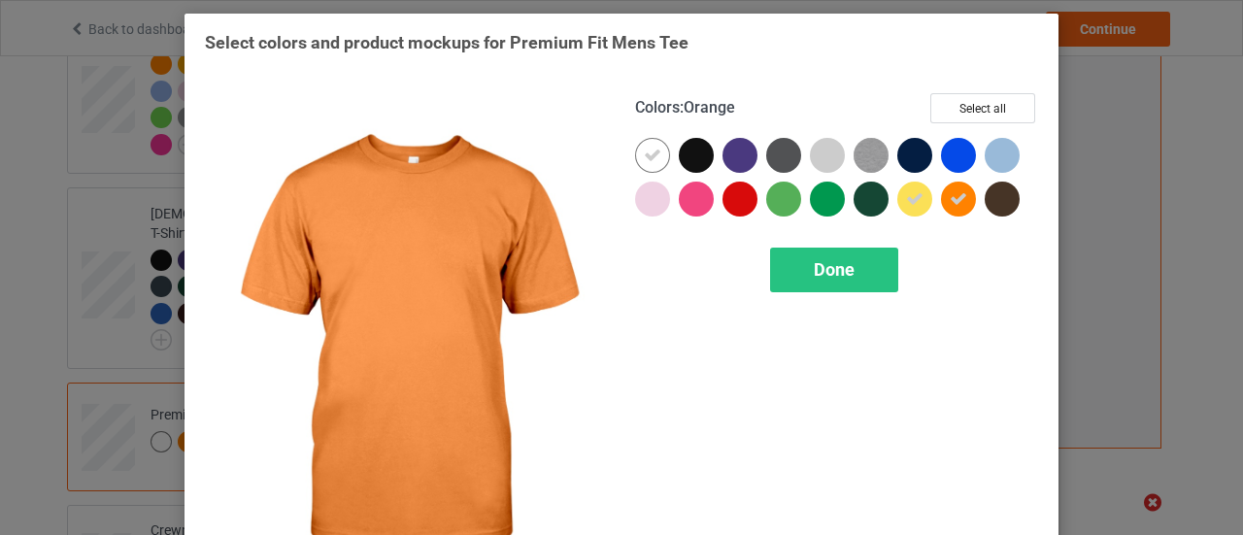
click at [950, 201] on icon at bounding box center [958, 198] width 17 height 17
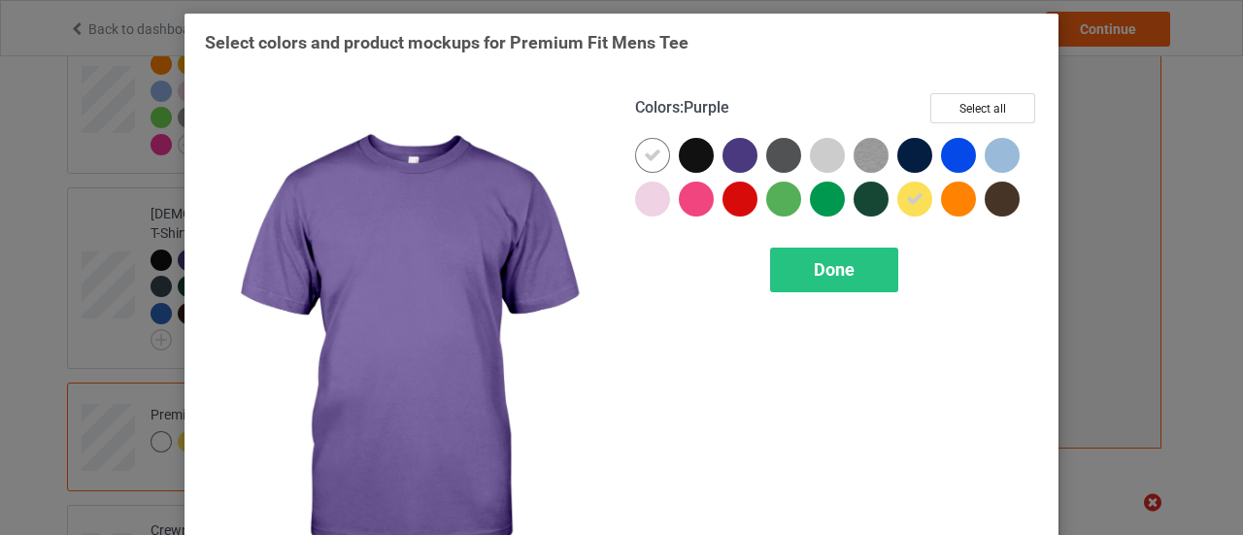
click at [743, 149] on div at bounding box center [740, 155] width 35 height 35
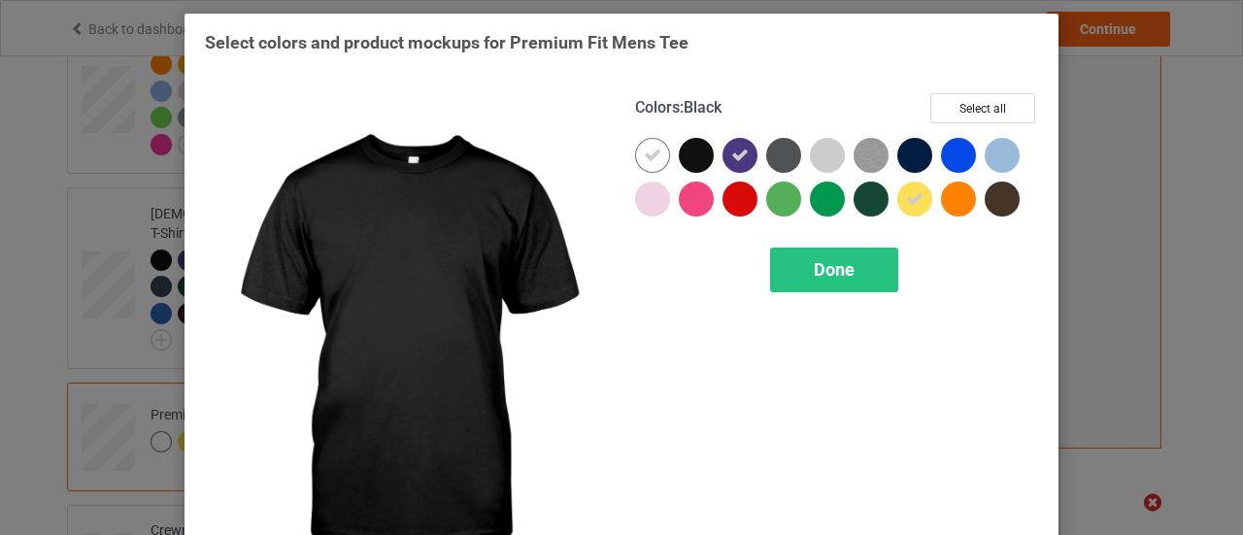
click at [706, 158] on div at bounding box center [696, 155] width 35 height 35
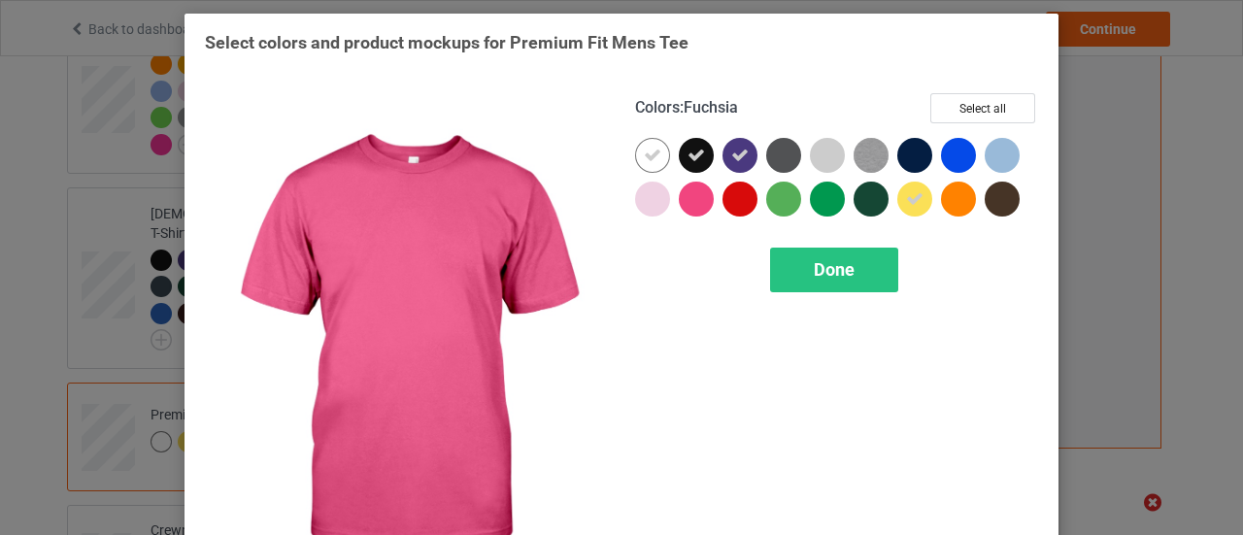
click at [691, 210] on div at bounding box center [696, 199] width 35 height 35
click at [736, 194] on div at bounding box center [740, 199] width 35 height 35
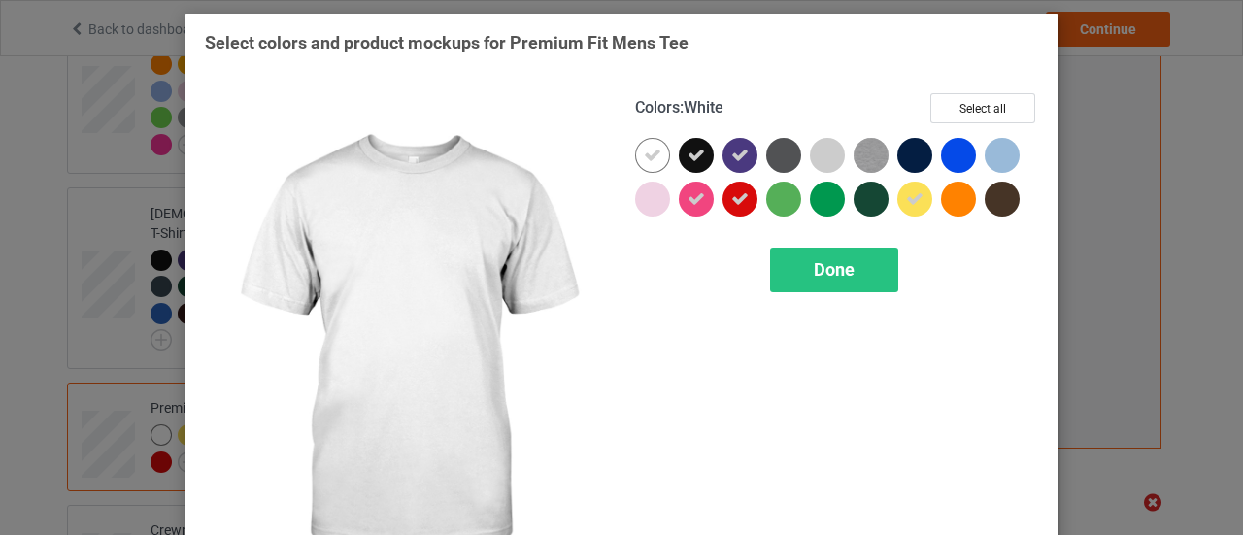
click at [655, 164] on div at bounding box center [652, 155] width 35 height 35
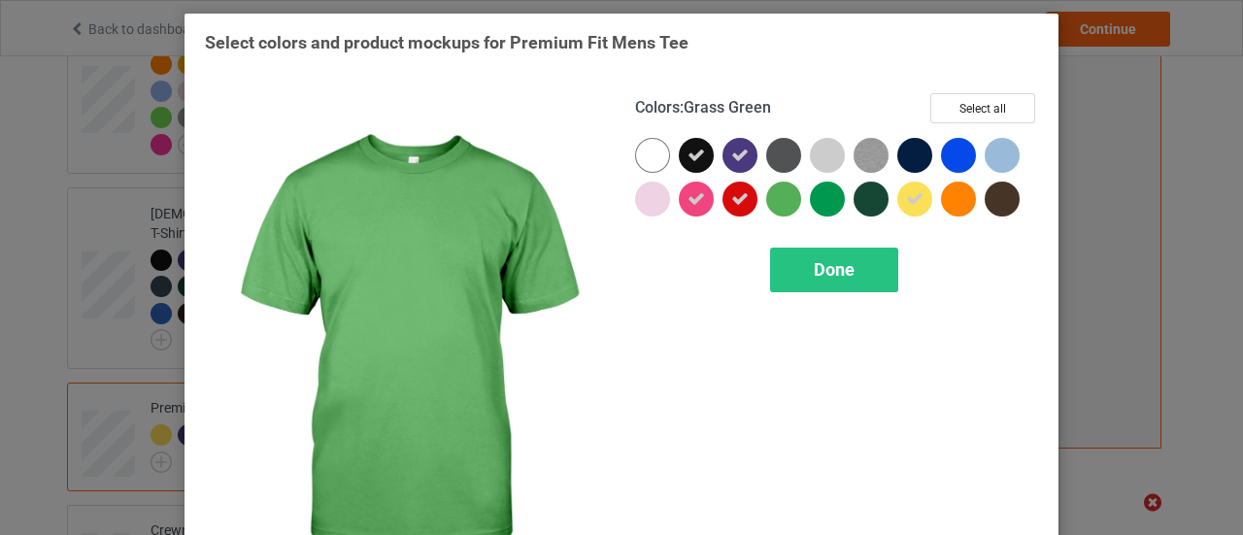
click at [779, 205] on div at bounding box center [783, 199] width 35 height 35
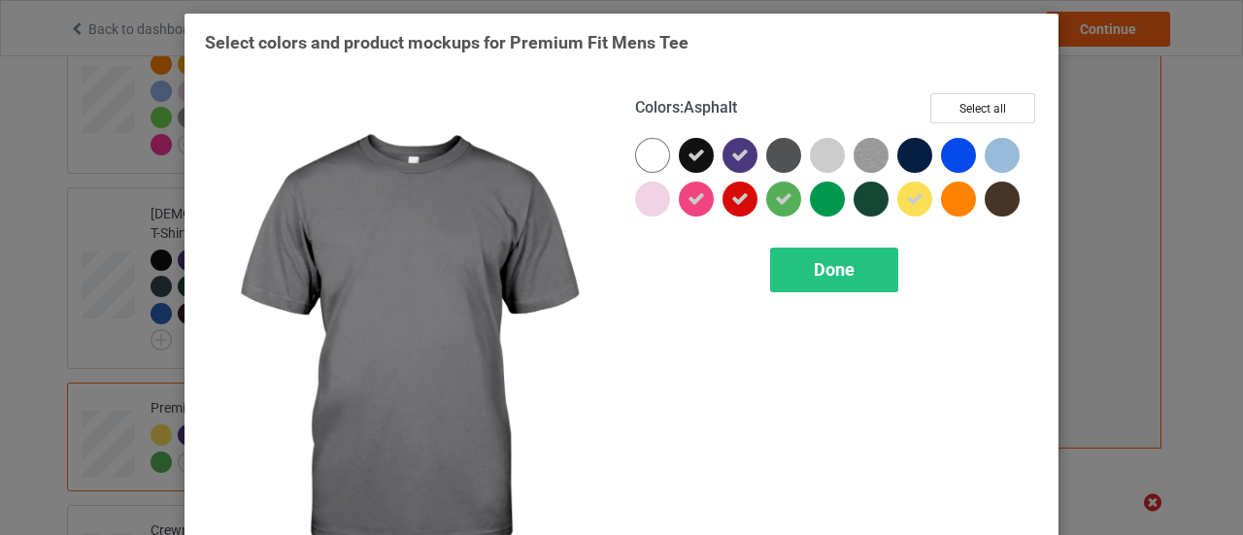
click at [787, 156] on div at bounding box center [783, 155] width 35 height 35
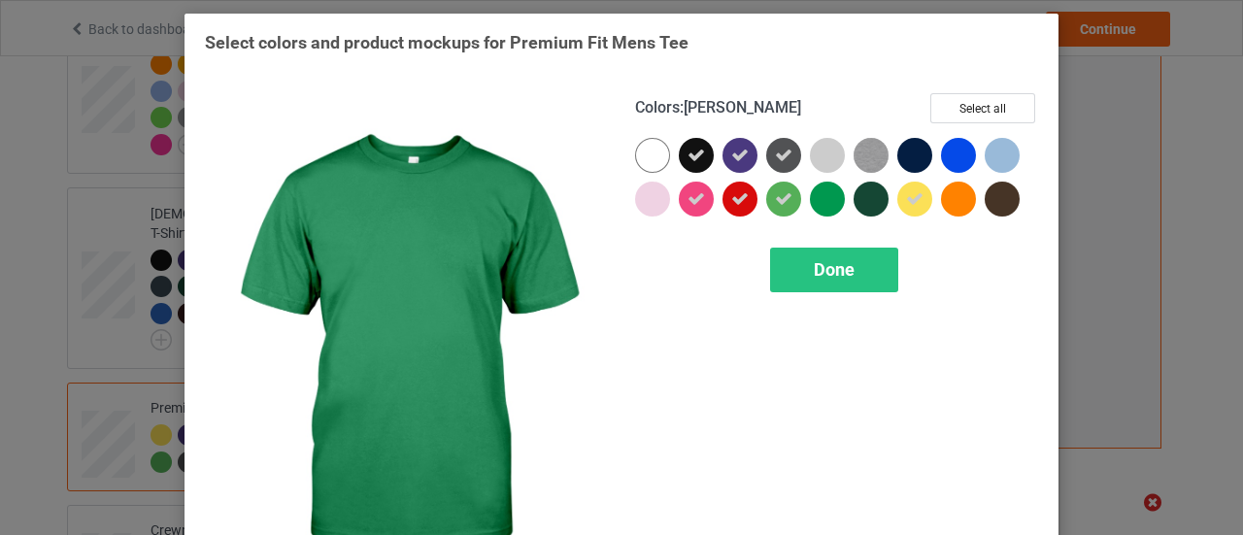
click at [827, 196] on div at bounding box center [827, 199] width 35 height 35
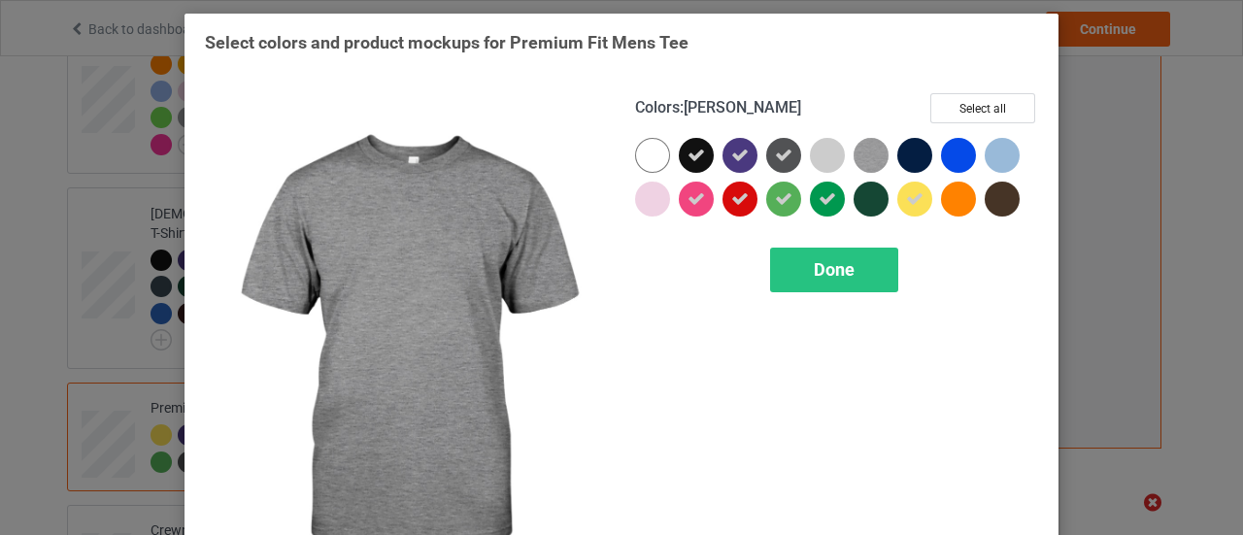
click at [859, 160] on img at bounding box center [871, 155] width 35 height 35
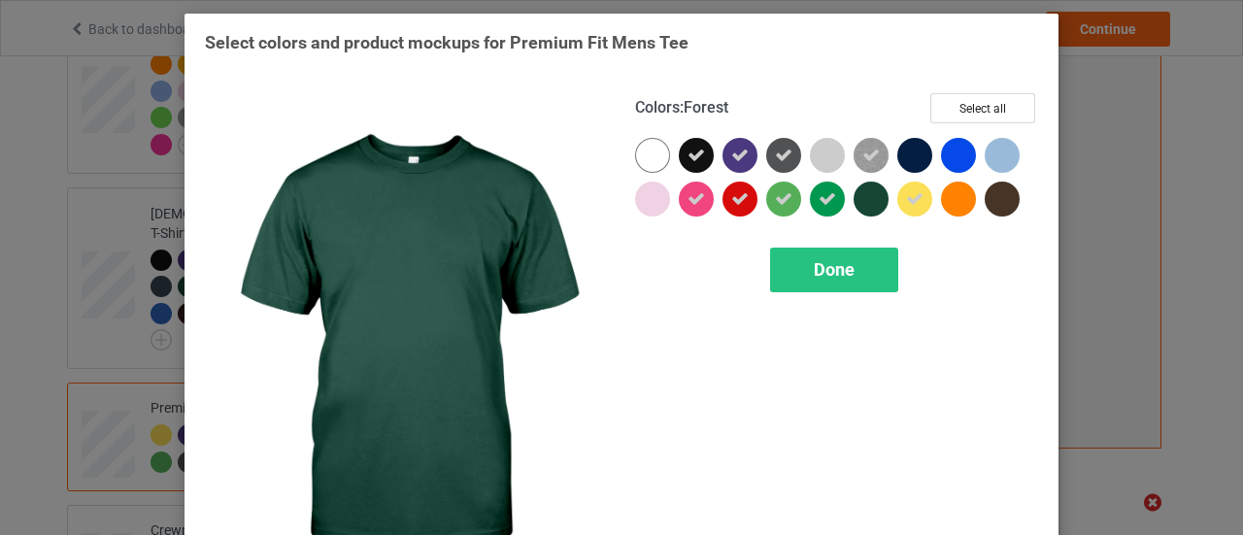
click at [864, 200] on div at bounding box center [871, 199] width 35 height 35
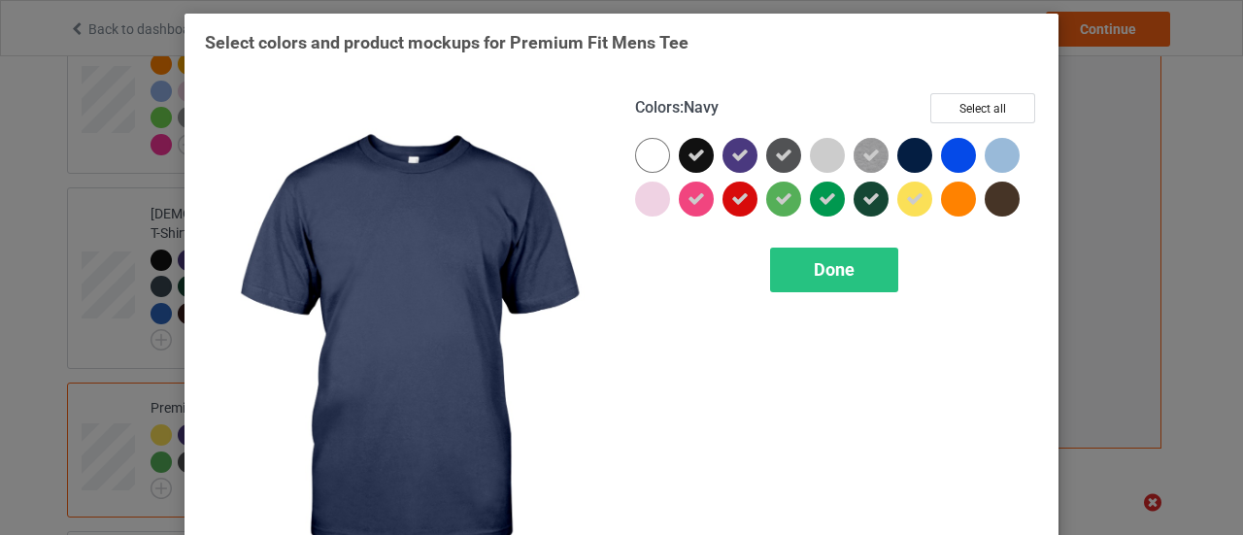
click at [909, 147] on div at bounding box center [914, 155] width 35 height 35
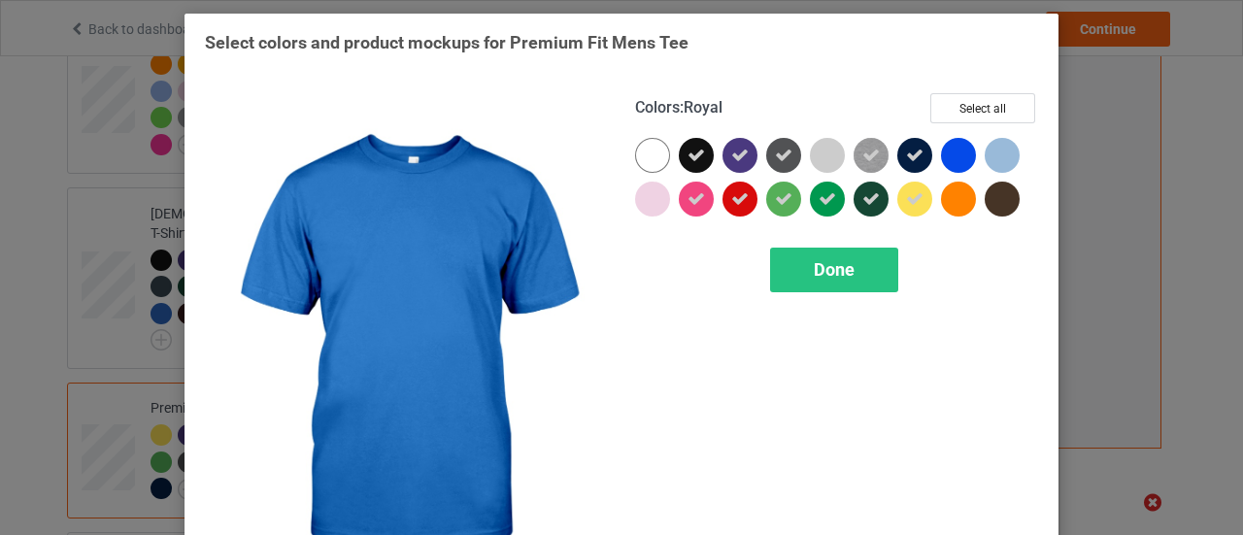
click at [942, 152] on div at bounding box center [958, 155] width 35 height 35
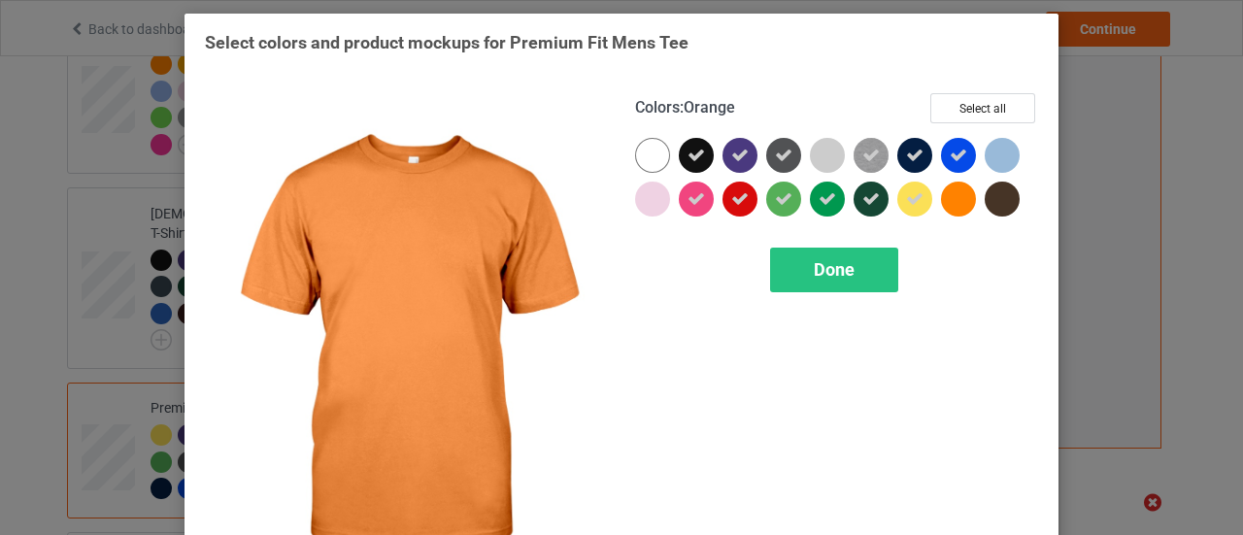
click at [945, 188] on div at bounding box center [958, 199] width 35 height 35
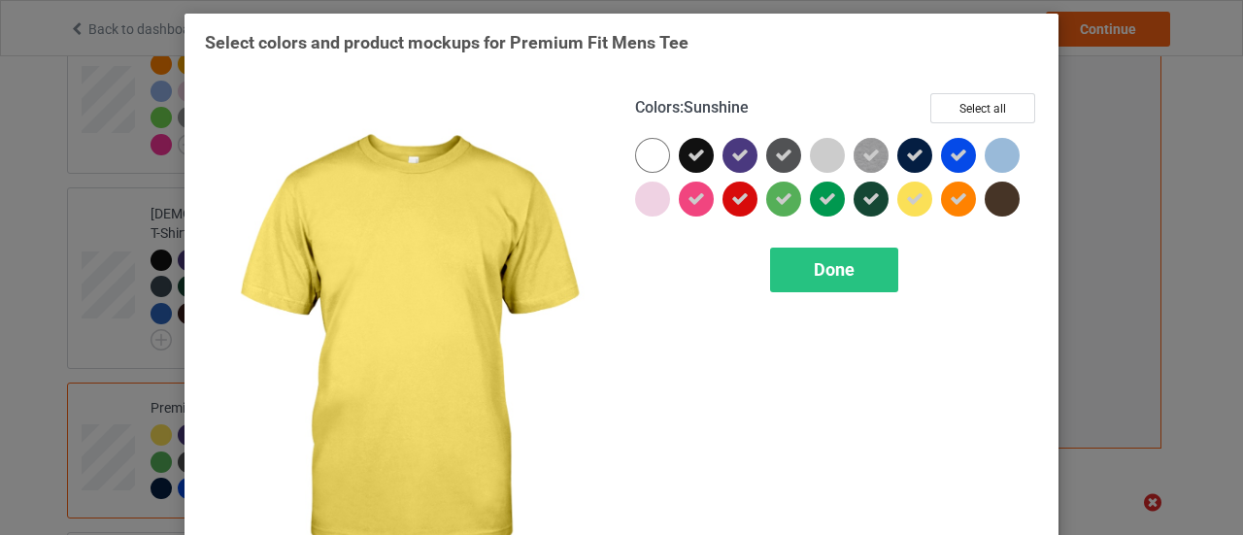
click at [912, 188] on div at bounding box center [914, 199] width 35 height 35
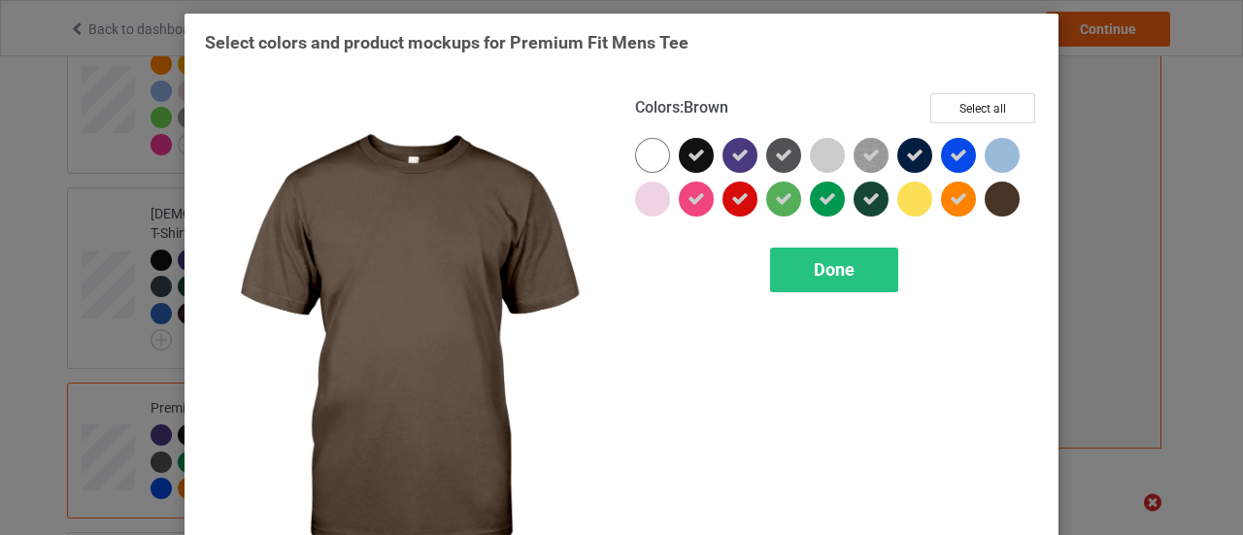
click at [985, 201] on div at bounding box center [1002, 199] width 35 height 35
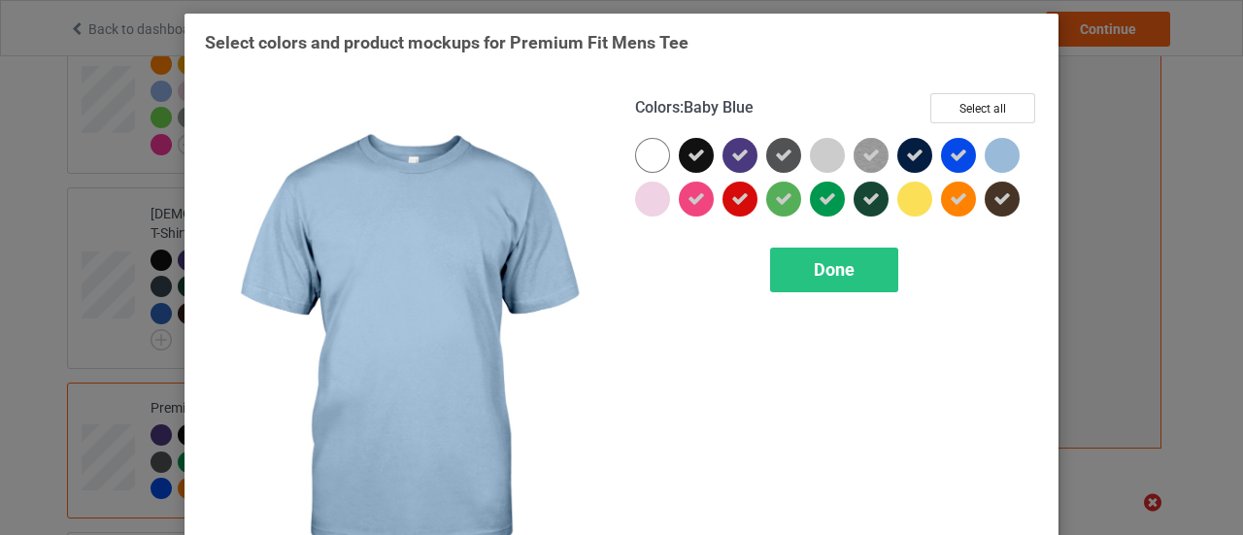
click at [994, 146] on div at bounding box center [1002, 155] width 35 height 35
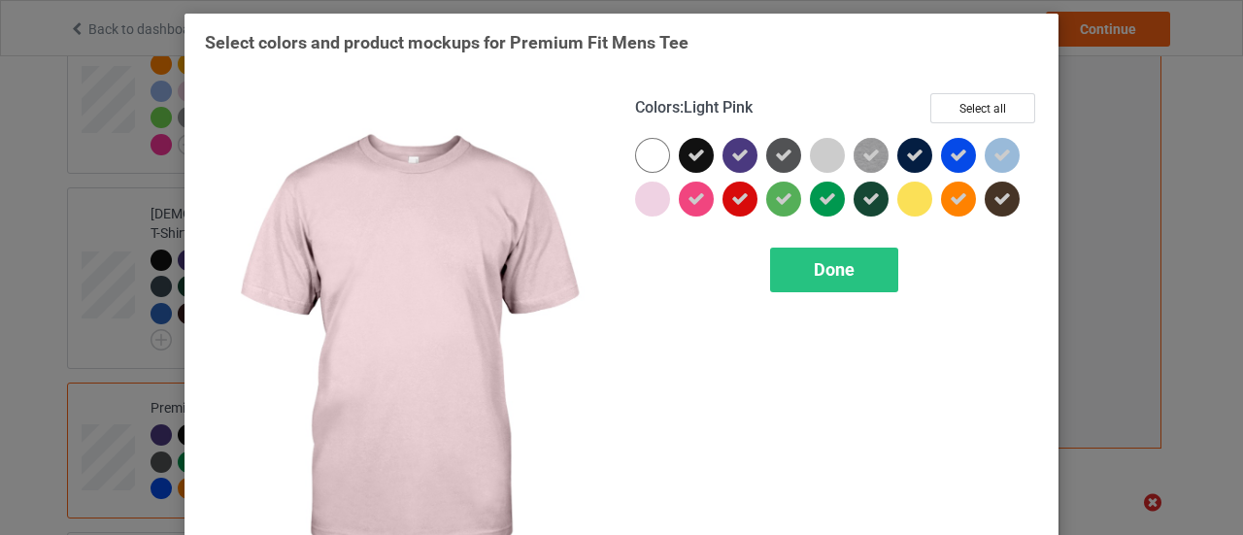
click at [638, 202] on div at bounding box center [652, 199] width 35 height 35
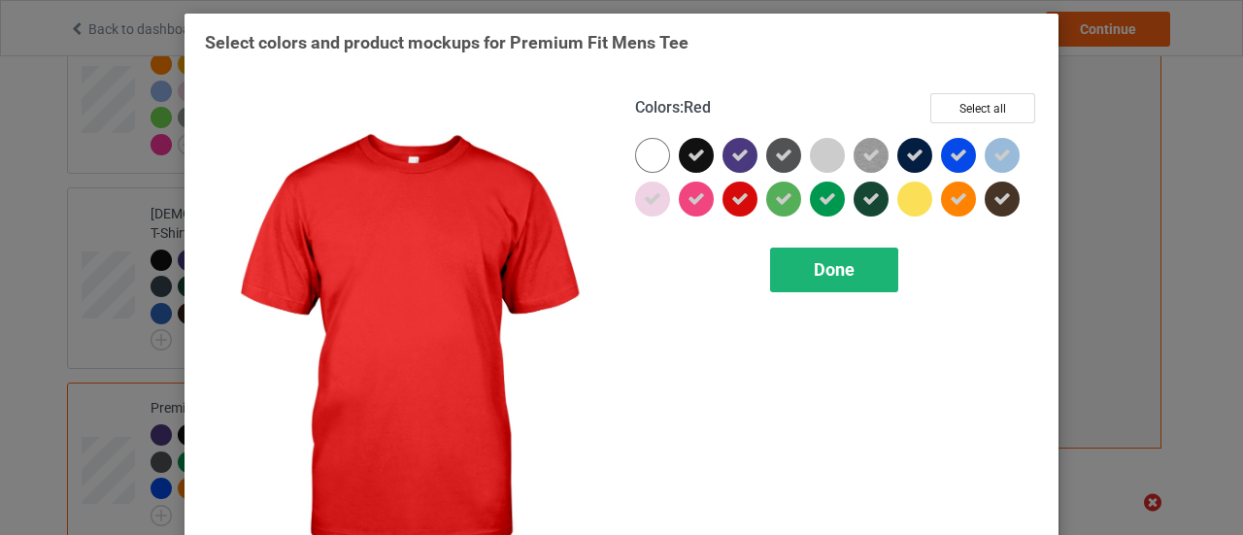
click at [787, 255] on div "Done" at bounding box center [834, 270] width 128 height 45
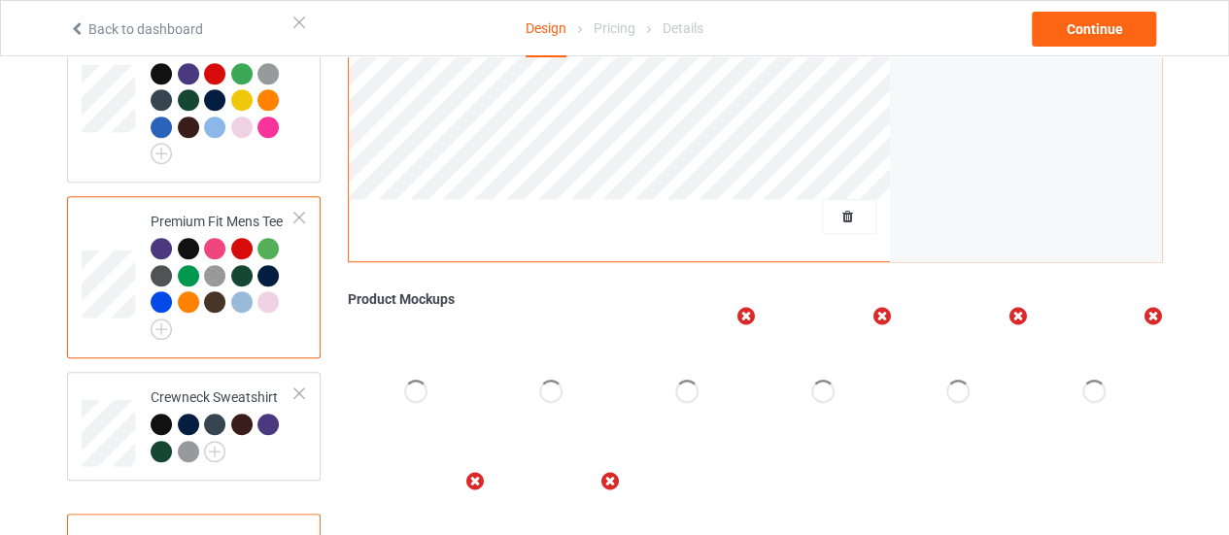
scroll to position [719, 0]
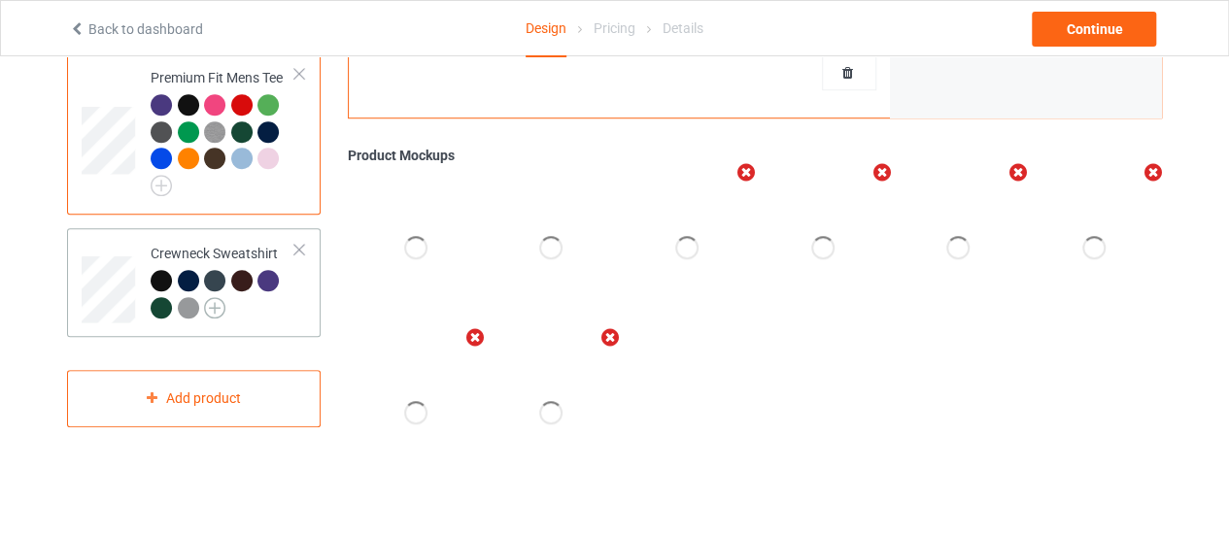
click at [218, 297] on img at bounding box center [214, 307] width 21 height 21
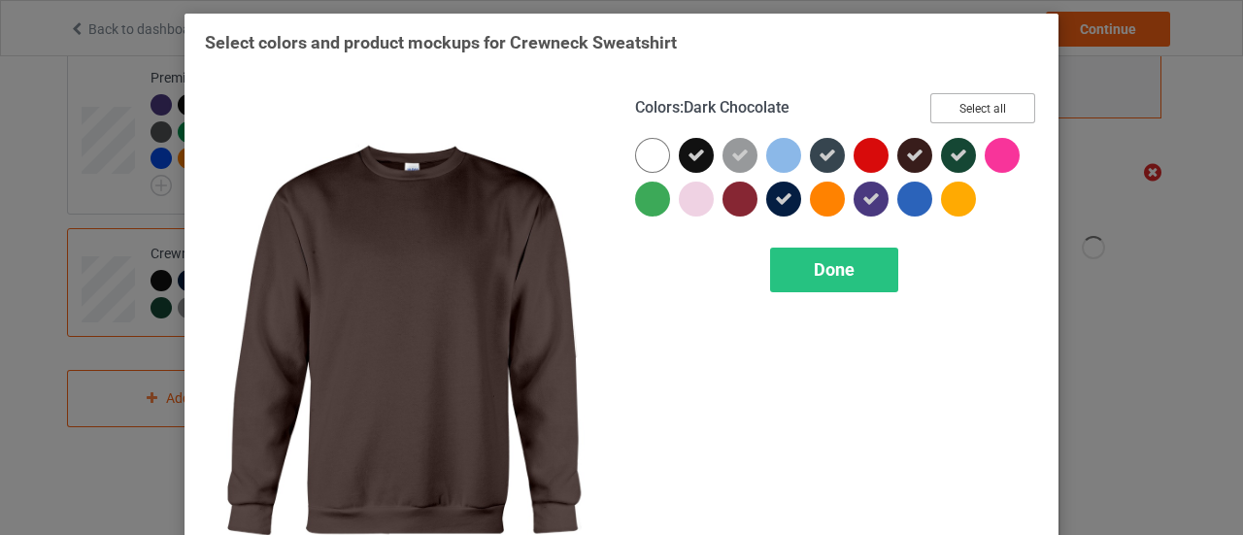
click at [984, 100] on button "Select all" at bounding box center [982, 108] width 105 height 30
click at [984, 100] on button "Reset to Default" at bounding box center [964, 108] width 141 height 30
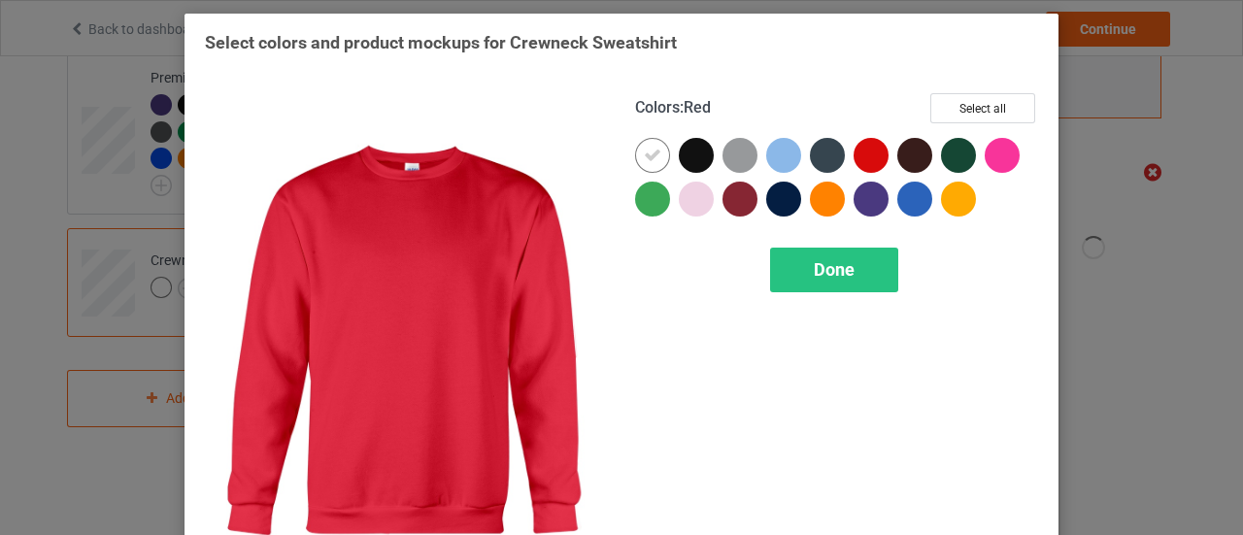
click at [860, 157] on div at bounding box center [871, 155] width 35 height 35
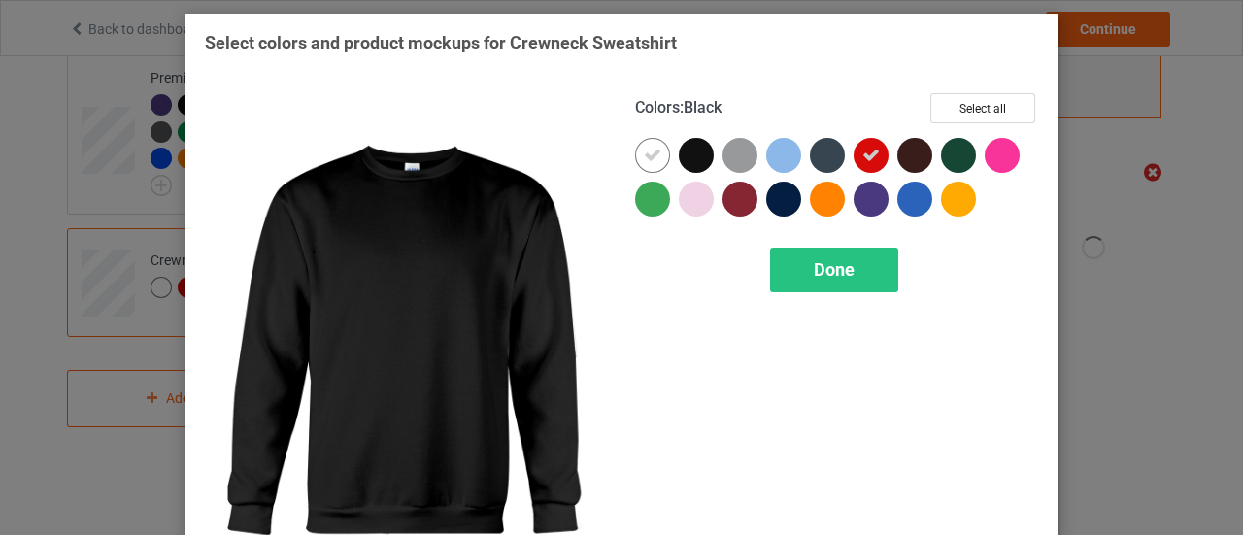
click at [695, 155] on div at bounding box center [696, 155] width 35 height 35
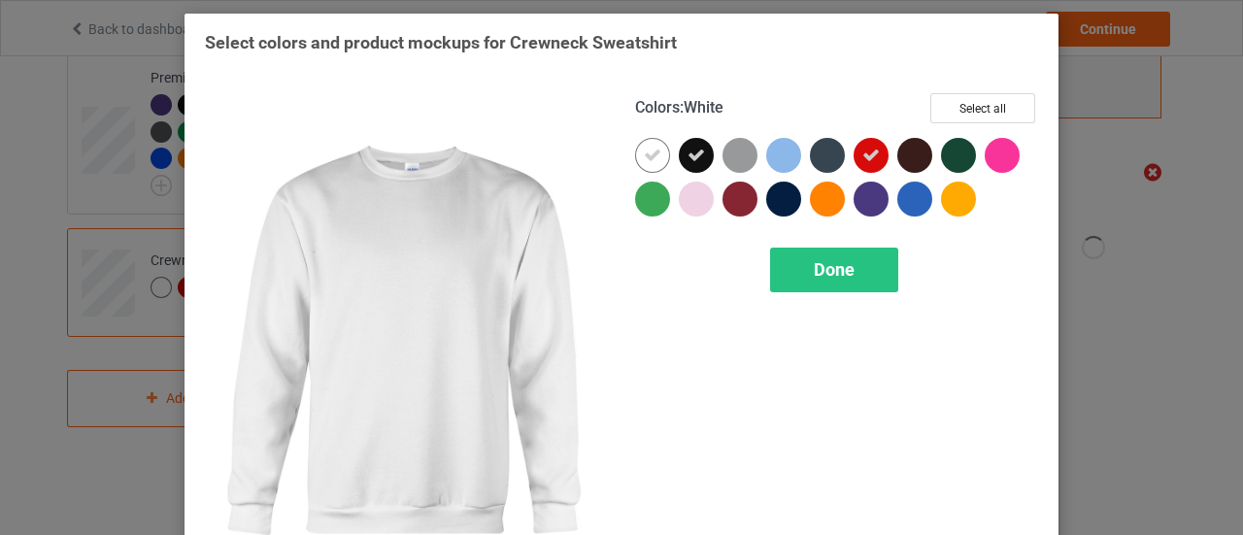
click at [651, 151] on icon at bounding box center [652, 155] width 17 height 17
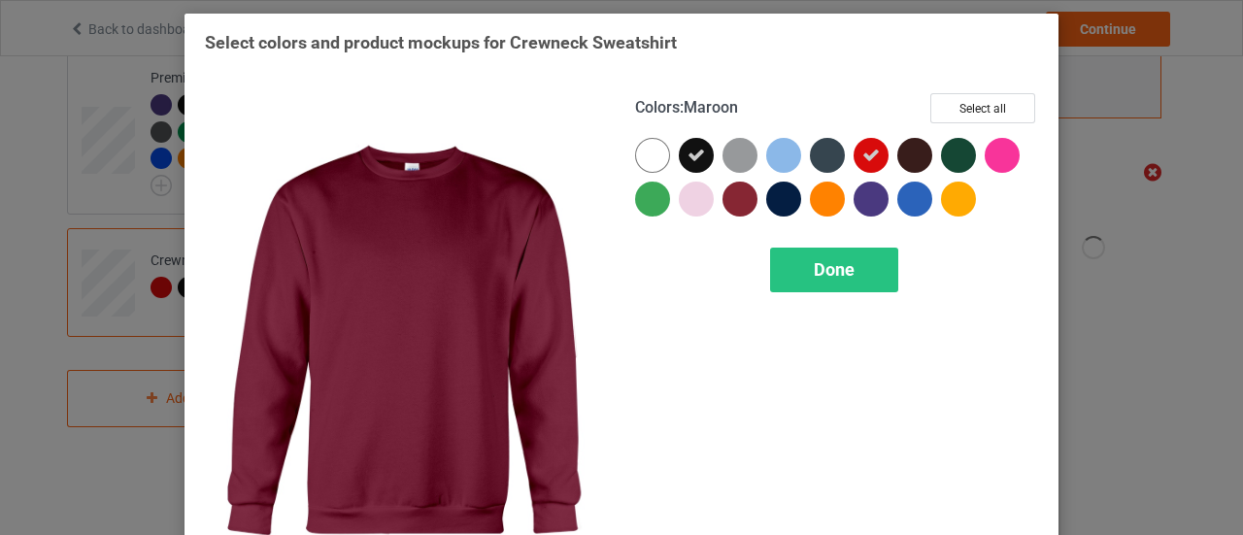
click at [723, 197] on div at bounding box center [740, 199] width 35 height 35
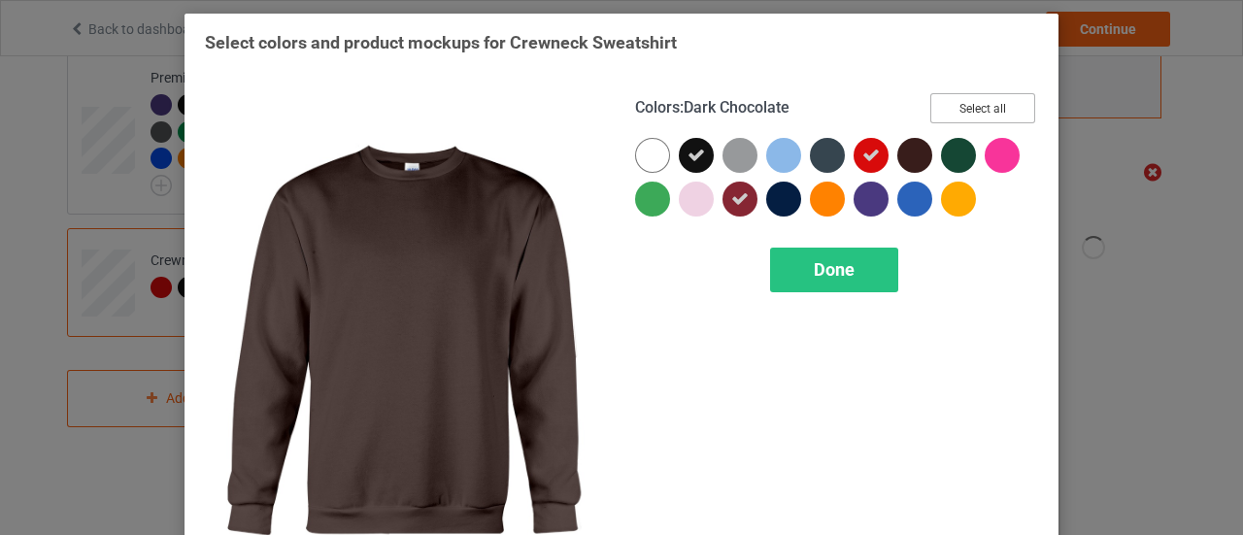
click at [950, 107] on button "Select all" at bounding box center [982, 108] width 105 height 30
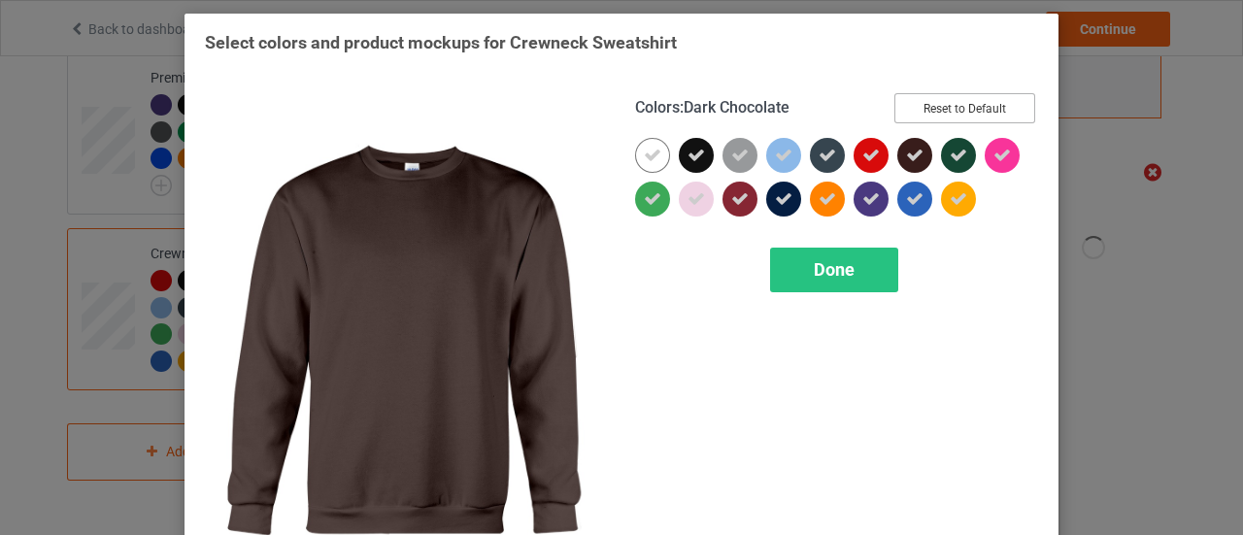
click at [954, 94] on button "Reset to Default" at bounding box center [964, 108] width 141 height 30
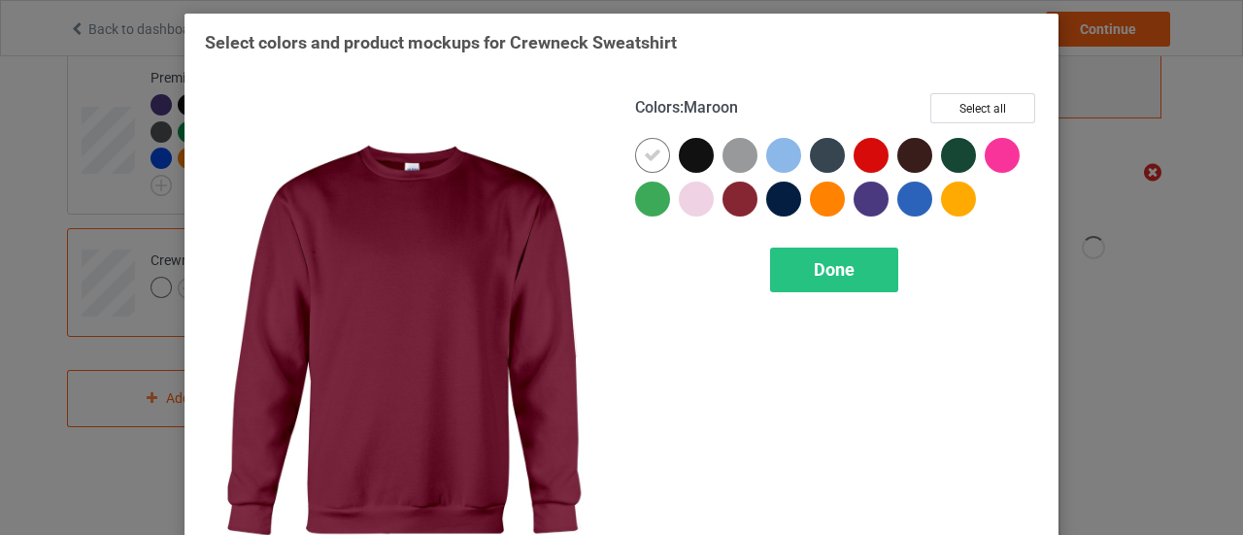
click at [739, 193] on div at bounding box center [740, 199] width 35 height 35
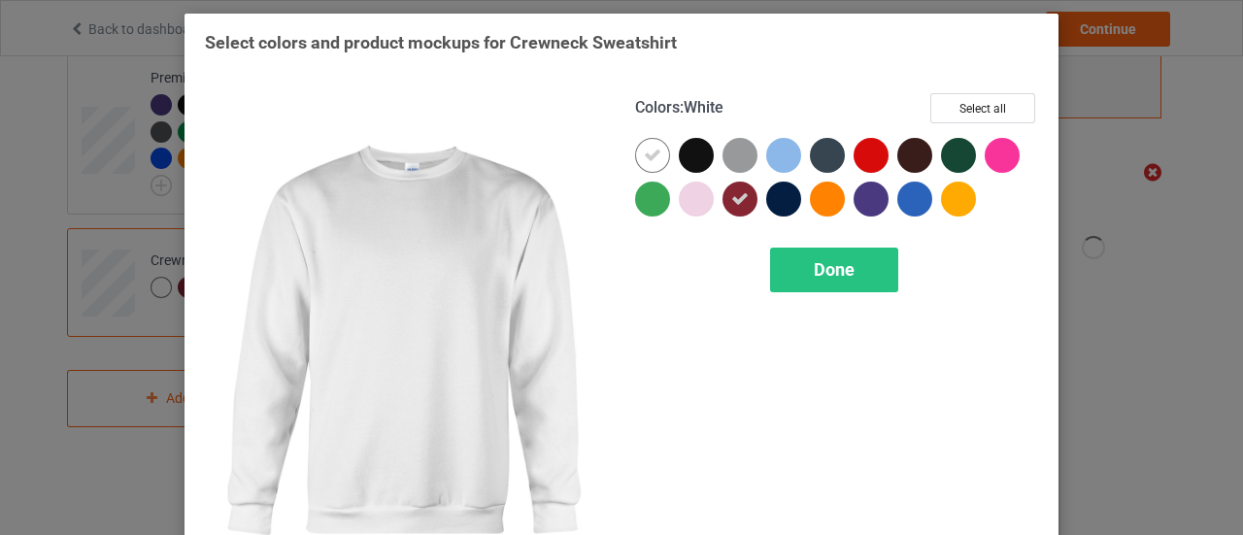
click at [656, 159] on div at bounding box center [652, 155] width 35 height 35
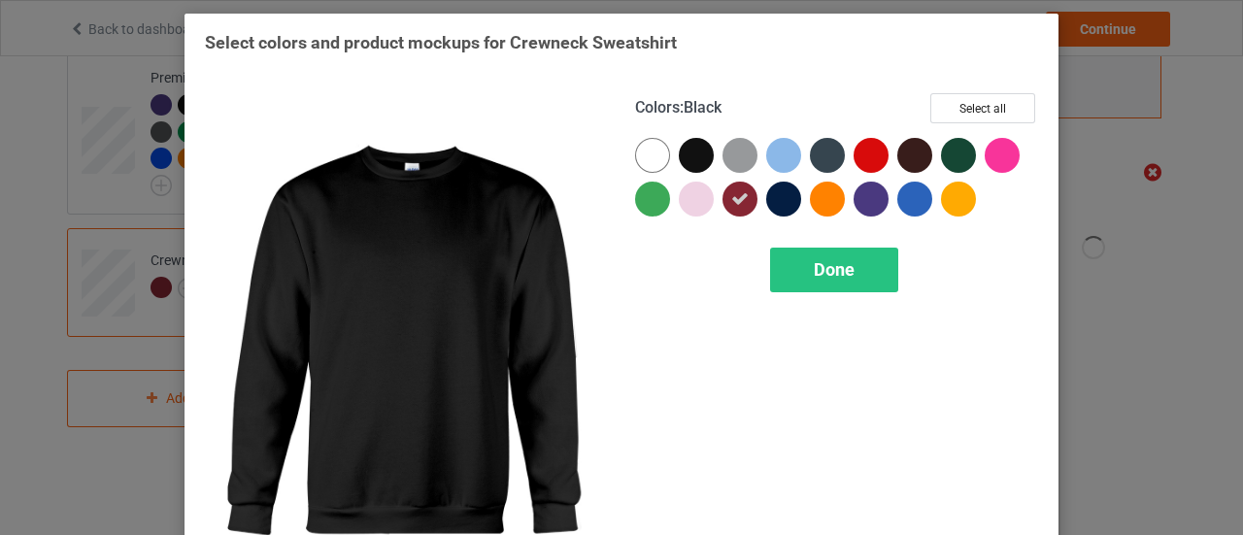
click at [688, 159] on div at bounding box center [696, 155] width 35 height 35
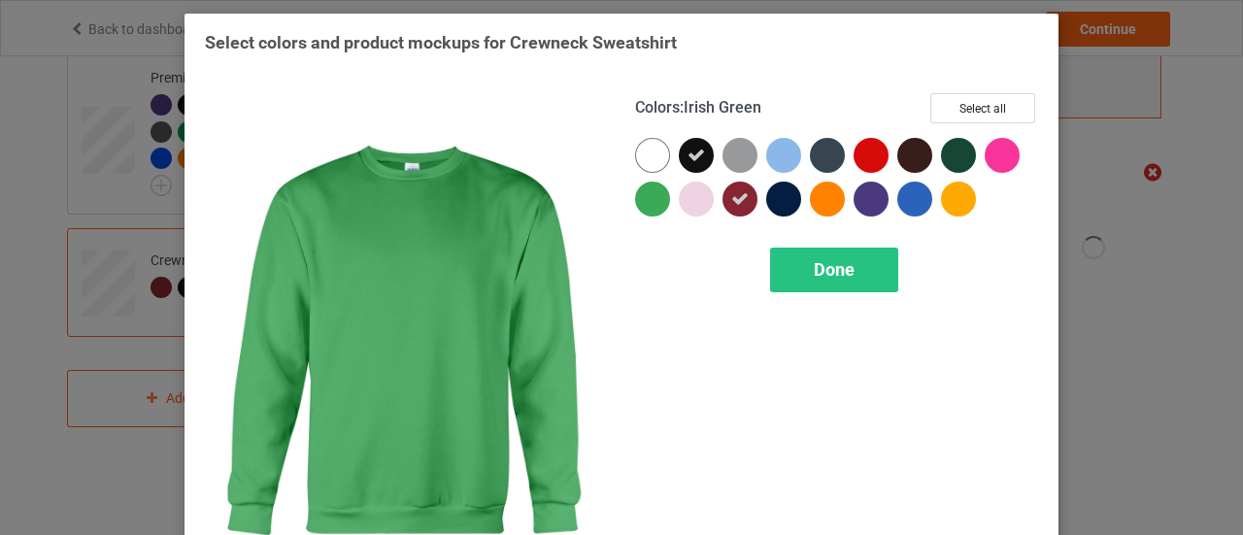
click at [657, 193] on div at bounding box center [652, 199] width 35 height 35
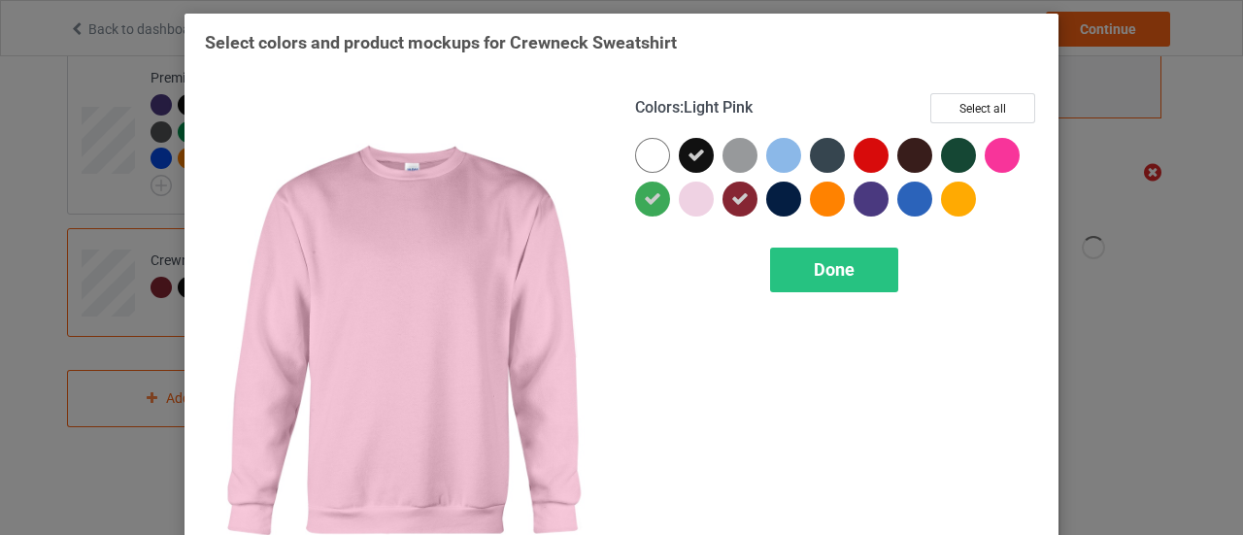
click at [679, 197] on div at bounding box center [696, 199] width 35 height 35
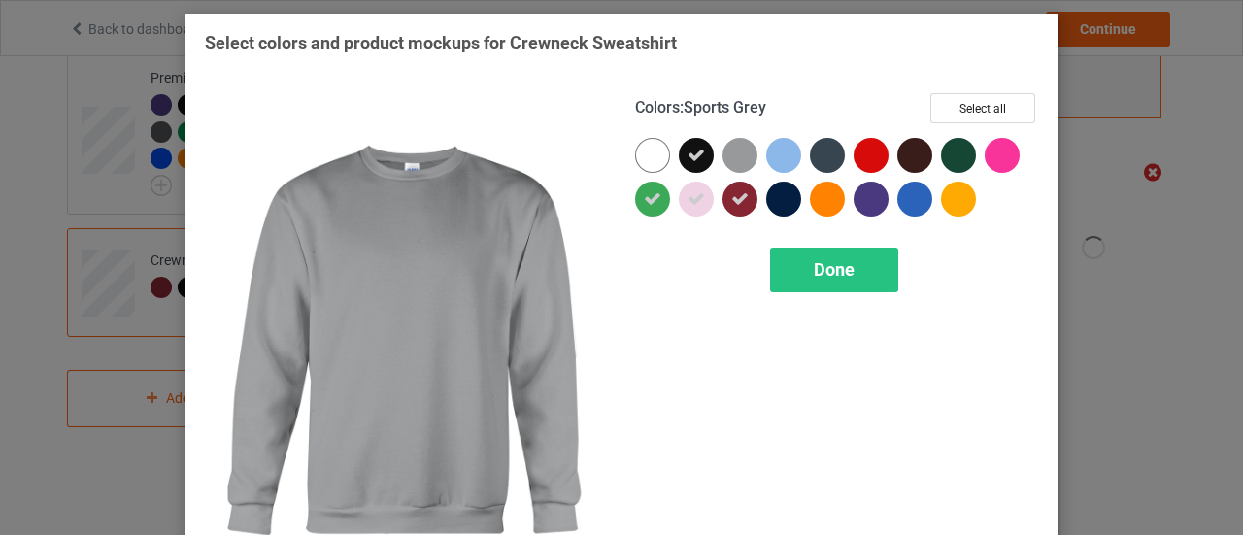
click at [744, 151] on div at bounding box center [740, 155] width 35 height 35
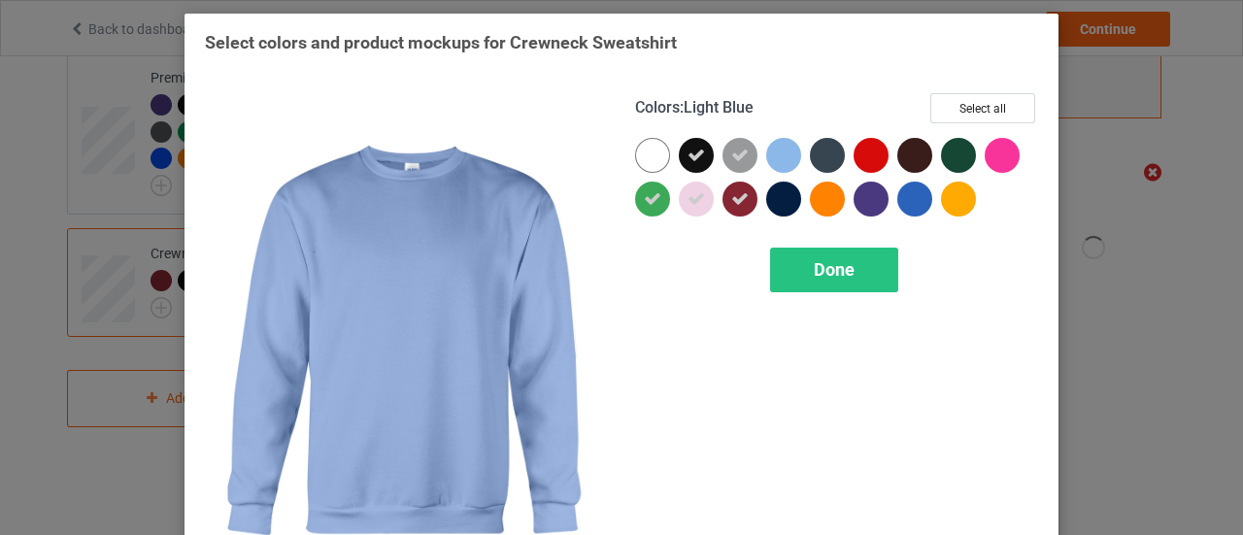
click at [799, 151] on div at bounding box center [788, 160] width 44 height 44
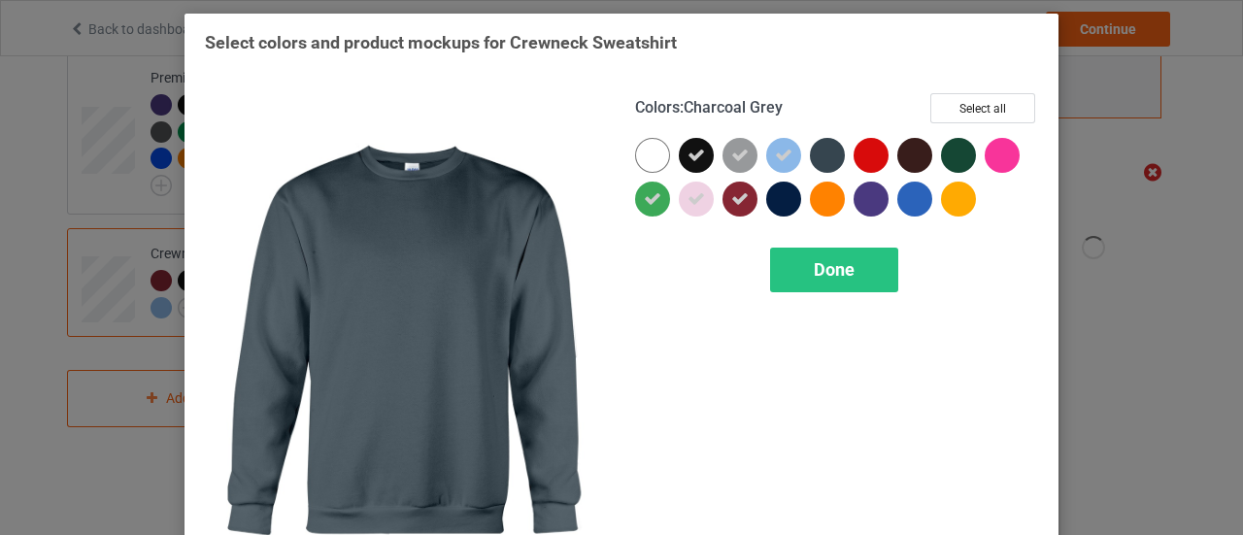
click at [813, 151] on div at bounding box center [827, 155] width 35 height 35
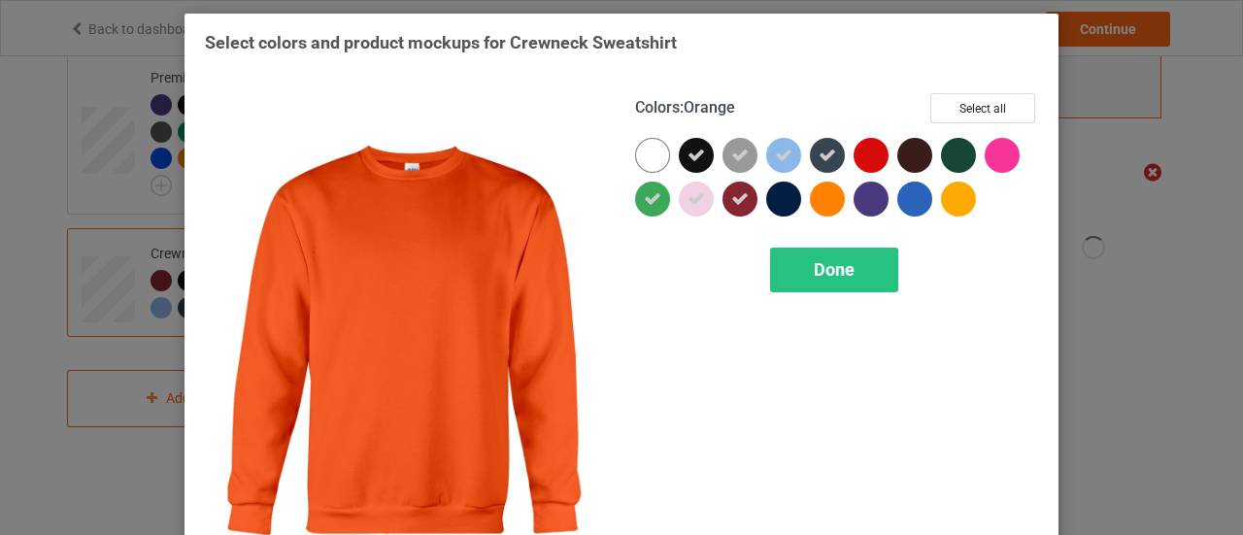
drag, startPoint x: 824, startPoint y: 203, endPoint x: 807, endPoint y: 203, distance: 16.5
click at [810, 203] on div at bounding box center [827, 199] width 35 height 35
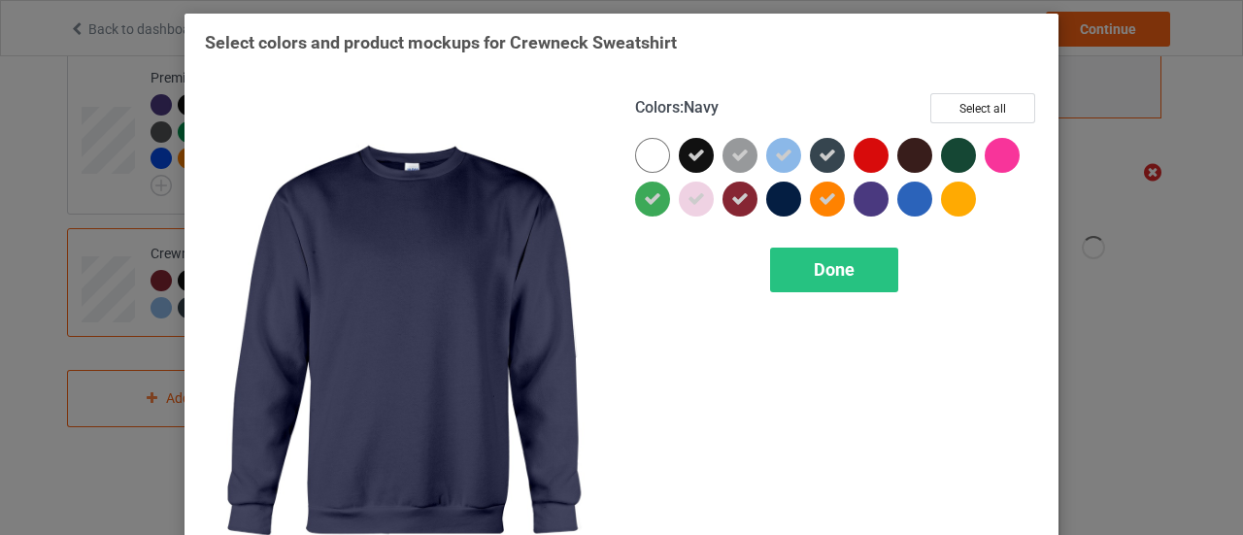
click at [793, 203] on div at bounding box center [788, 204] width 44 height 44
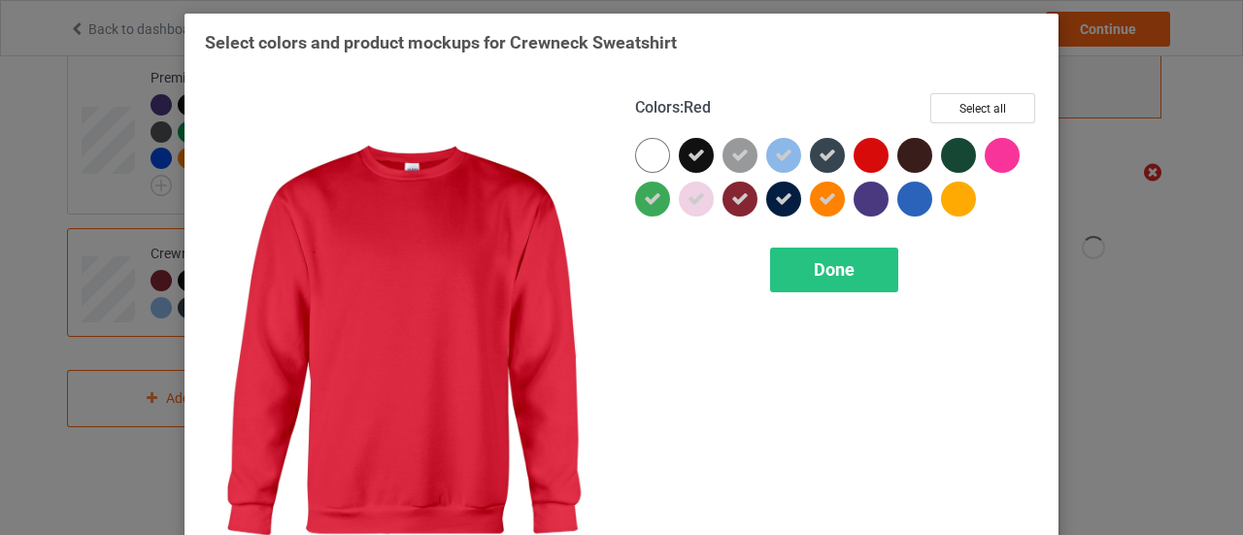
click at [865, 160] on div at bounding box center [871, 155] width 35 height 35
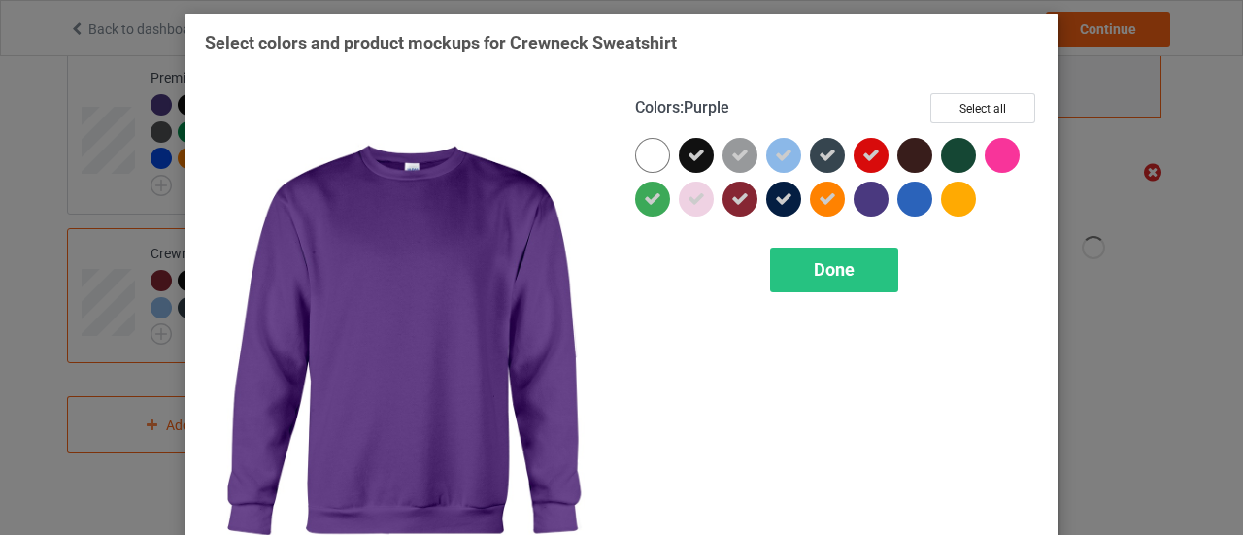
click at [868, 187] on div at bounding box center [871, 199] width 35 height 35
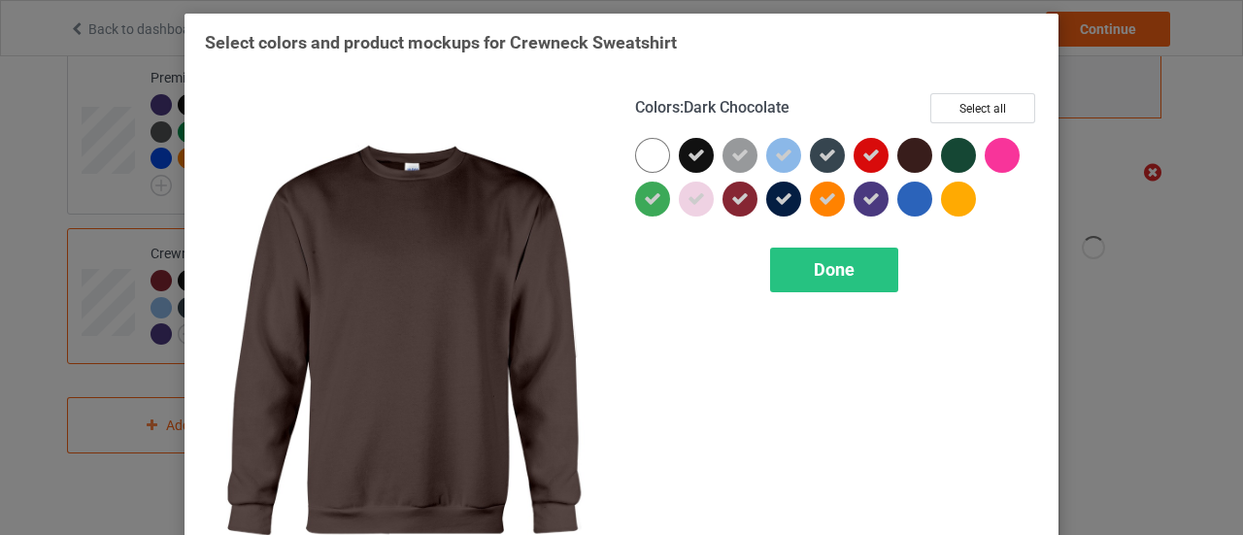
drag, startPoint x: 923, startPoint y: 155, endPoint x: 921, endPoint y: 188, distance: 33.1
click at [923, 156] on div at bounding box center [914, 155] width 35 height 35
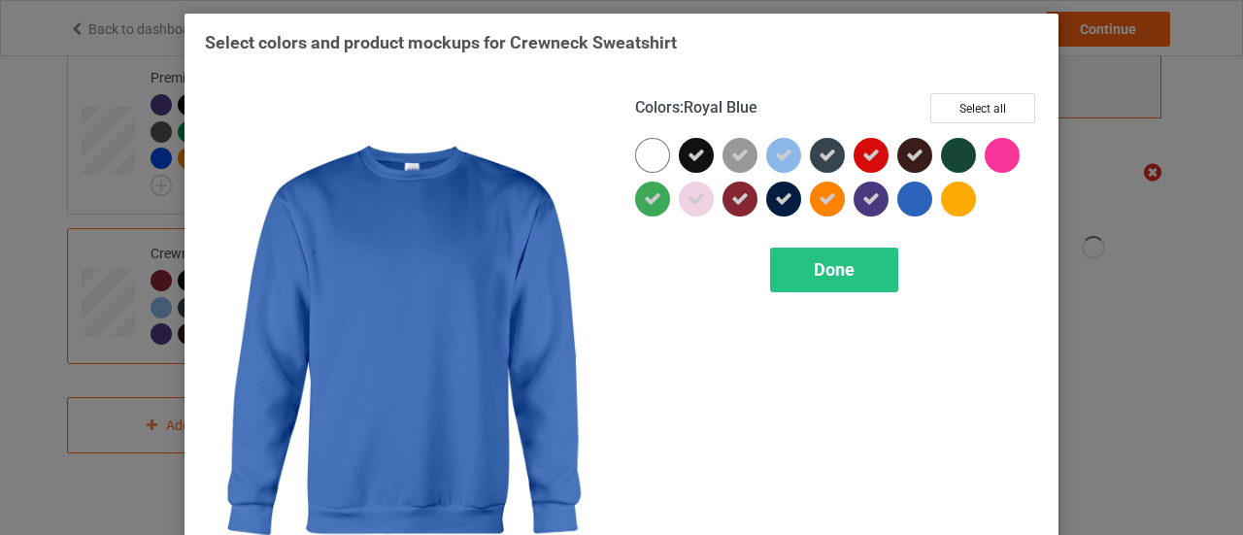
click at [921, 191] on div at bounding box center [914, 199] width 35 height 35
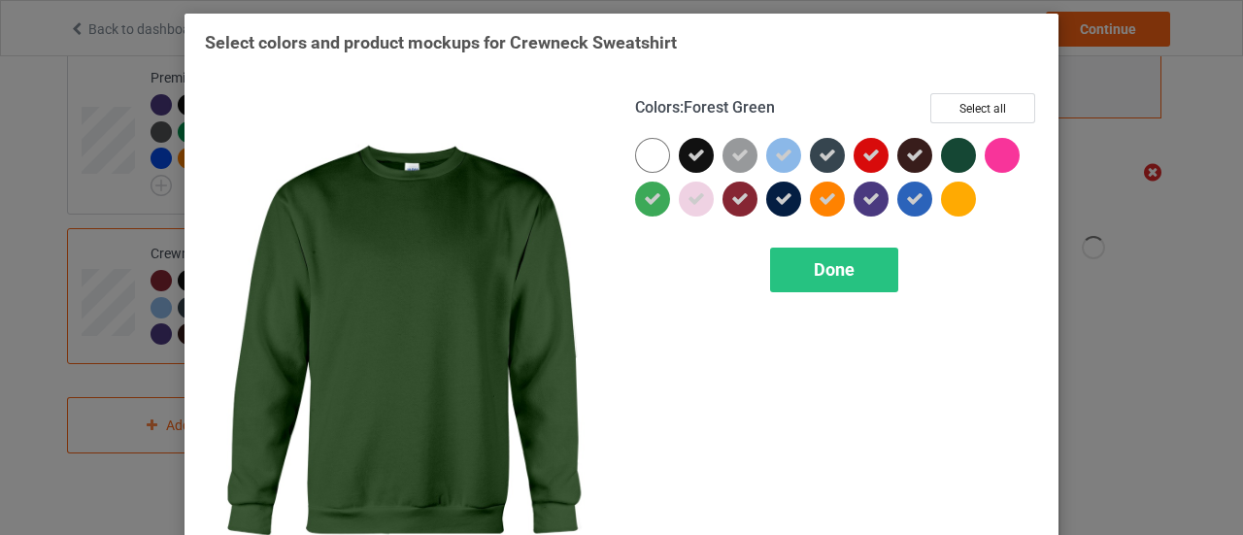
click at [956, 153] on div at bounding box center [958, 155] width 35 height 35
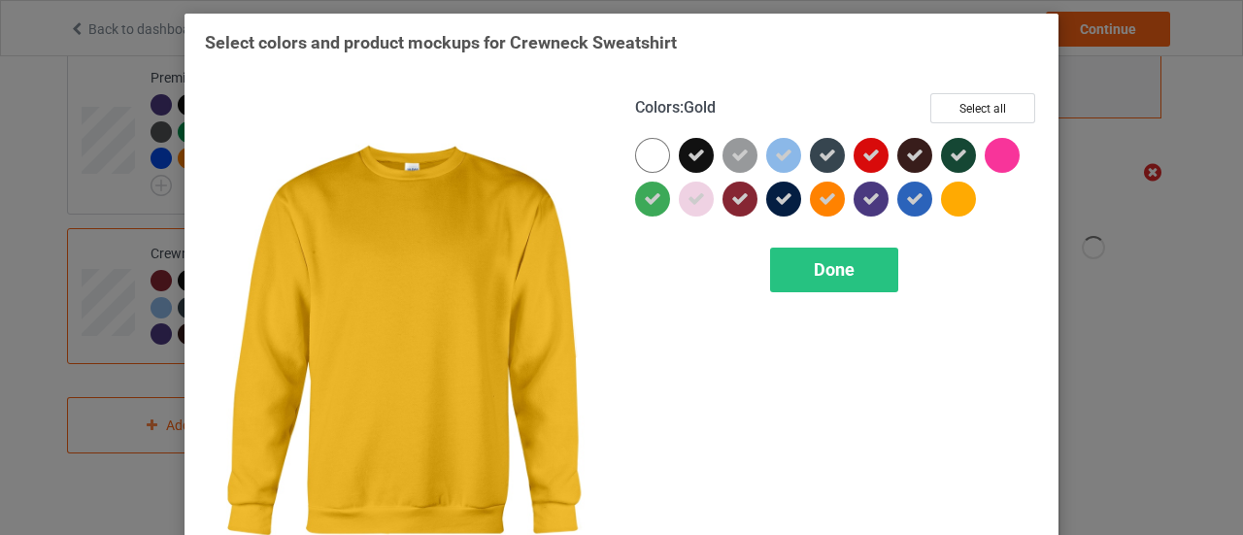
click at [956, 197] on div at bounding box center [958, 199] width 35 height 35
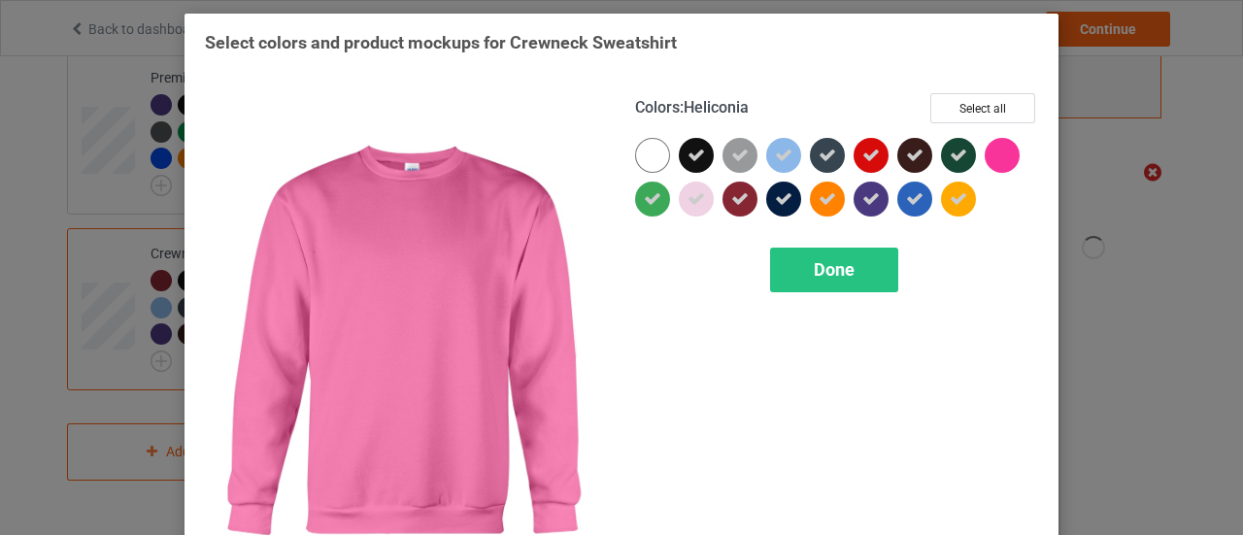
click at [990, 160] on div at bounding box center [1002, 155] width 35 height 35
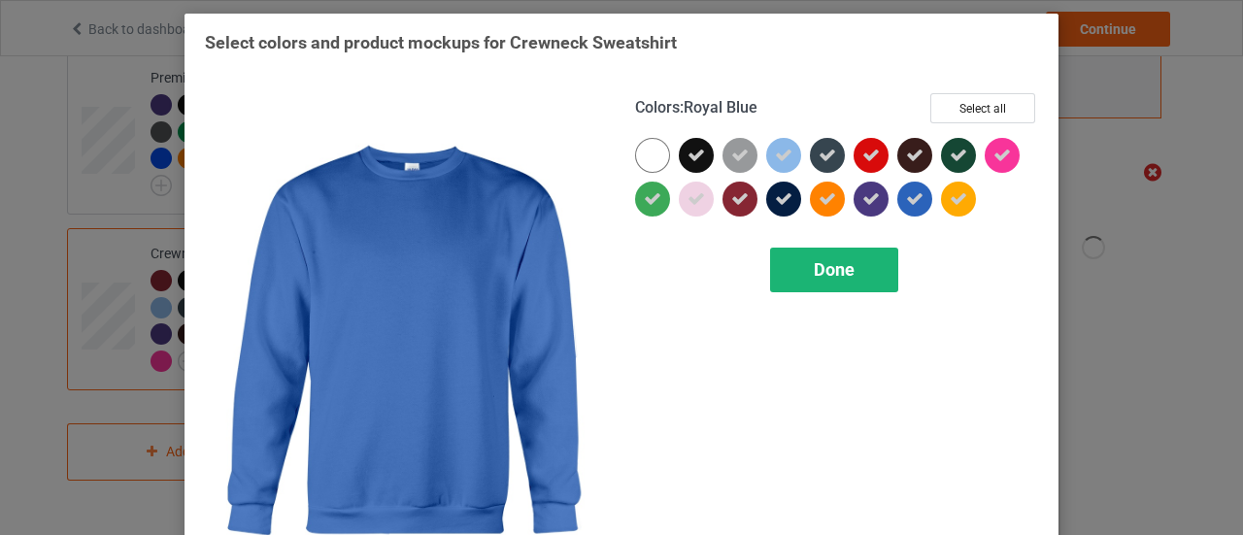
click at [845, 270] on span "Done" at bounding box center [834, 269] width 41 height 20
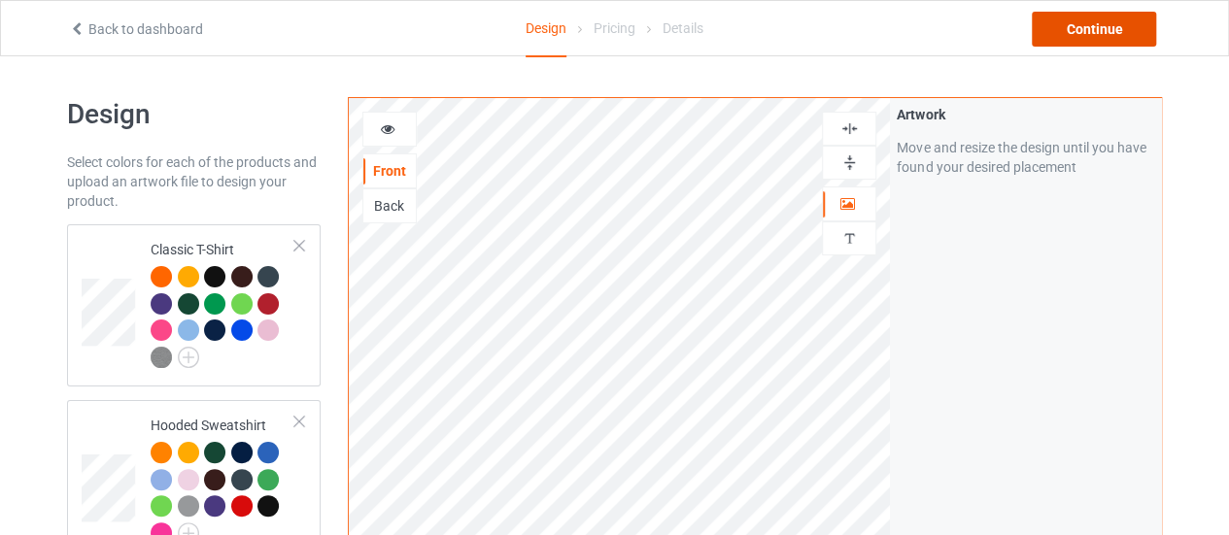
click at [1099, 35] on div "Continue" at bounding box center [1093, 29] width 124 height 35
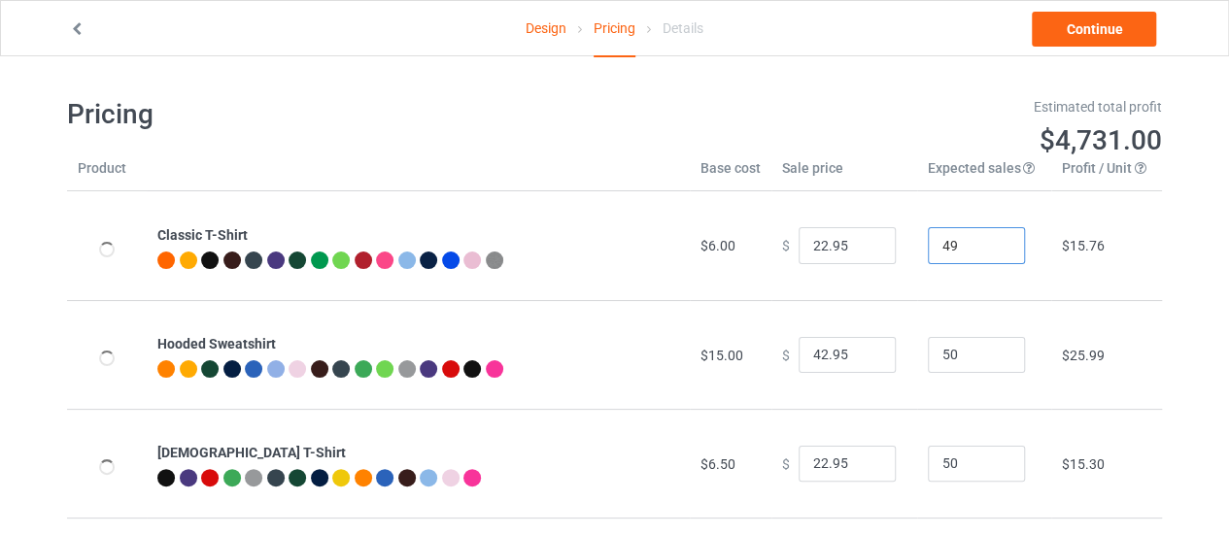
click at [986, 252] on input "49" at bounding box center [976, 245] width 97 height 37
click at [986, 252] on input "48" at bounding box center [976, 245] width 97 height 37
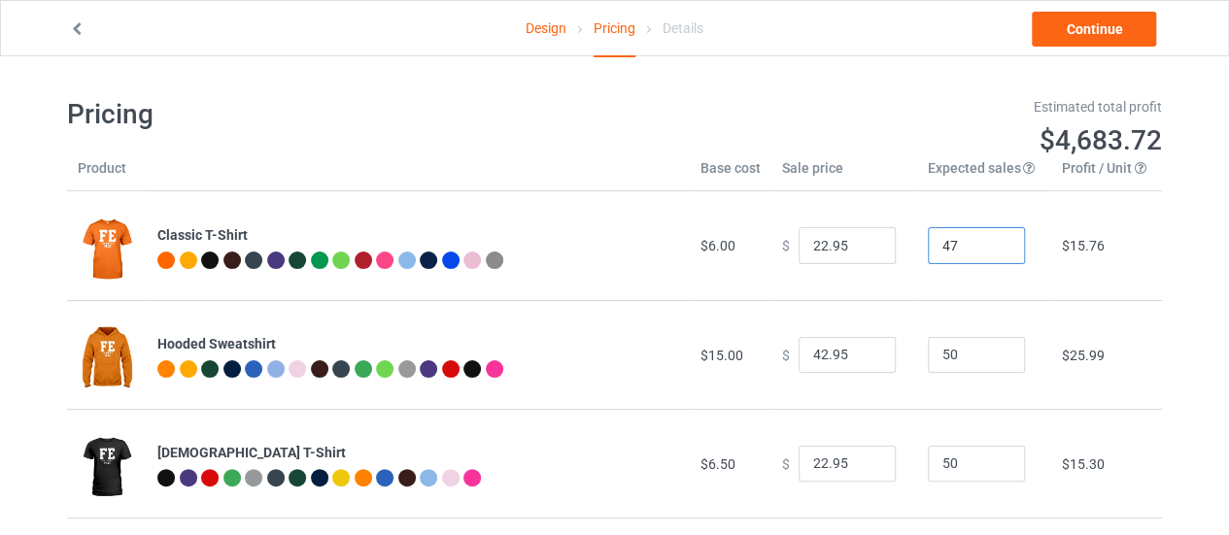
click at [986, 252] on input "47" at bounding box center [976, 245] width 97 height 37
click at [986, 252] on input "46" at bounding box center [976, 245] width 97 height 37
click at [989, 246] on input "45" at bounding box center [976, 245] width 97 height 37
click at [989, 246] on input "44" at bounding box center [976, 245] width 97 height 37
click at [989, 246] on input "43" at bounding box center [976, 245] width 97 height 37
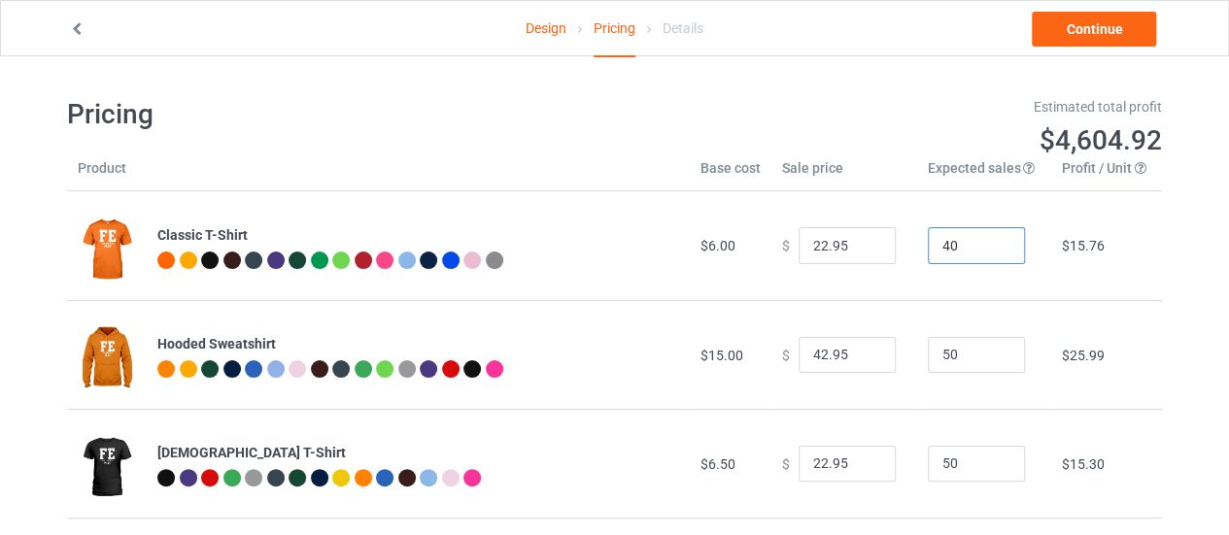
click at [989, 246] on input "40" at bounding box center [976, 245] width 97 height 37
click at [989, 246] on input "39" at bounding box center [976, 245] width 97 height 37
type input "38"
click at [989, 246] on input "38" at bounding box center [976, 245] width 97 height 37
click at [866, 252] on input "21.95" at bounding box center [846, 245] width 97 height 37
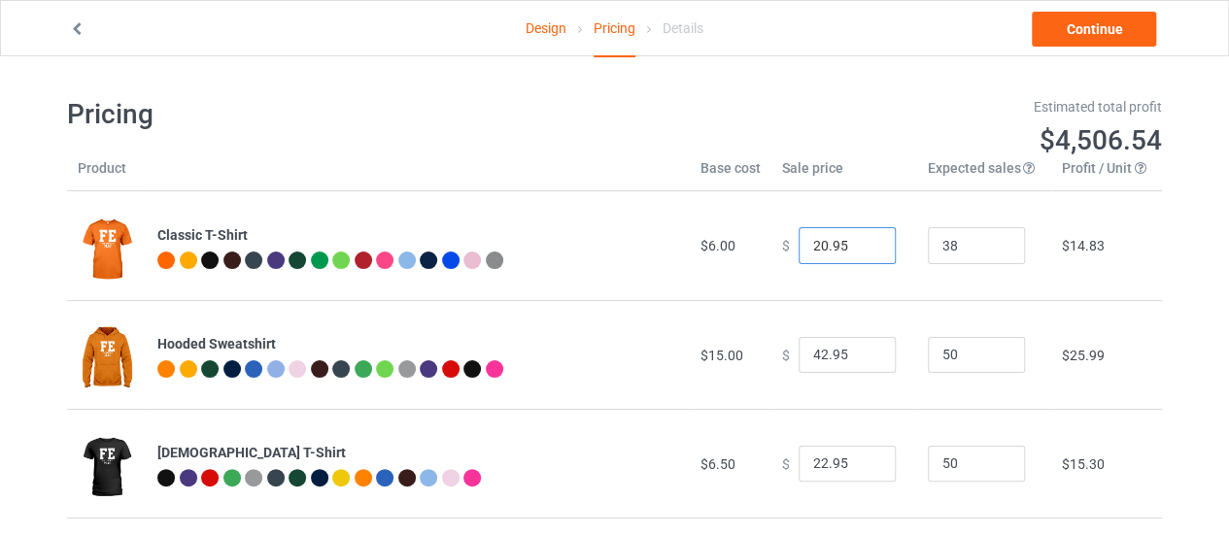
click at [866, 252] on input "20.95" at bounding box center [846, 245] width 97 height 37
click at [866, 252] on input "19.95" at bounding box center [846, 245] width 97 height 37
click at [866, 252] on input "18.95" at bounding box center [846, 245] width 97 height 37
click at [866, 252] on input "17.95" at bounding box center [846, 245] width 97 height 37
click at [866, 252] on input "16.95" at bounding box center [846, 245] width 97 height 37
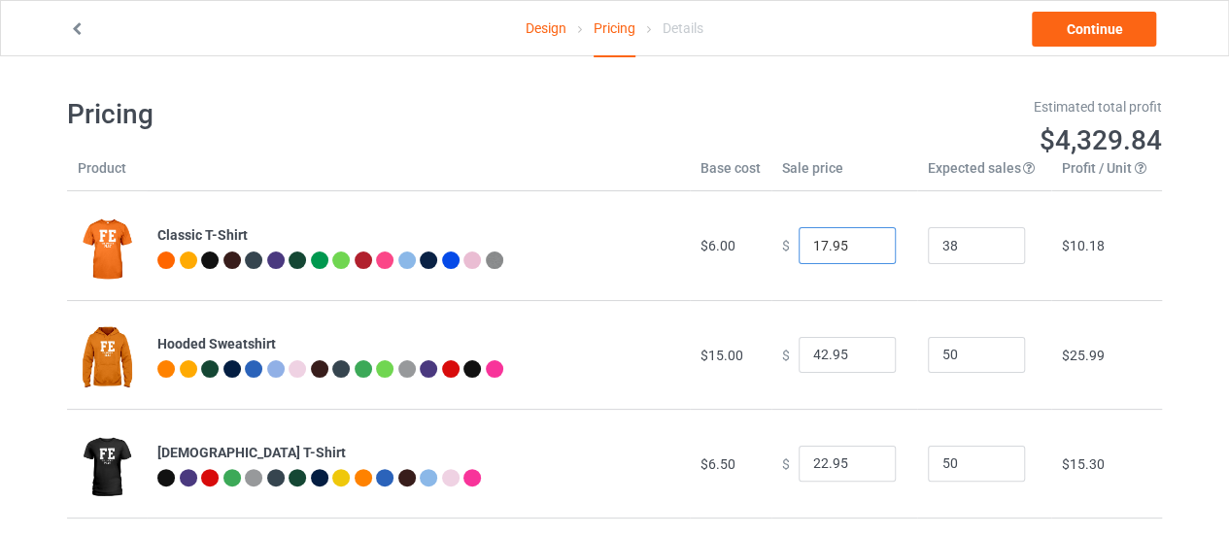
click at [866, 245] on input "17.95" at bounding box center [846, 245] width 97 height 37
type input "18.95"
click at [866, 245] on input "18.95" at bounding box center [846, 245] width 97 height 37
click at [862, 357] on input "41.95" at bounding box center [846, 355] width 97 height 37
click at [862, 357] on input "40.95" at bounding box center [846, 355] width 97 height 37
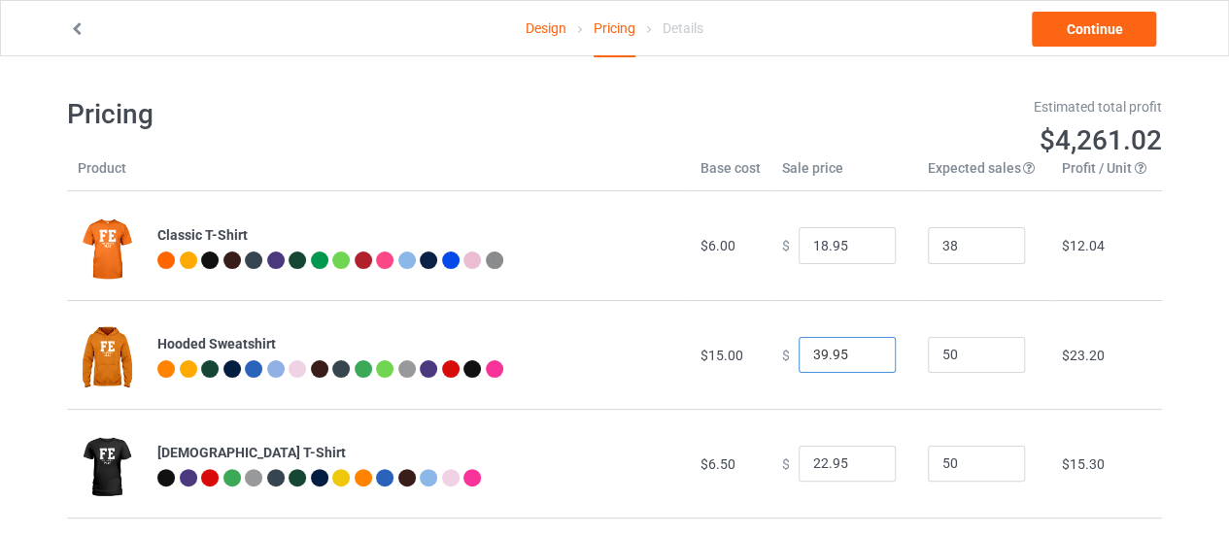
click at [862, 357] on input "39.95" at bounding box center [846, 355] width 97 height 37
click at [862, 357] on input "38.95" at bounding box center [846, 355] width 97 height 37
click at [862, 357] on input "37.95" at bounding box center [846, 355] width 97 height 37
click at [862, 357] on input "31.95" at bounding box center [846, 355] width 97 height 37
click at [862, 357] on input "30.95" at bounding box center [846, 355] width 97 height 37
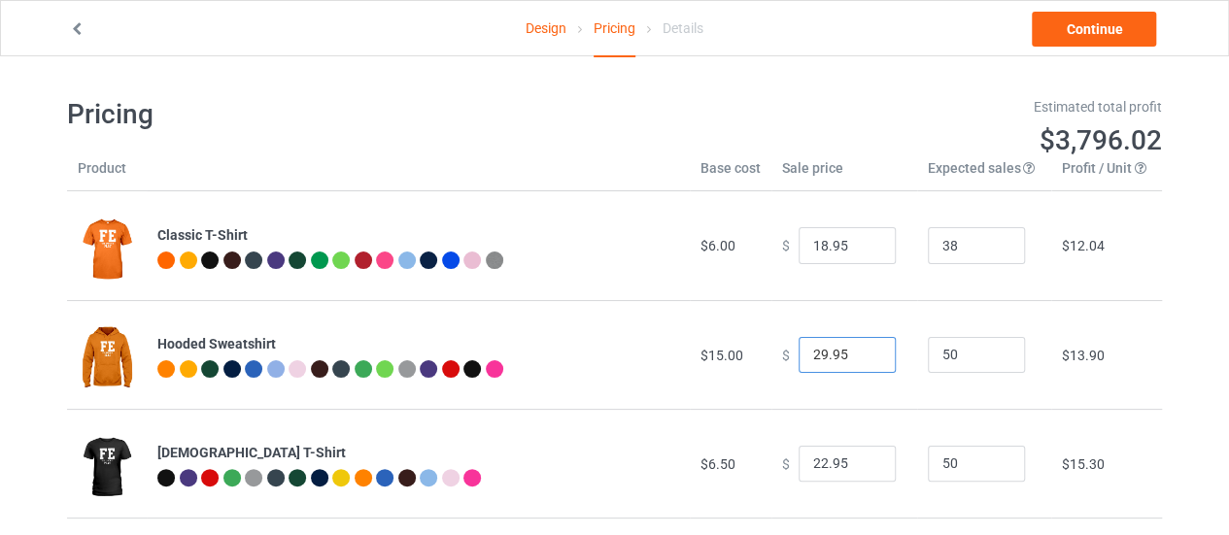
click at [862, 357] on input "29.95" at bounding box center [846, 355] width 97 height 37
type input "28.95"
click at [862, 357] on input "28.95" at bounding box center [846, 355] width 97 height 37
click at [860, 468] on input "21.95" at bounding box center [846, 464] width 97 height 37
click at [860, 468] on input "20.95" at bounding box center [846, 464] width 97 height 37
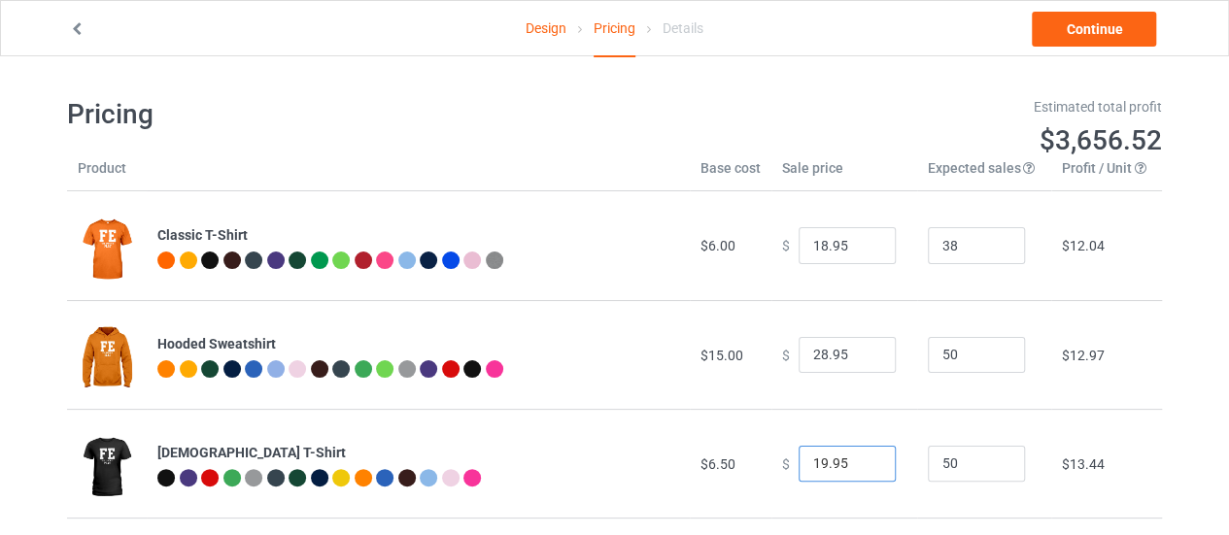
click at [860, 468] on input "19.95" at bounding box center [846, 464] width 97 height 37
type input "18.95"
click at [860, 468] on input "18.95" at bounding box center [846, 464] width 97 height 37
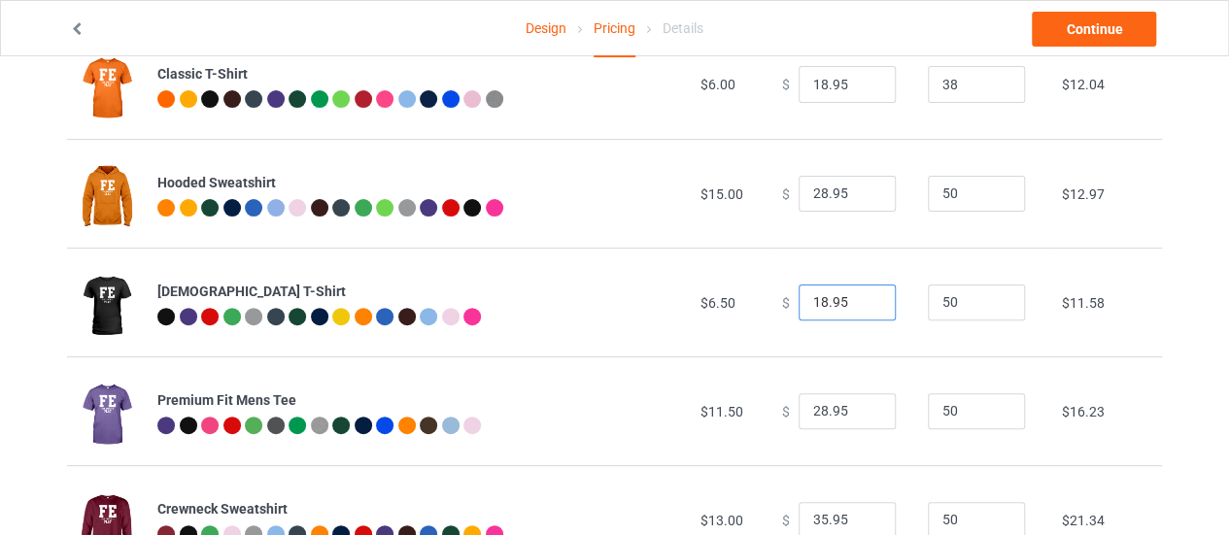
scroll to position [194, 0]
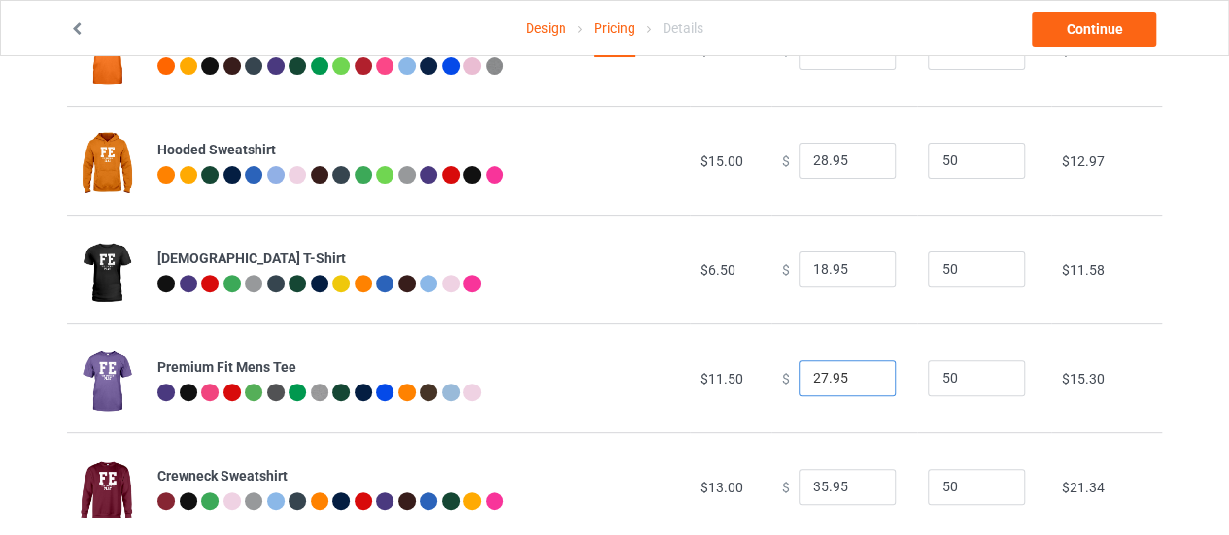
click at [862, 385] on input "27.95" at bounding box center [846, 378] width 97 height 37
click at [862, 385] on input "26.95" at bounding box center [846, 378] width 97 height 37
click at [862, 385] on input "25.95" at bounding box center [846, 378] width 97 height 37
type input "24.95"
click at [862, 385] on input "24.95" at bounding box center [846, 378] width 97 height 37
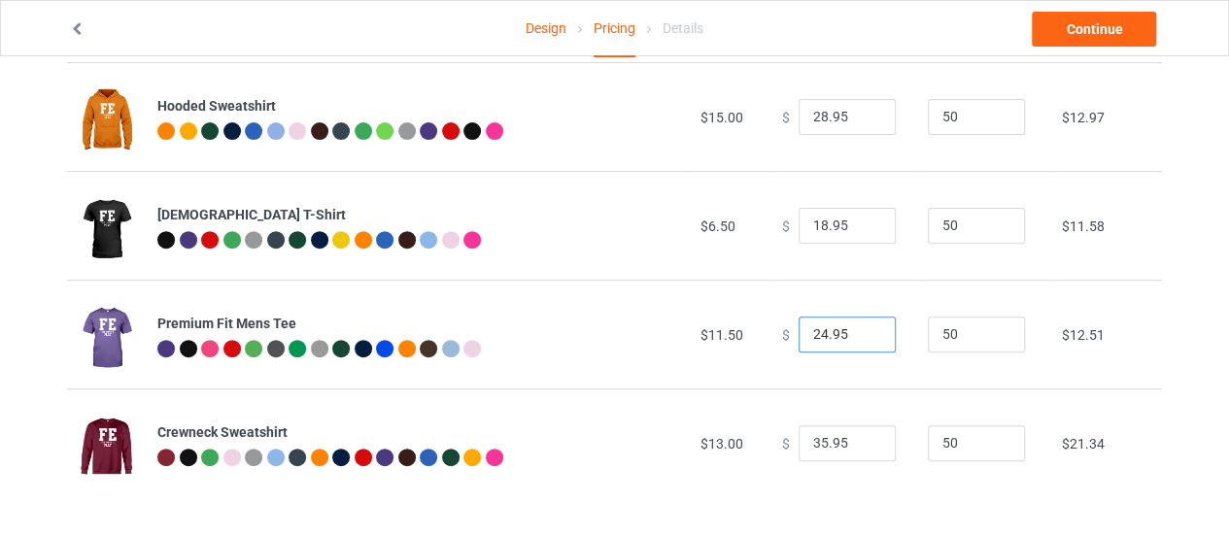
scroll to position [240, 0]
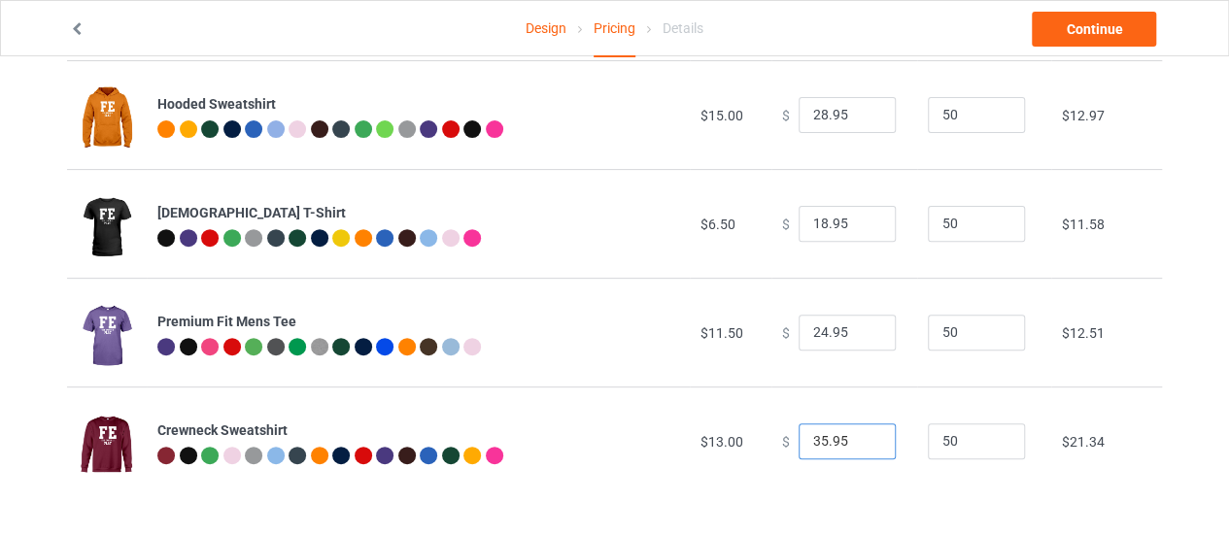
click at [862, 451] on input "35.95" at bounding box center [846, 441] width 97 height 37
click at [862, 444] on input "34.95" at bounding box center [846, 441] width 97 height 37
click at [862, 444] on input "33.95" at bounding box center [846, 441] width 97 height 37
click at [862, 444] on input "32.95" at bounding box center [846, 441] width 97 height 37
click at [862, 444] on input "31.95" at bounding box center [846, 441] width 97 height 37
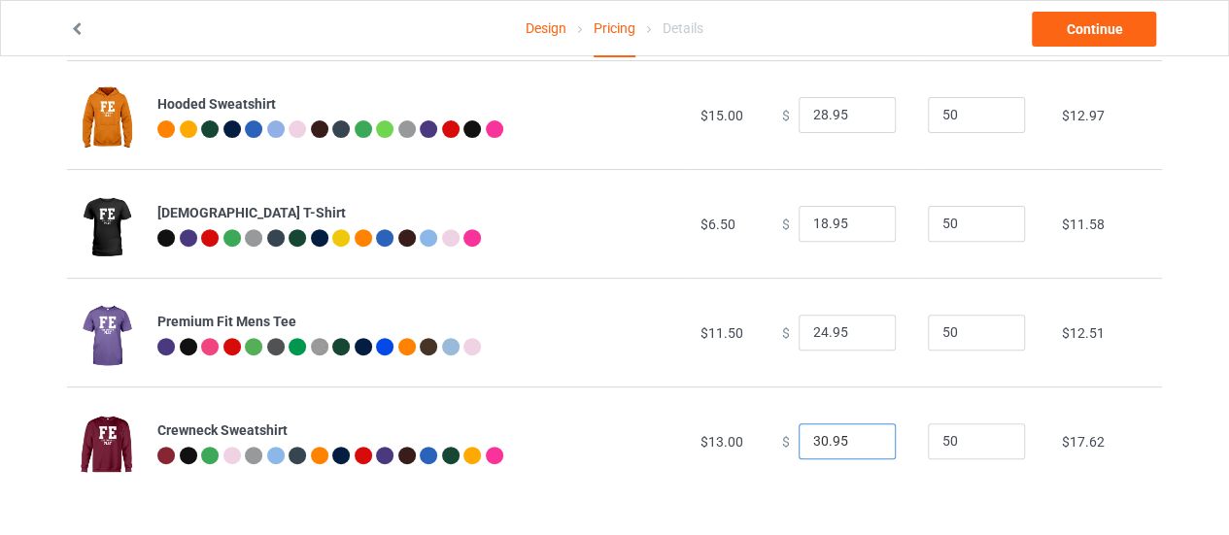
click at [862, 444] on input "30.95" at bounding box center [846, 441] width 97 height 37
click at [862, 444] on input "29.95" at bounding box center [846, 441] width 97 height 37
click at [862, 444] on input "28.95" at bounding box center [846, 441] width 97 height 37
click at [862, 444] on input "27.95" at bounding box center [846, 441] width 97 height 37
type input "26.95"
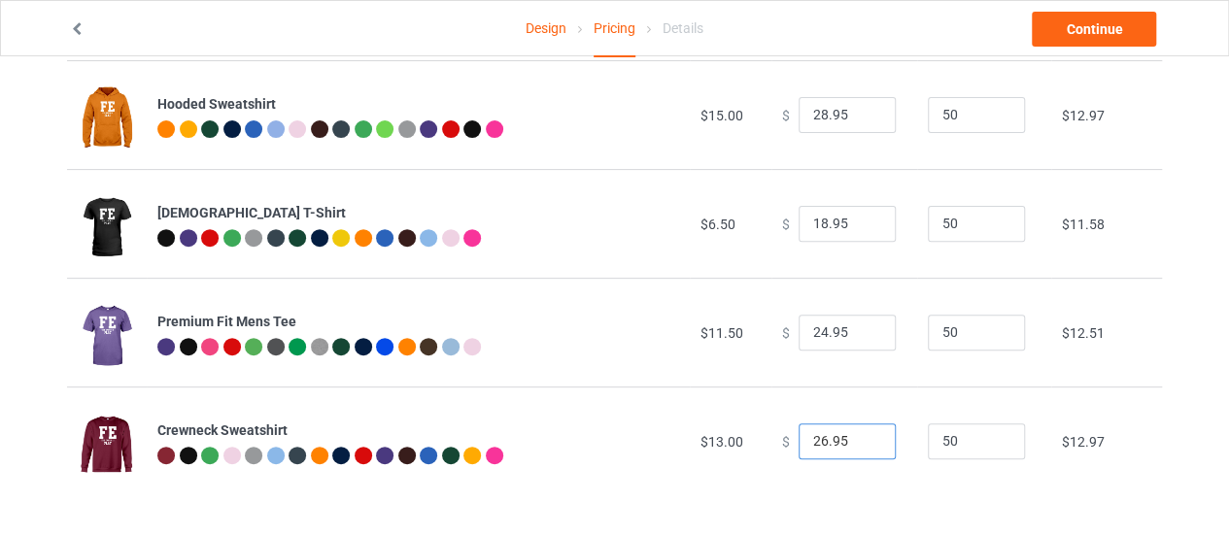
click at [862, 444] on input "26.95" at bounding box center [846, 441] width 97 height 37
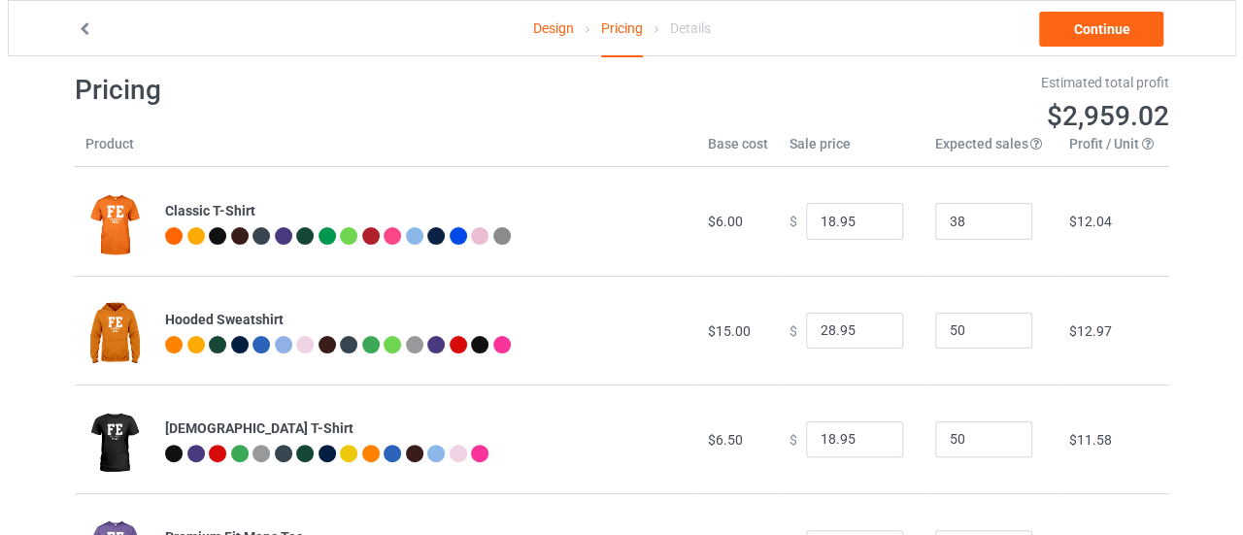
scroll to position [0, 0]
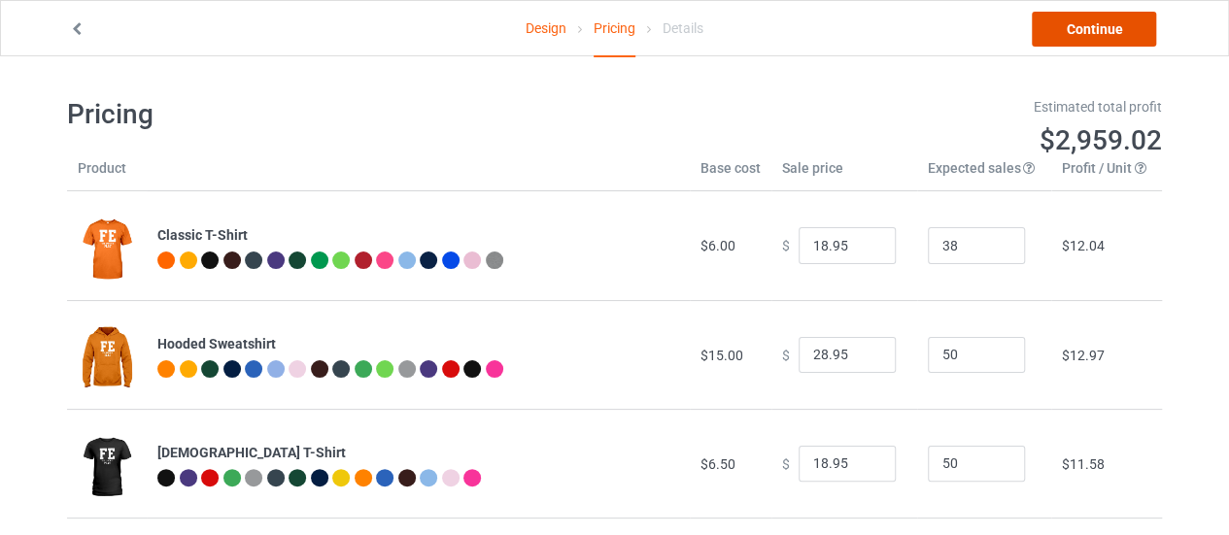
click at [1097, 29] on link "Continue" at bounding box center [1093, 29] width 124 height 35
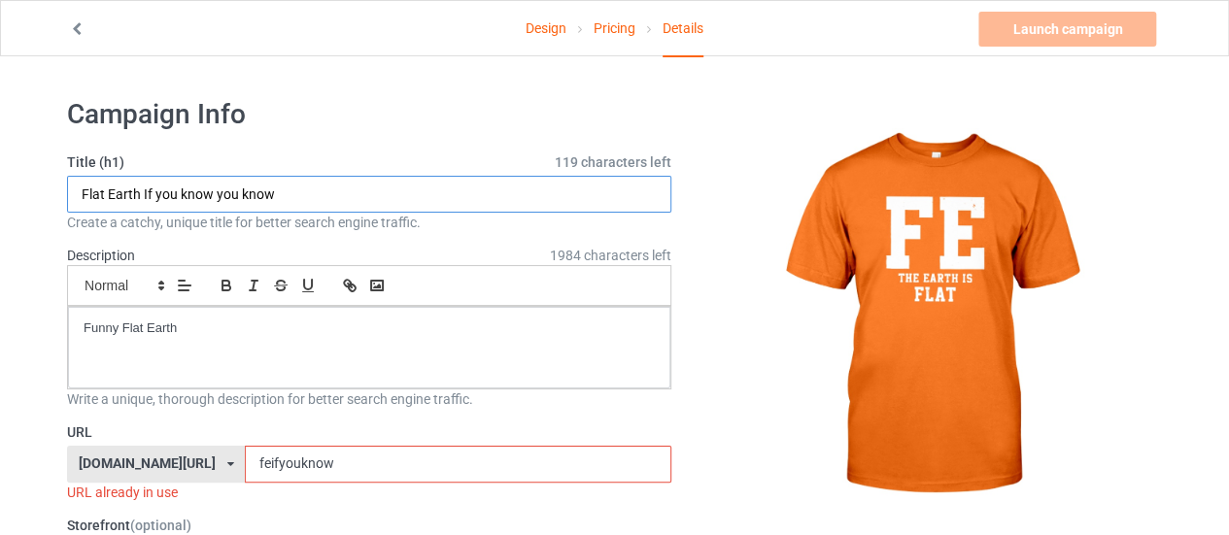
drag, startPoint x: 303, startPoint y: 199, endPoint x: 41, endPoint y: 211, distance: 262.5
type input "FE THE EARTH IS FLAT"
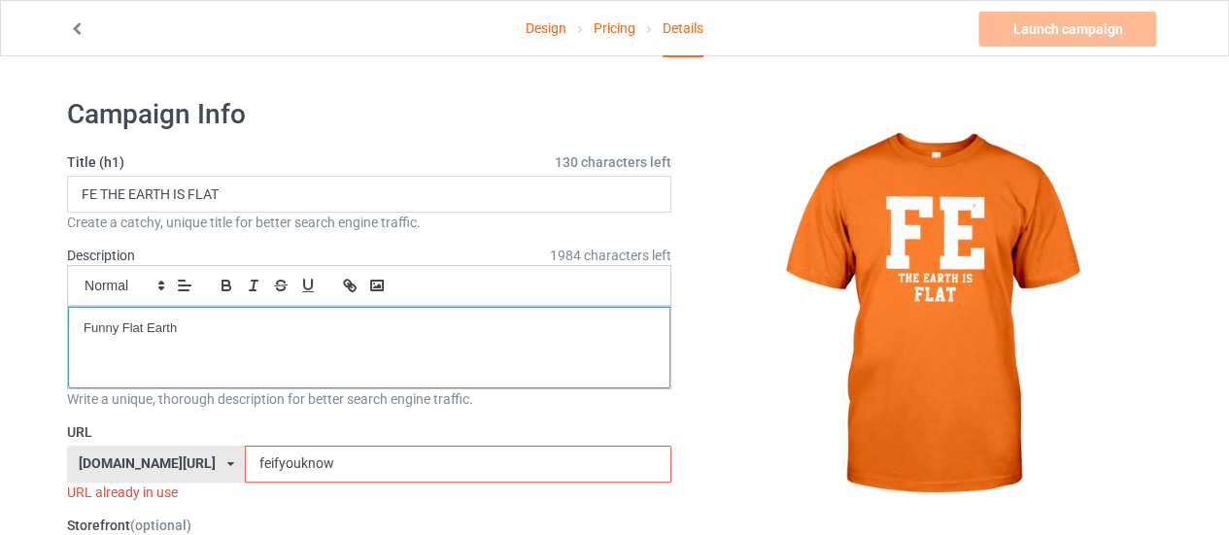
click at [209, 321] on p "Funny Flat Earth" at bounding box center [369, 329] width 571 height 18
drag, startPoint x: 300, startPoint y: 455, endPoint x: 65, endPoint y: 461, distance: 235.1
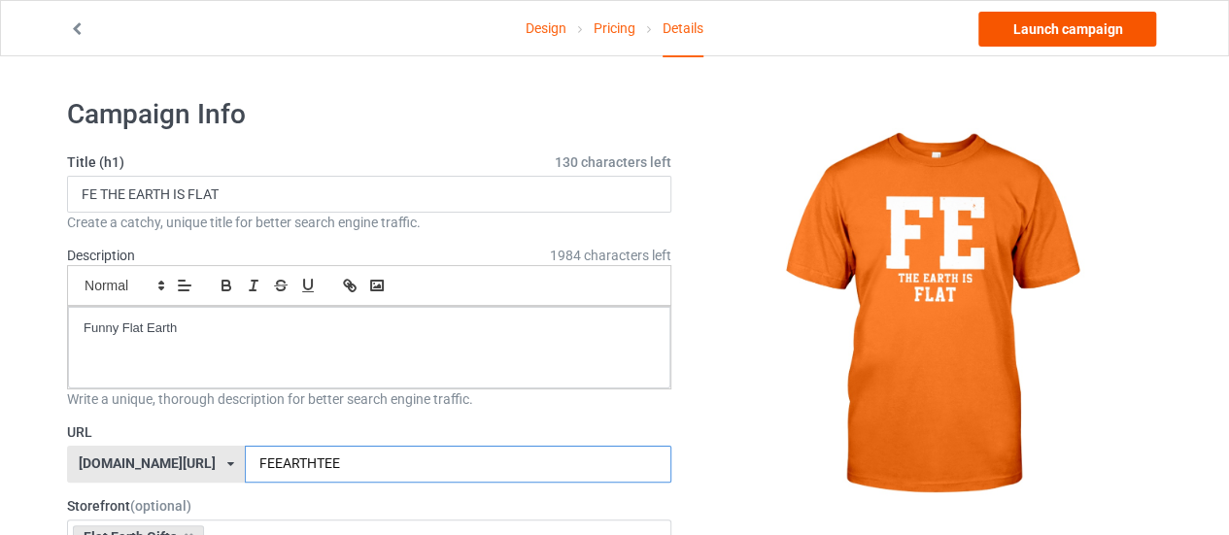
type input "FEEARTHTEE"
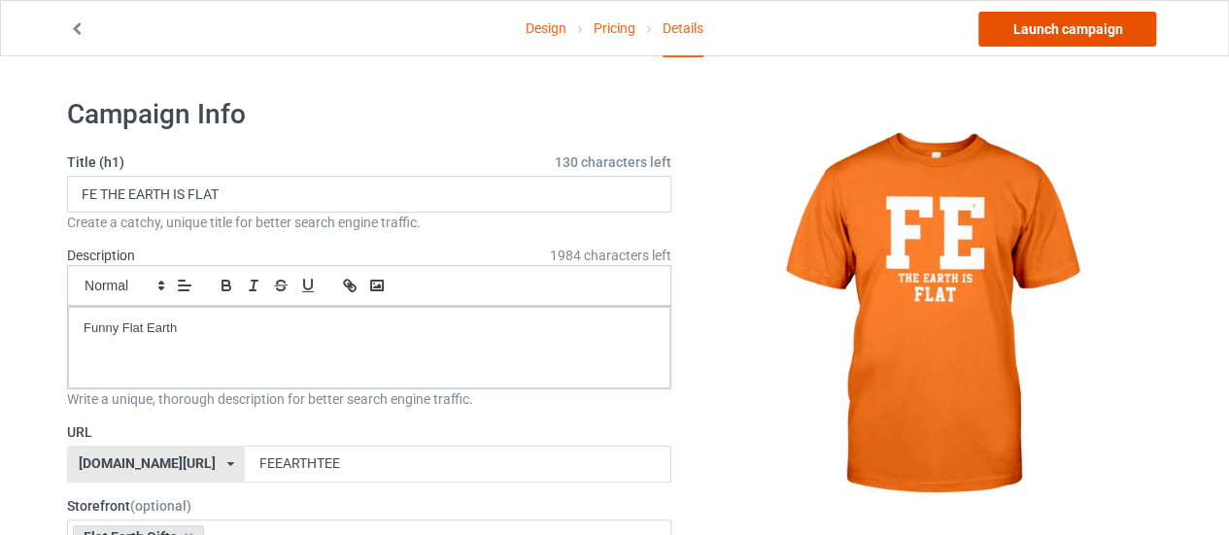
click at [1065, 30] on link "Launch campaign" at bounding box center [1067, 29] width 178 height 35
